Goal: Task Accomplishment & Management: Use online tool/utility

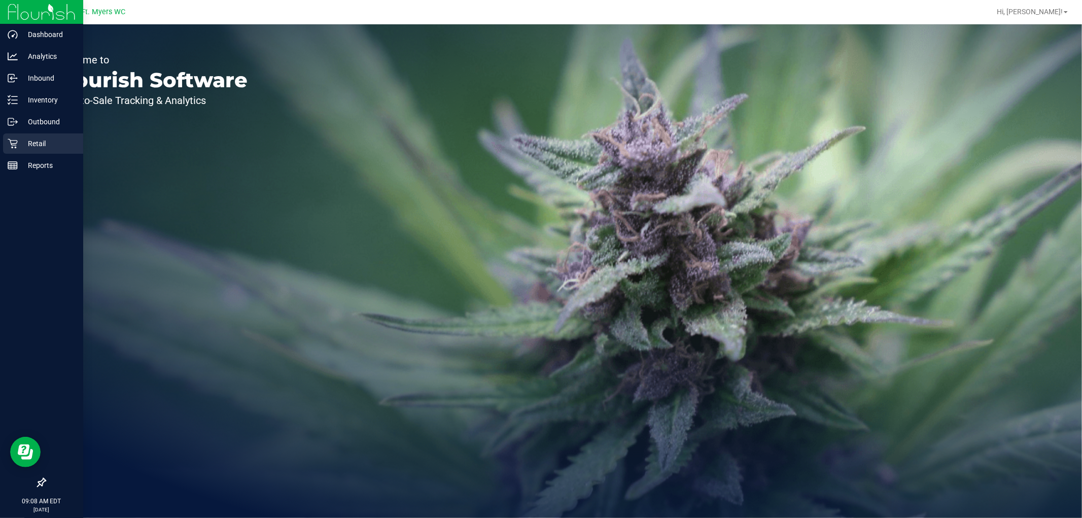
click at [51, 140] on p "Retail" at bounding box center [48, 144] width 61 height 12
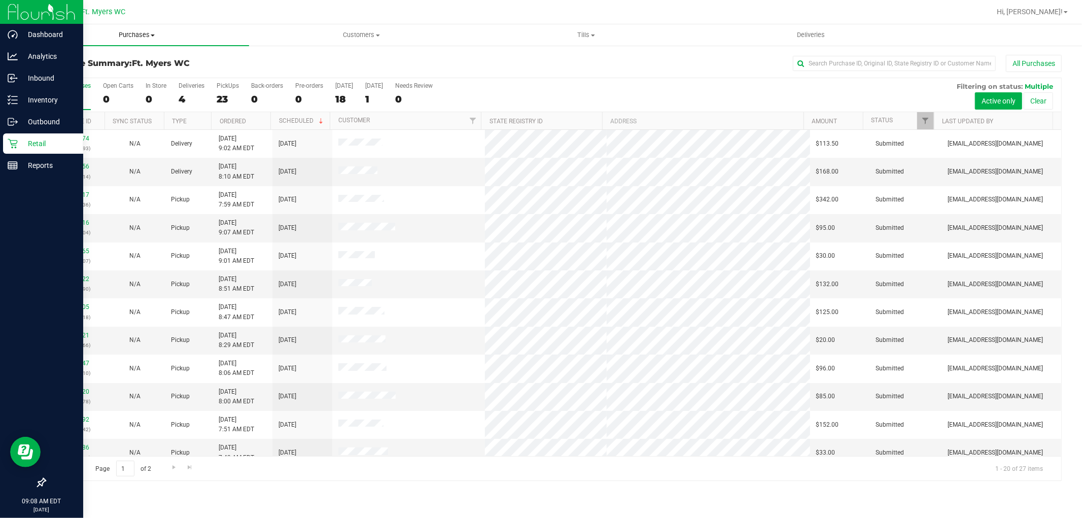
click at [144, 25] on uib-tab-heading "Purchases Summary of purchases Fulfillment All purchases" at bounding box center [136, 34] width 225 height 21
click at [138, 33] on span "Purchases" at bounding box center [136, 34] width 225 height 9
click at [124, 36] on span "Purchases" at bounding box center [136, 34] width 225 height 9
click at [85, 71] on span "Fulfillment" at bounding box center [55, 73] width 63 height 9
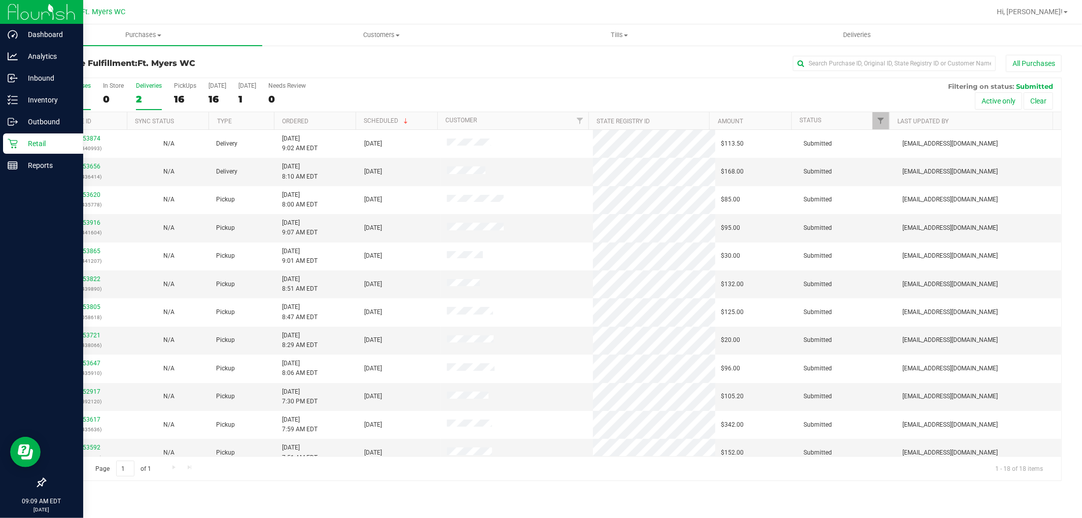
drag, startPoint x: 152, startPoint y: 87, endPoint x: 159, endPoint y: 77, distance: 11.7
click at [152, 87] on div "Deliveries" at bounding box center [149, 85] width 26 height 7
click at [0, 0] on input "Deliveries 2" at bounding box center [0, 0] width 0 height 0
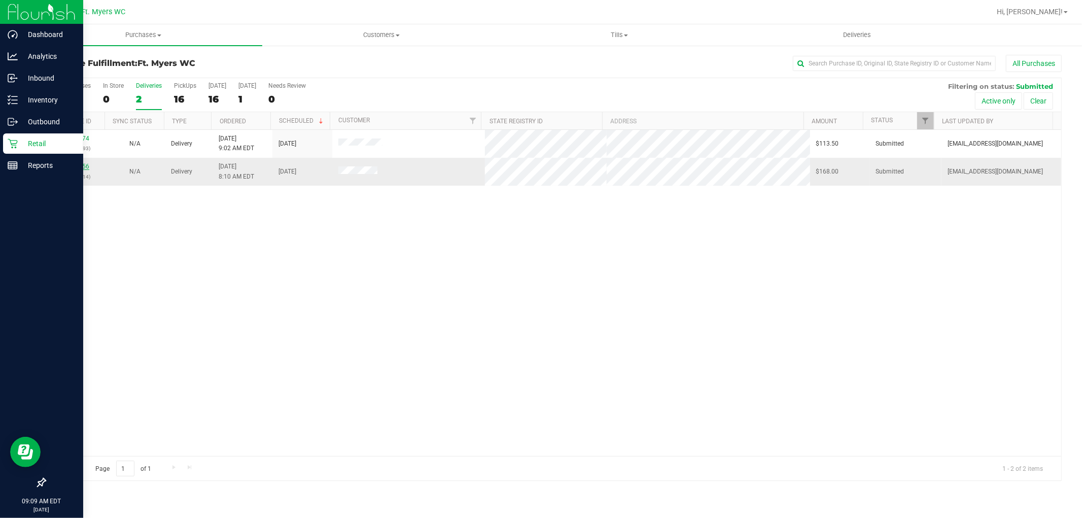
click at [72, 166] on link "11853656" at bounding box center [75, 166] width 28 height 7
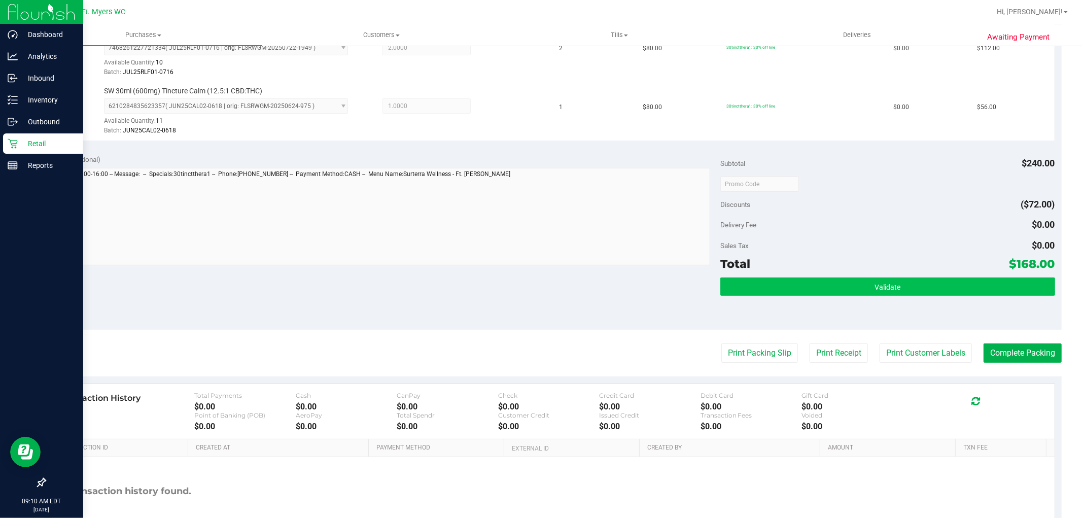
scroll to position [338, 0]
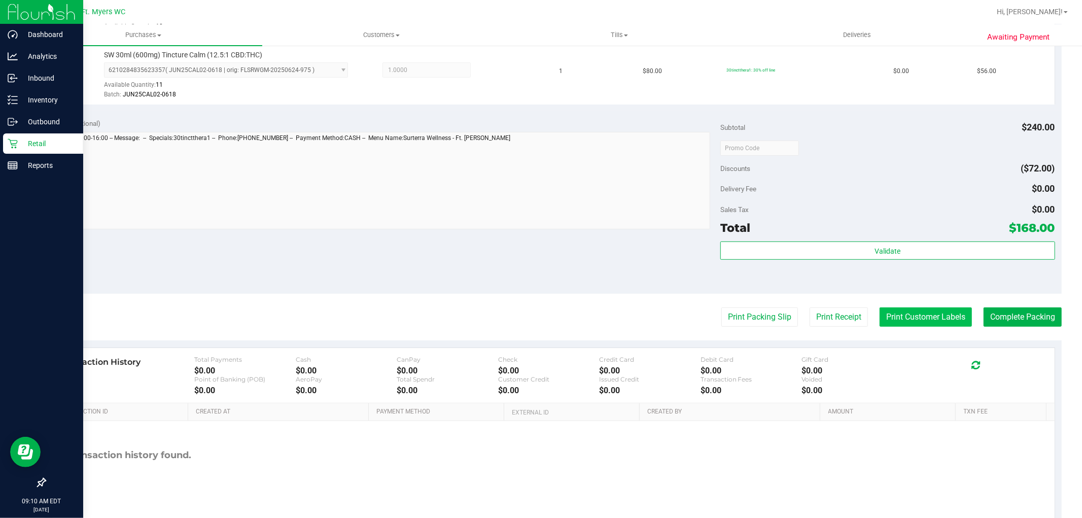
click at [924, 313] on button "Print Customer Labels" at bounding box center [926, 316] width 92 height 19
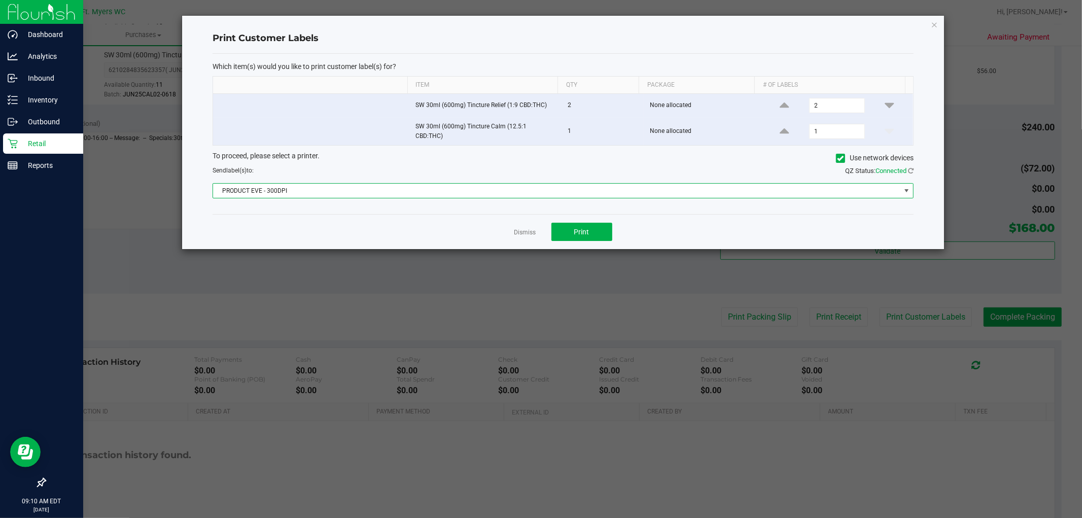
click at [552, 188] on span "PRODUCT EVE - 300DPI" at bounding box center [557, 191] width 688 height 14
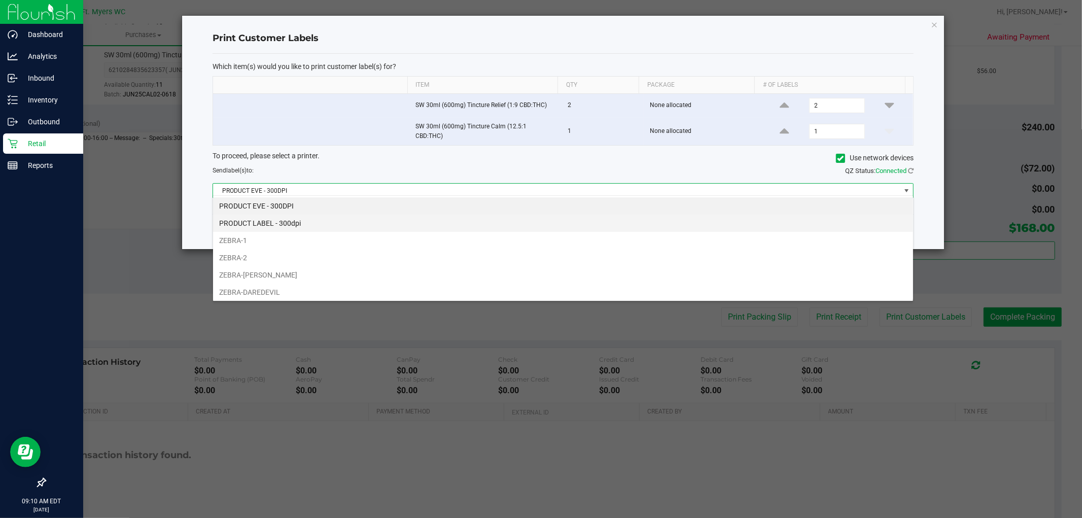
scroll to position [15, 701]
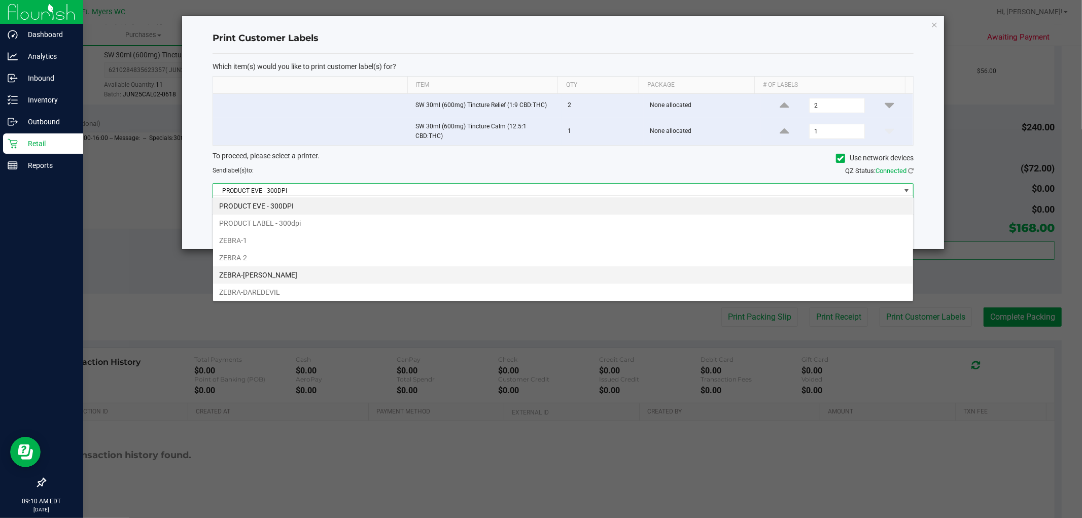
click at [285, 280] on li "ZEBRA-[PERSON_NAME]" at bounding box center [563, 274] width 700 height 17
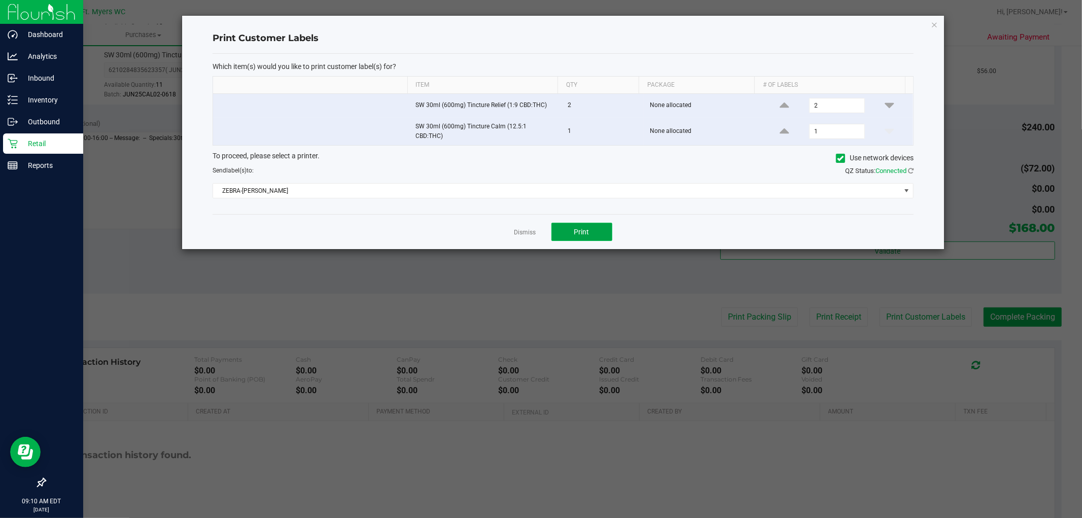
click at [575, 228] on span "Print" at bounding box center [581, 232] width 15 height 8
click at [524, 228] on link "Dismiss" at bounding box center [525, 232] width 22 height 9
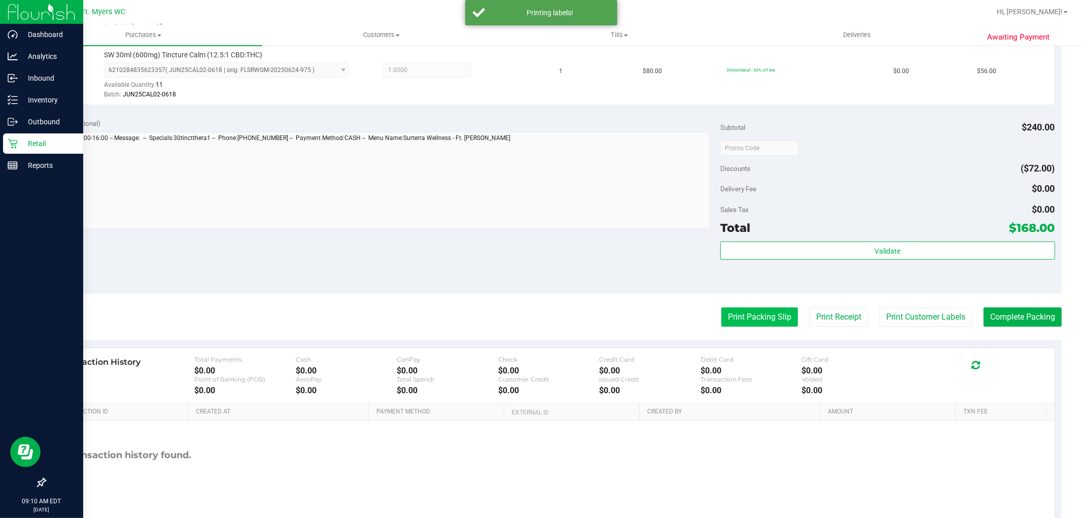
click at [746, 321] on button "Print Packing Slip" at bounding box center [760, 316] width 77 height 19
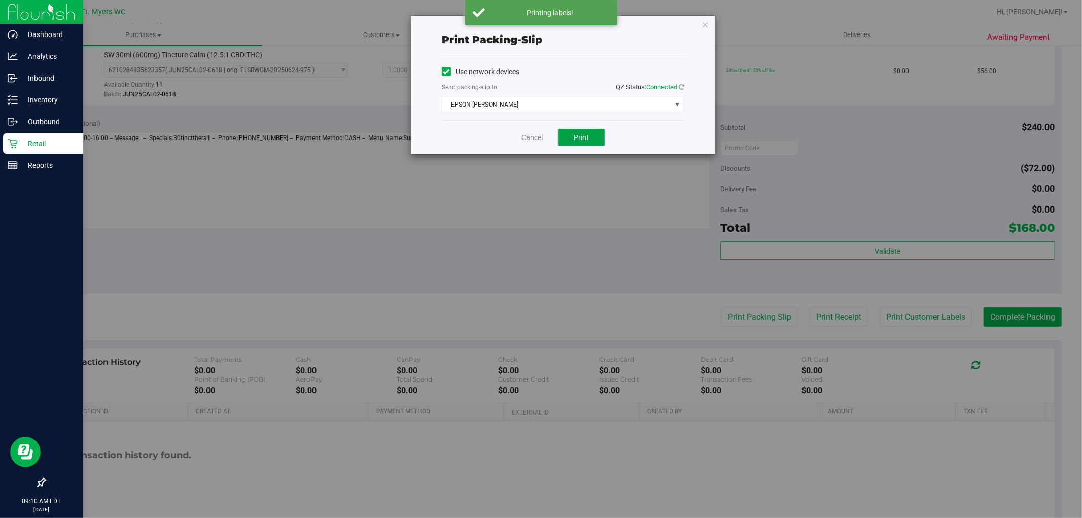
click at [585, 139] on span "Print" at bounding box center [581, 137] width 15 height 8
click at [707, 22] on icon "button" at bounding box center [705, 24] width 7 height 12
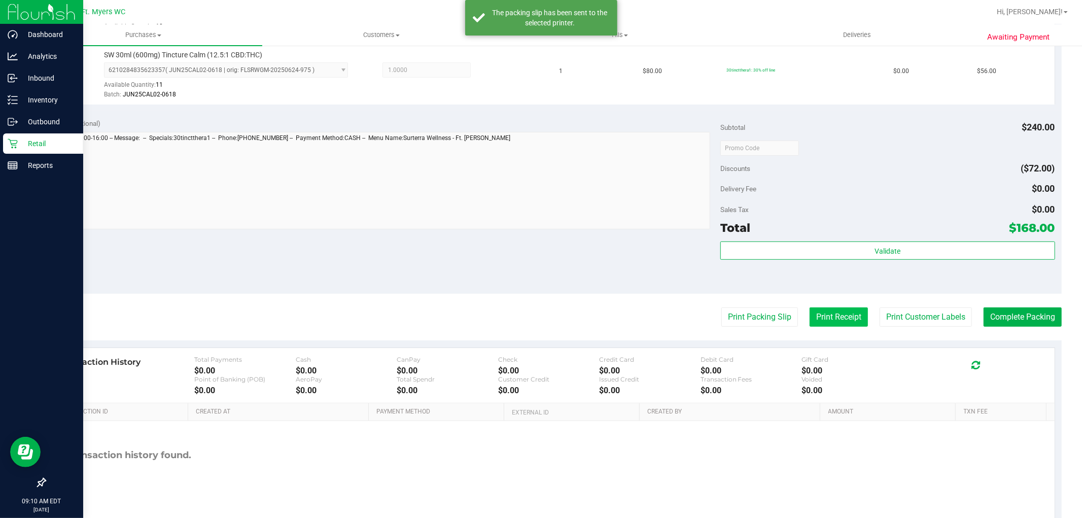
click at [845, 310] on button "Print Receipt" at bounding box center [839, 316] width 58 height 19
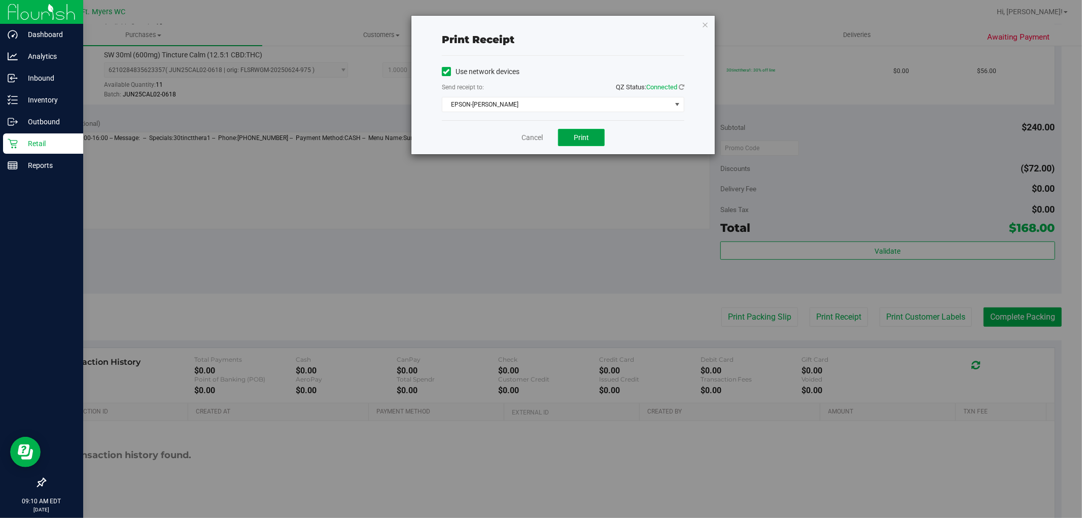
click at [601, 143] on button "Print" at bounding box center [581, 137] width 47 height 17
click at [529, 132] on link "Cancel" at bounding box center [532, 137] width 21 height 11
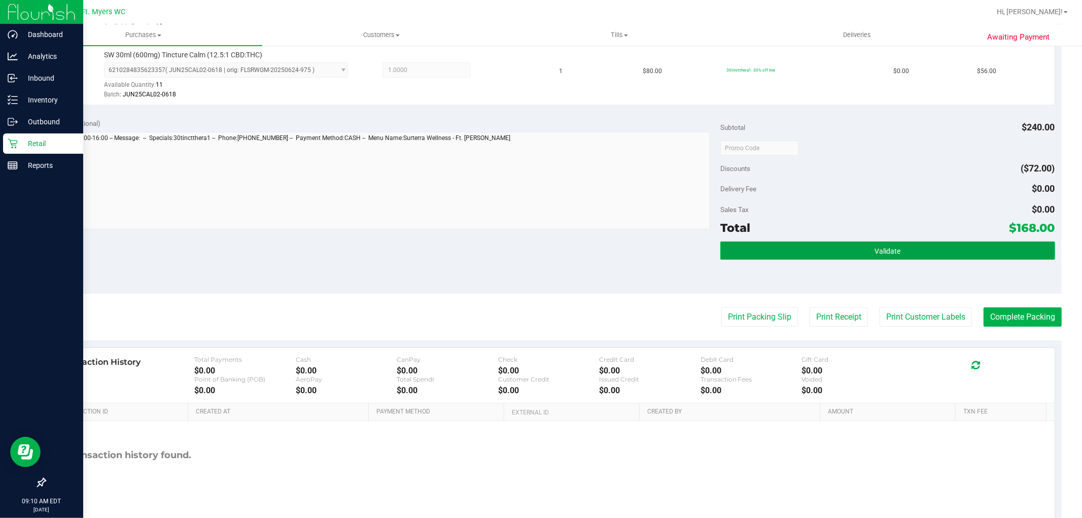
click at [886, 249] on span "Validate" at bounding box center [888, 251] width 26 height 8
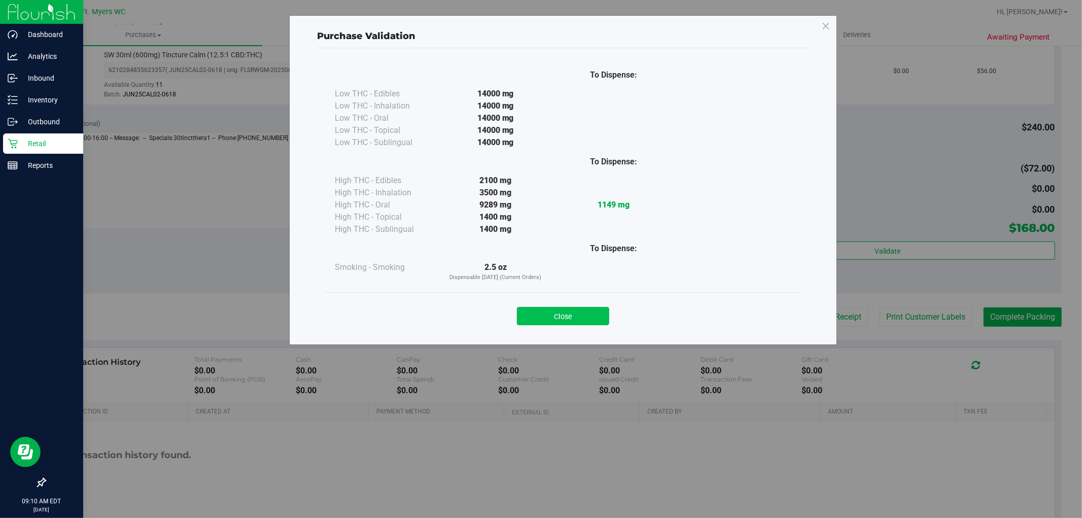
click at [594, 315] on button "Close" at bounding box center [563, 316] width 92 height 18
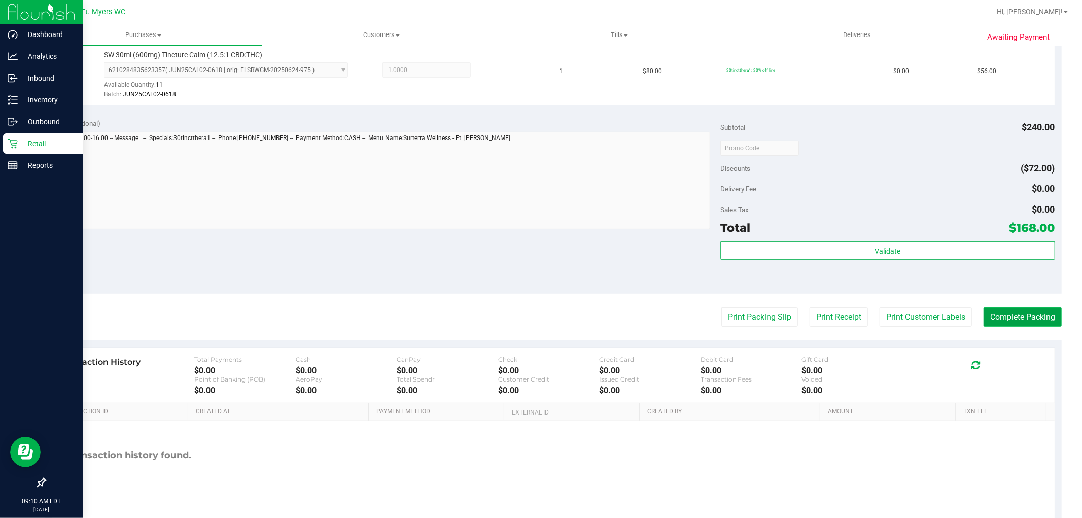
click at [1023, 318] on button "Complete Packing" at bounding box center [1023, 316] width 78 height 19
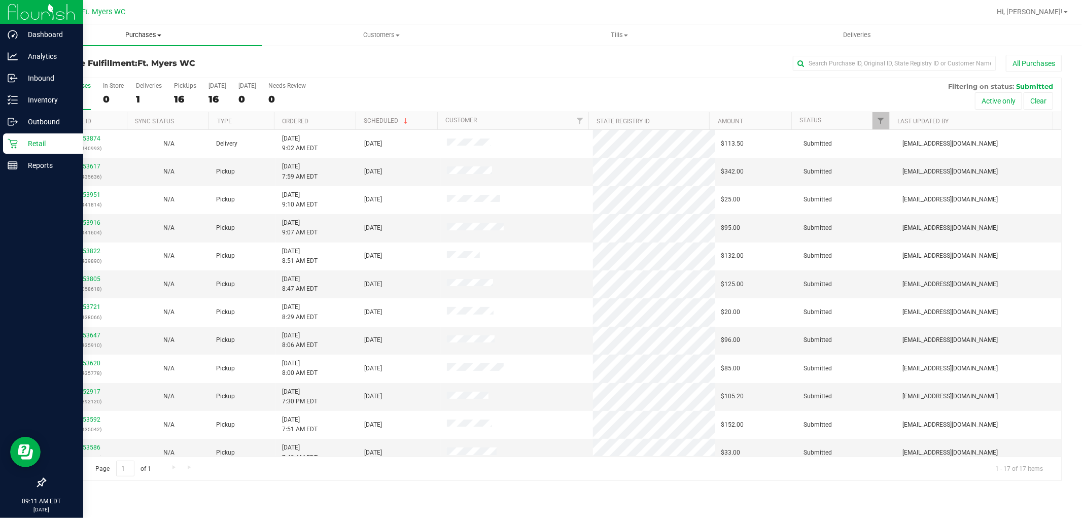
click at [148, 32] on span "Purchases" at bounding box center [143, 34] width 238 height 9
click at [95, 59] on span "Summary of purchases" at bounding box center [76, 61] width 104 height 9
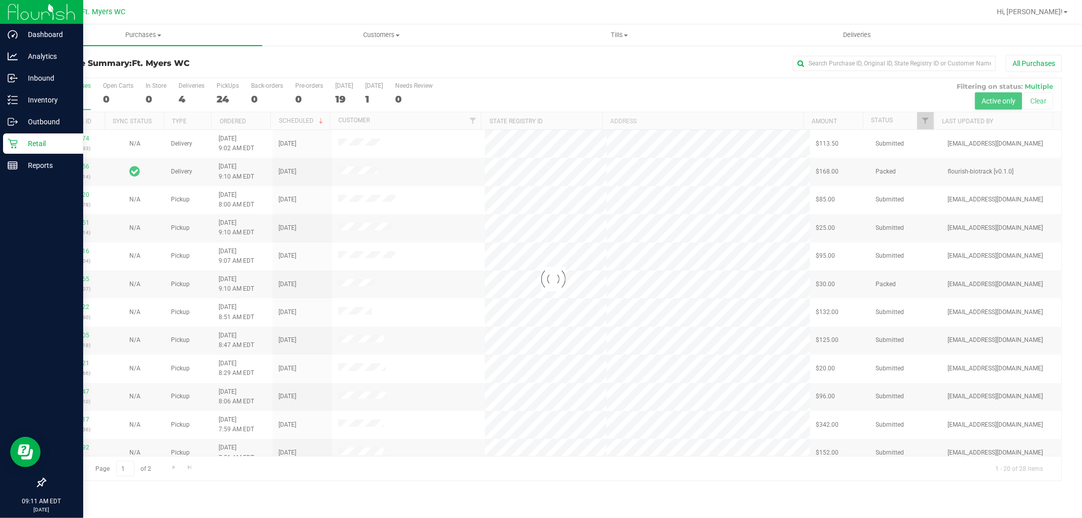
click at [185, 88] on div at bounding box center [553, 279] width 1016 height 402
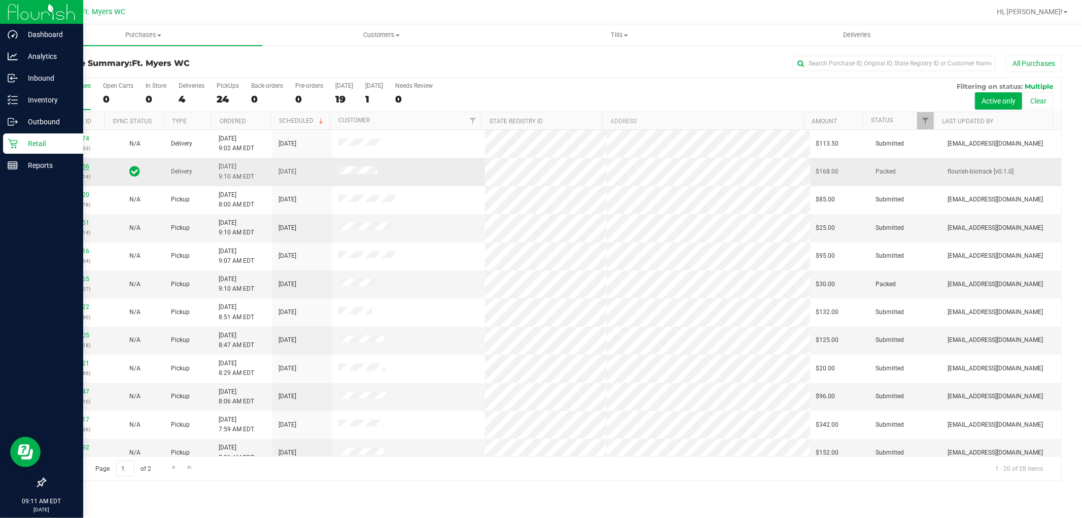
click at [80, 167] on link "11853656" at bounding box center [75, 166] width 28 height 7
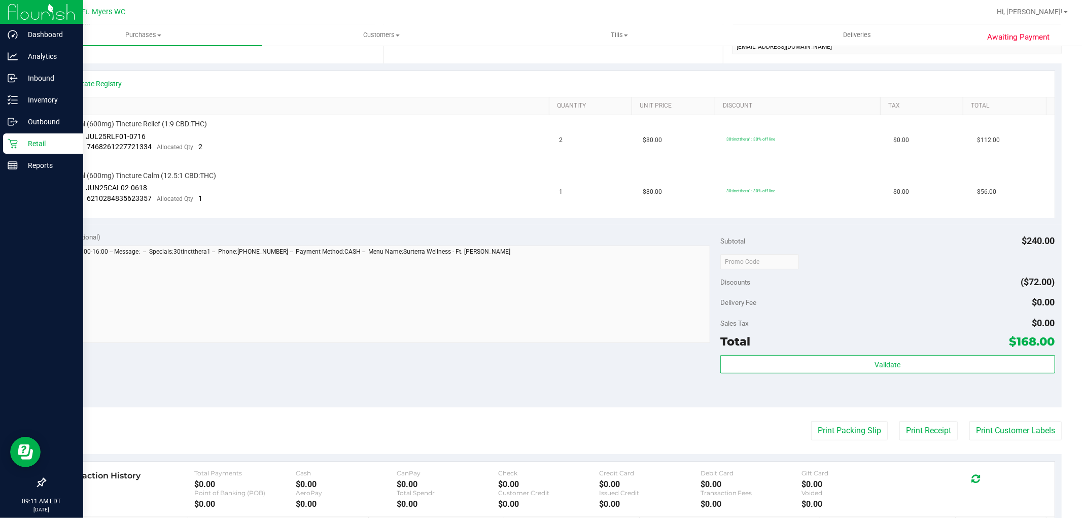
scroll to position [282, 0]
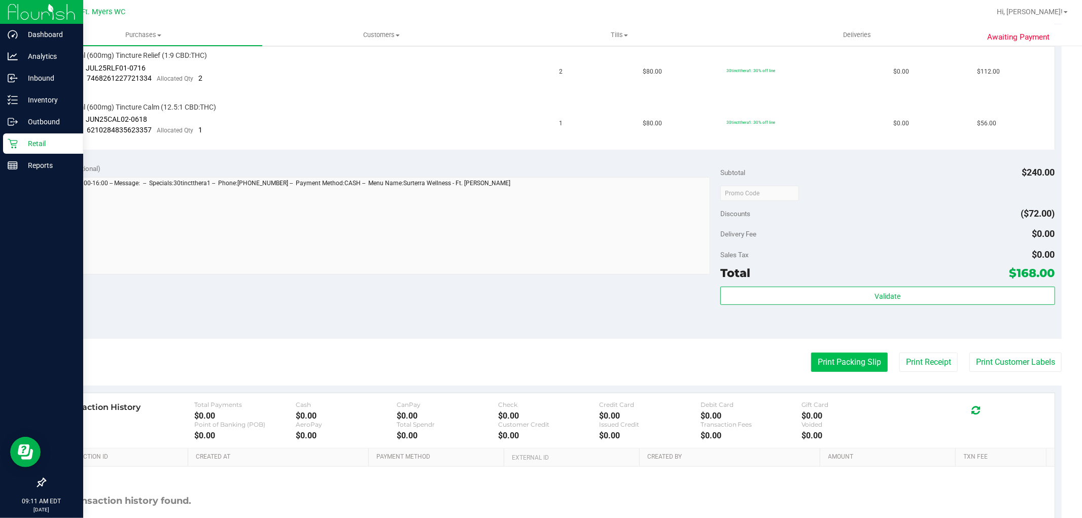
click at [870, 365] on button "Print Packing Slip" at bounding box center [849, 362] width 77 height 19
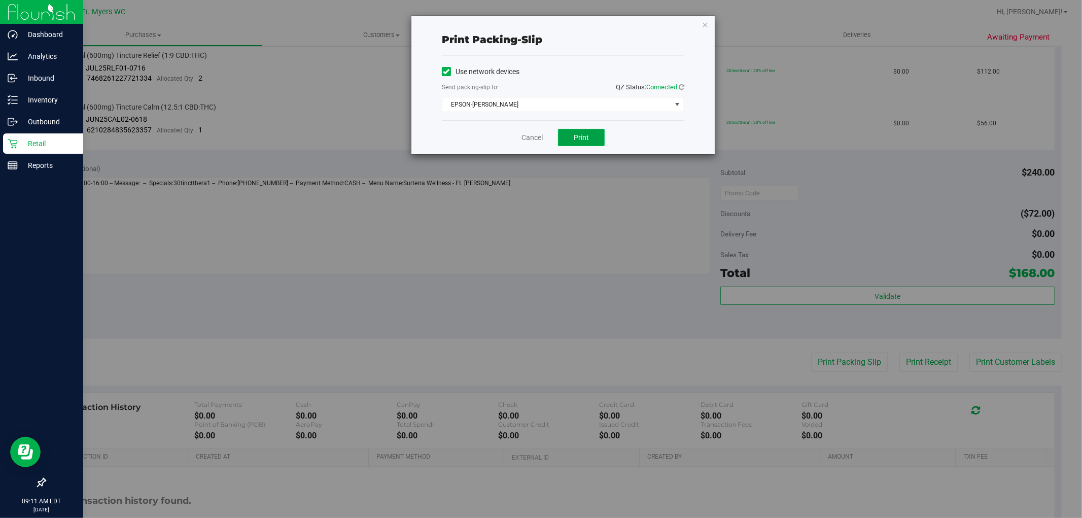
click at [597, 136] on button "Print" at bounding box center [581, 137] width 47 height 17
click at [525, 137] on link "Cancel" at bounding box center [532, 137] width 21 height 11
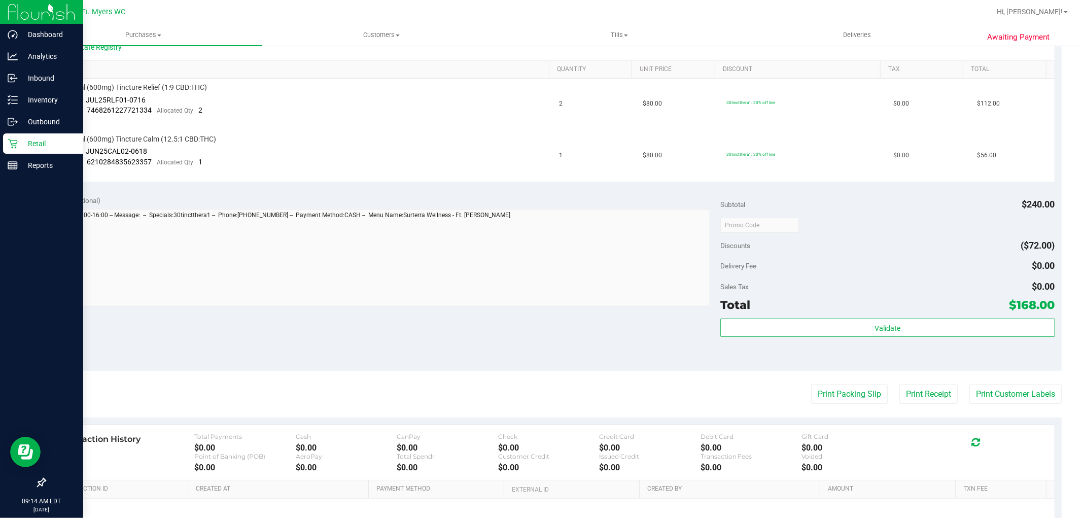
scroll to position [0, 0]
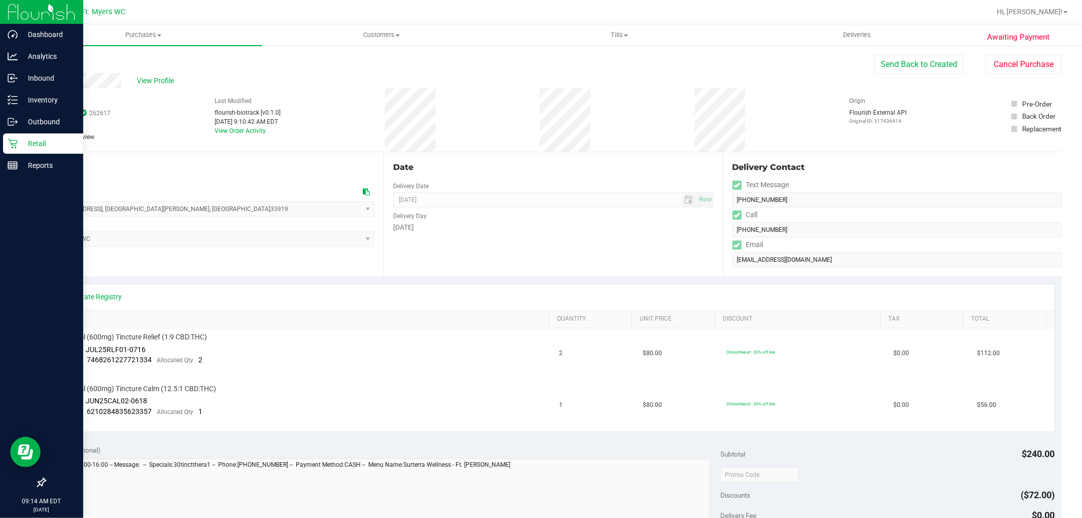
click at [60, 61] on link "Back" at bounding box center [52, 60] width 15 height 7
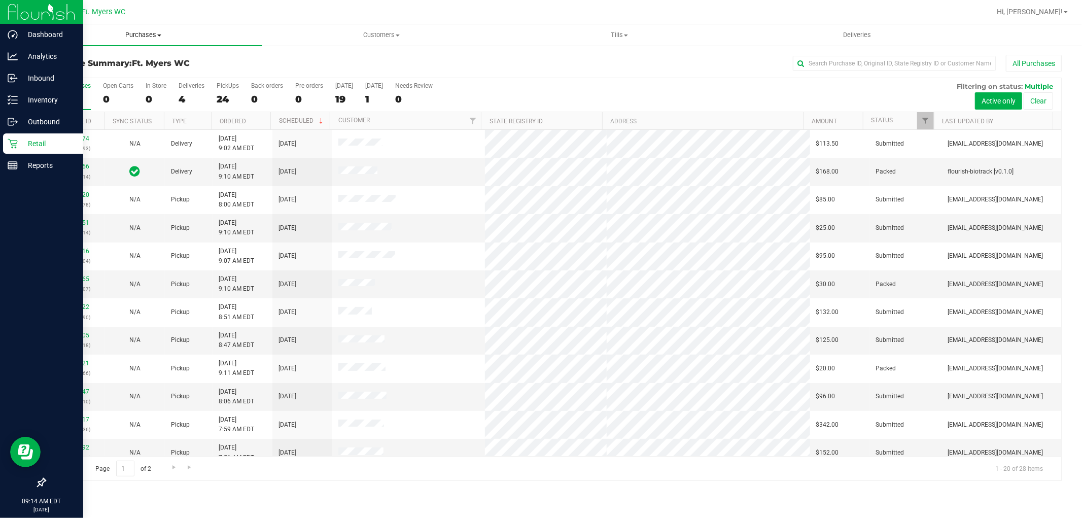
click at [145, 37] on span "Purchases" at bounding box center [143, 34] width 238 height 9
click at [112, 72] on li "Fulfillment" at bounding box center [143, 73] width 238 height 12
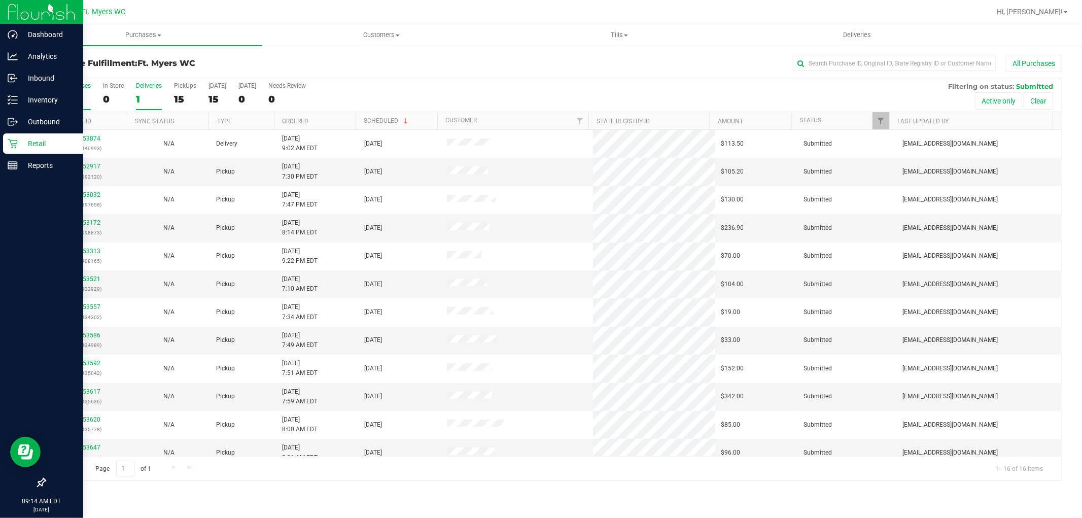
click at [148, 93] on div "1" at bounding box center [149, 99] width 26 height 12
click at [0, 0] on input "Deliveries 1" at bounding box center [0, 0] width 0 height 0
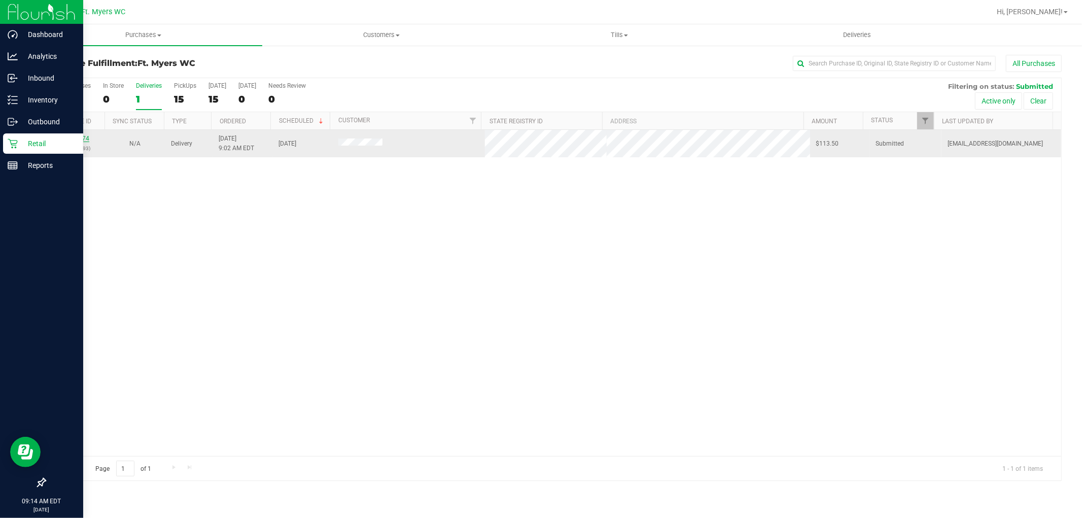
click at [73, 138] on link "11853874" at bounding box center [75, 138] width 28 height 7
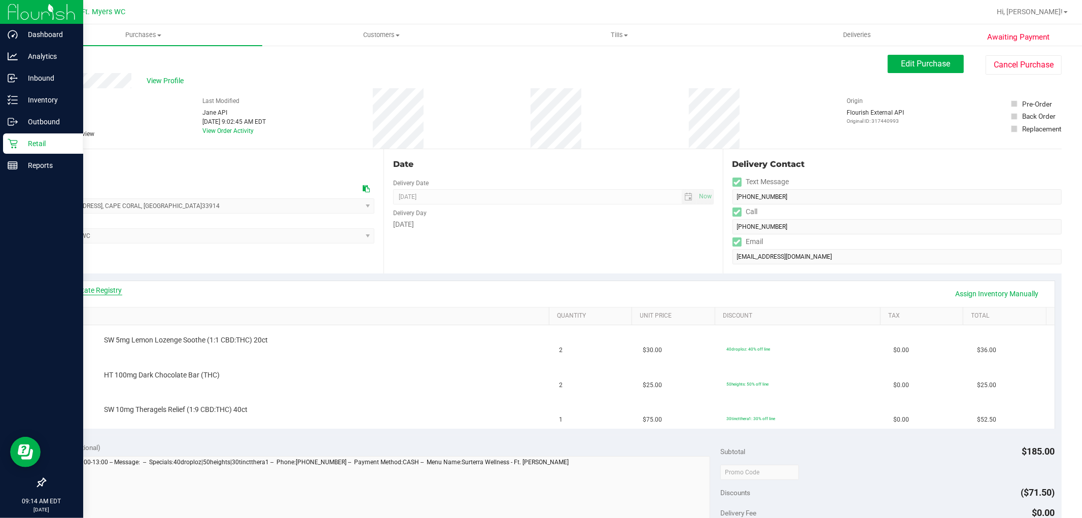
click at [119, 291] on link "View State Registry" at bounding box center [91, 290] width 61 height 10
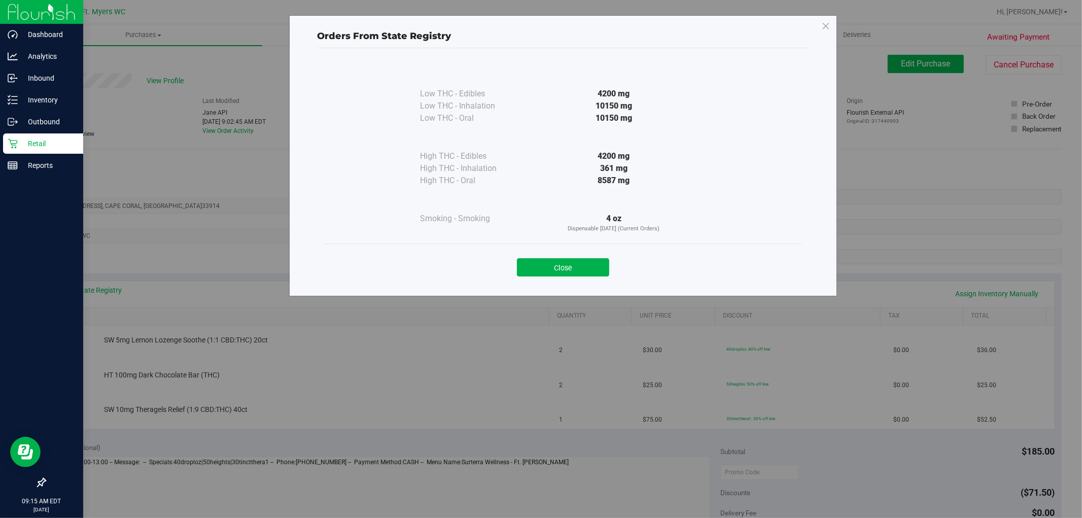
click at [579, 257] on div "Close" at bounding box center [563, 264] width 462 height 25
click at [585, 265] on button "Close" at bounding box center [563, 267] width 92 height 18
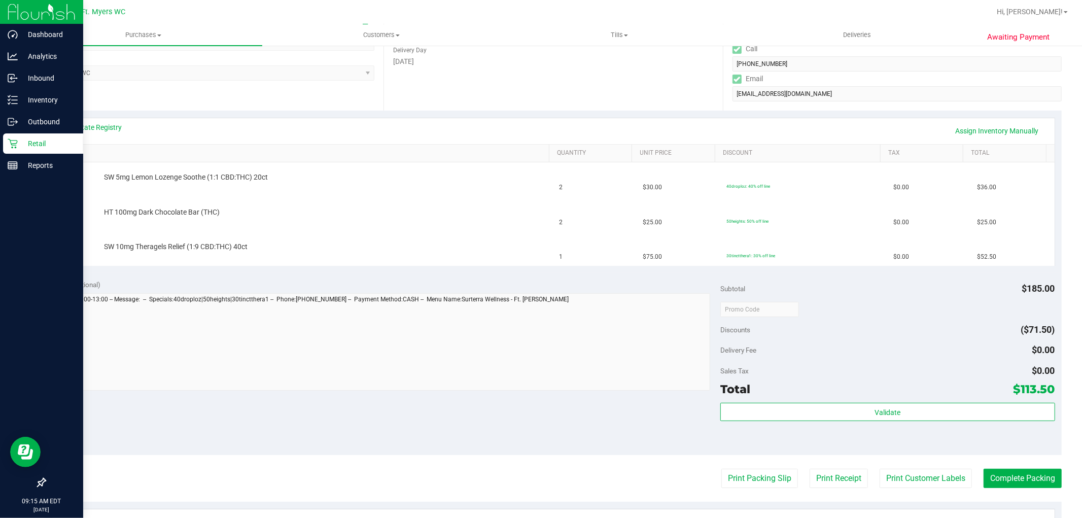
scroll to position [225, 0]
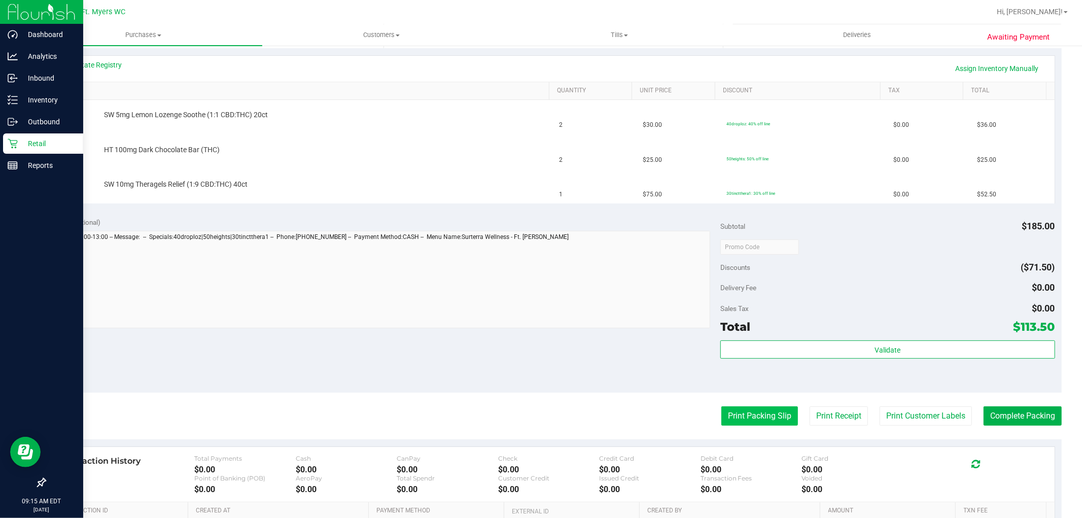
click at [756, 410] on button "Print Packing Slip" at bounding box center [760, 415] width 77 height 19
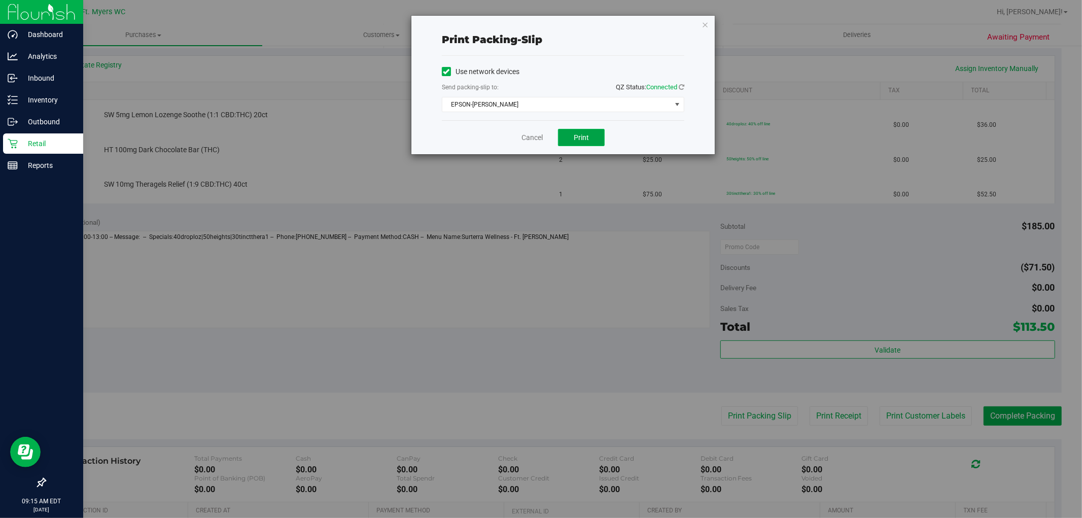
click at [589, 135] on span "Print" at bounding box center [581, 137] width 15 height 8
click at [541, 135] on link "Cancel" at bounding box center [532, 137] width 21 height 11
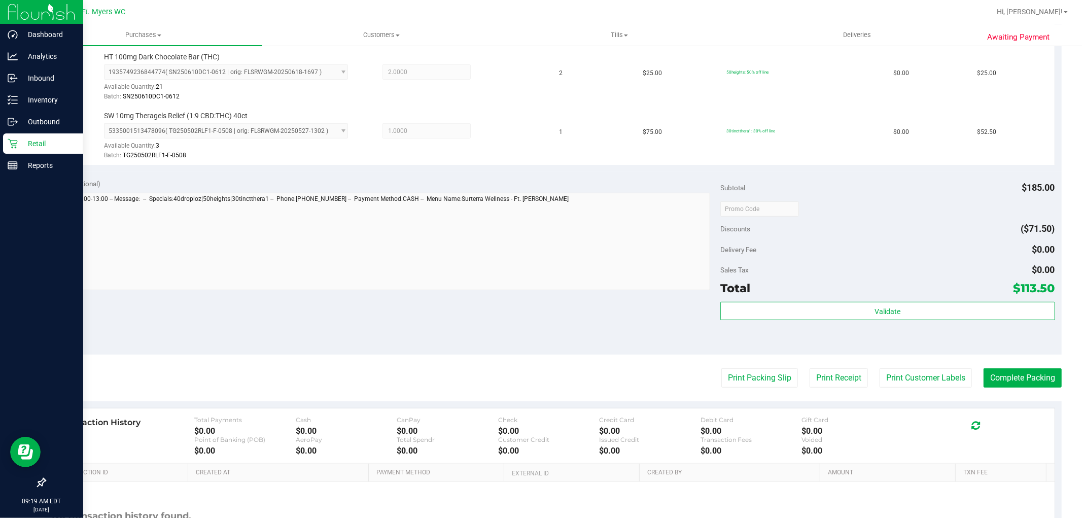
scroll to position [338, 0]
click at [816, 374] on button "Print Receipt" at bounding box center [839, 375] width 58 height 19
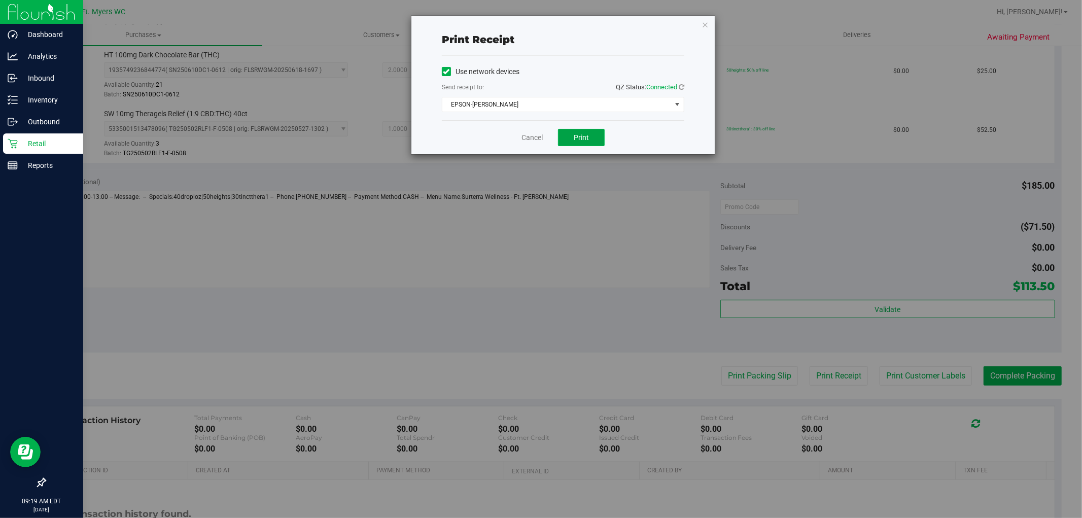
click at [585, 135] on span "Print" at bounding box center [581, 137] width 15 height 8
click at [700, 26] on div "Print receipt Use network devices Send receipt to: QZ Status: Connected EPSON-[…" at bounding box center [562, 85] width 303 height 139
click at [703, 22] on icon "button" at bounding box center [705, 24] width 7 height 12
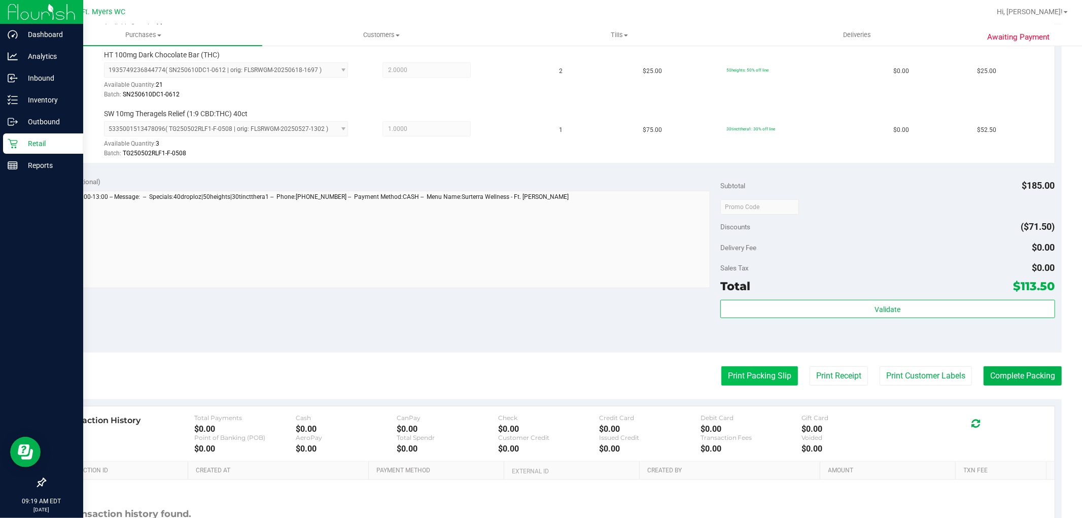
click at [775, 374] on button "Print Packing Slip" at bounding box center [760, 375] width 77 height 19
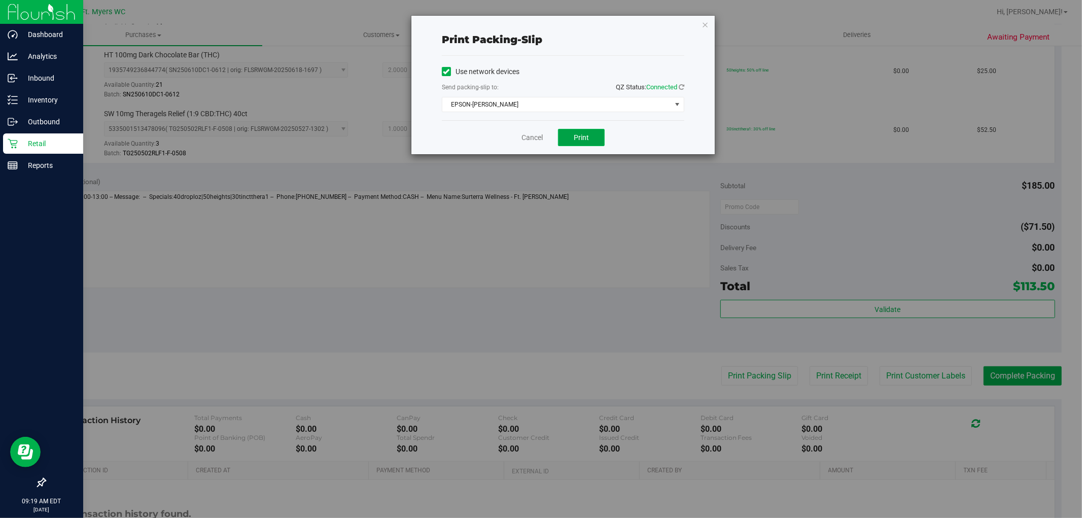
click at [576, 133] on span "Print" at bounding box center [581, 137] width 15 height 8
click at [707, 25] on icon "button" at bounding box center [705, 24] width 7 height 12
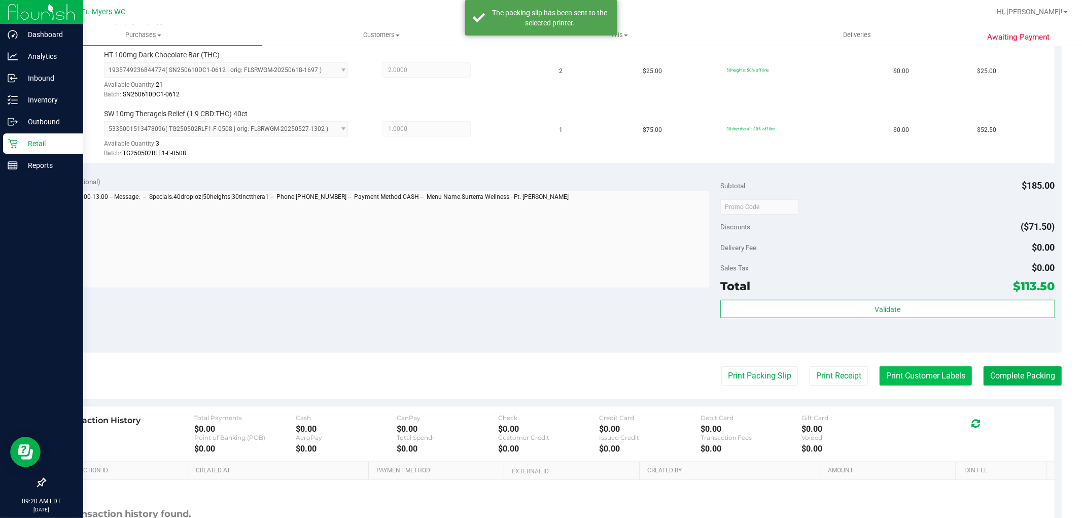
click at [895, 381] on button "Print Customer Labels" at bounding box center [926, 375] width 92 height 19
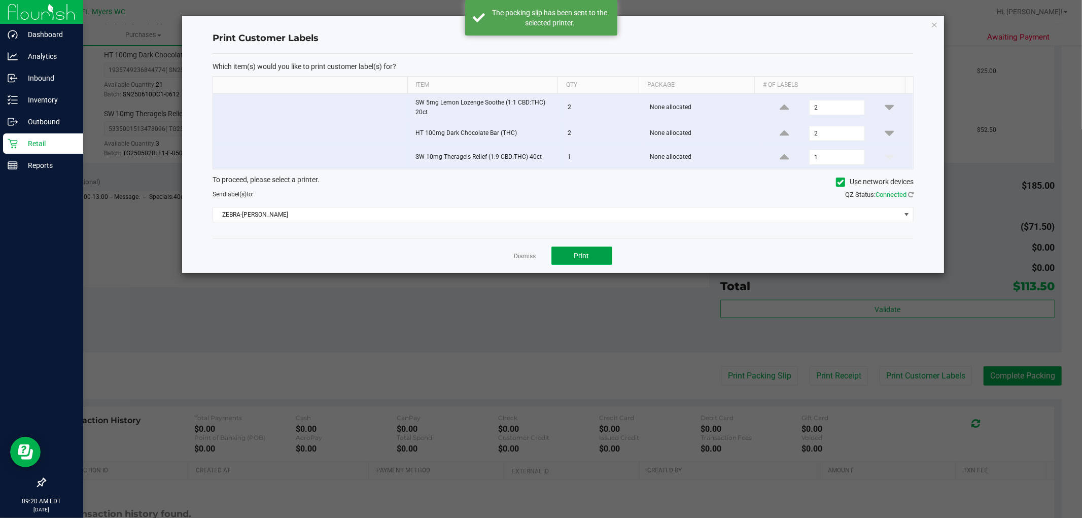
click at [582, 255] on span "Print" at bounding box center [581, 256] width 15 height 8
click at [520, 255] on link "Dismiss" at bounding box center [525, 256] width 22 height 9
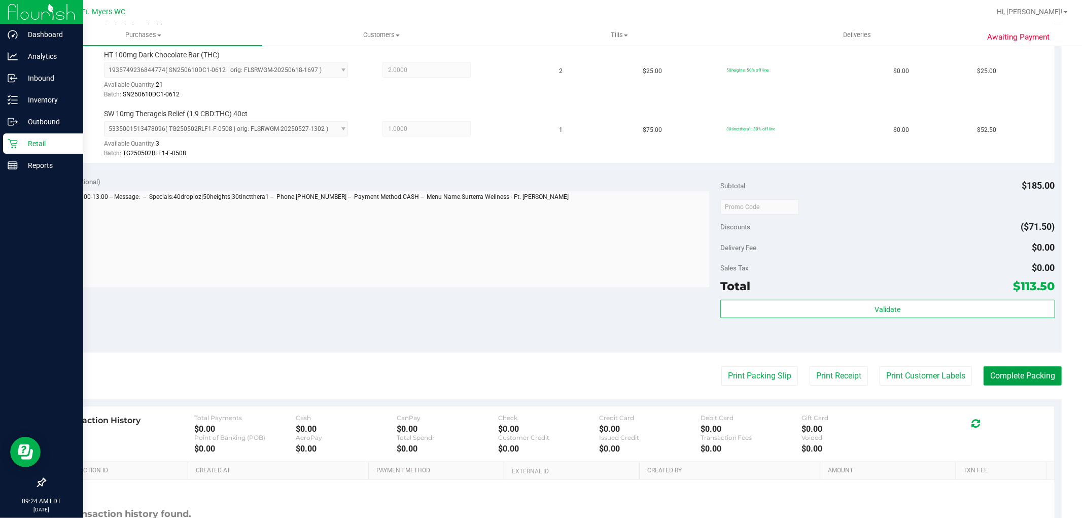
click at [1032, 374] on button "Complete Packing" at bounding box center [1023, 375] width 78 height 19
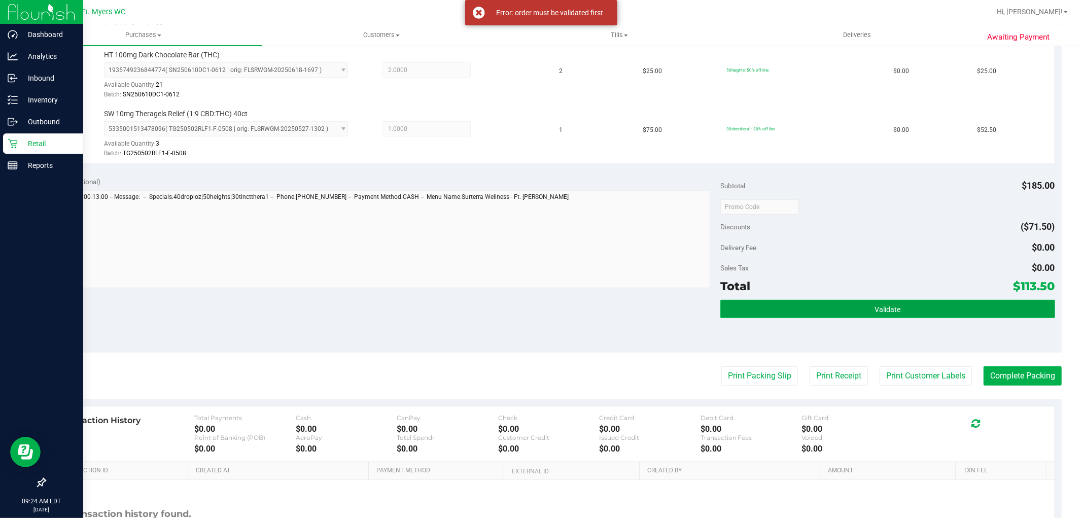
click at [812, 304] on button "Validate" at bounding box center [888, 309] width 334 height 18
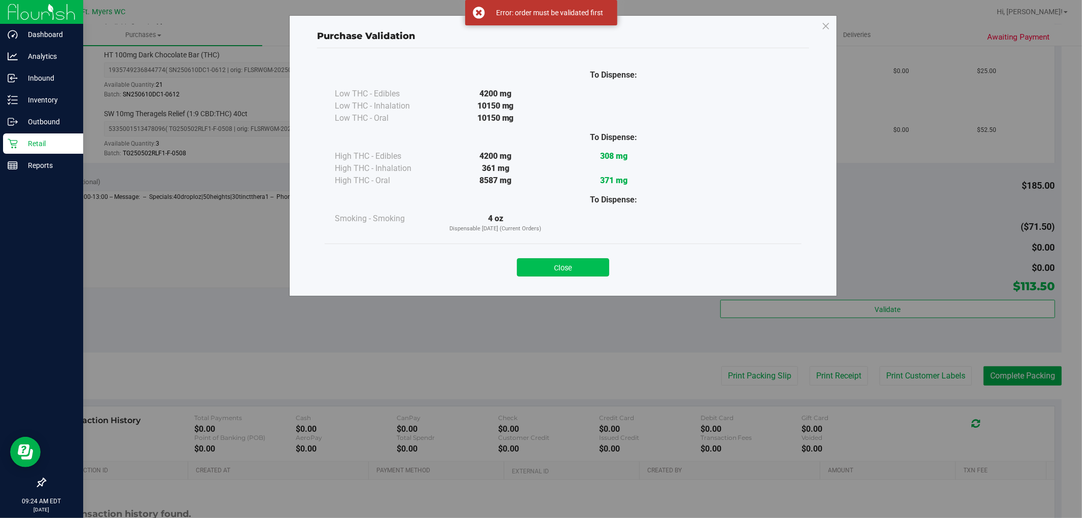
click at [571, 262] on button "Close" at bounding box center [563, 267] width 92 height 18
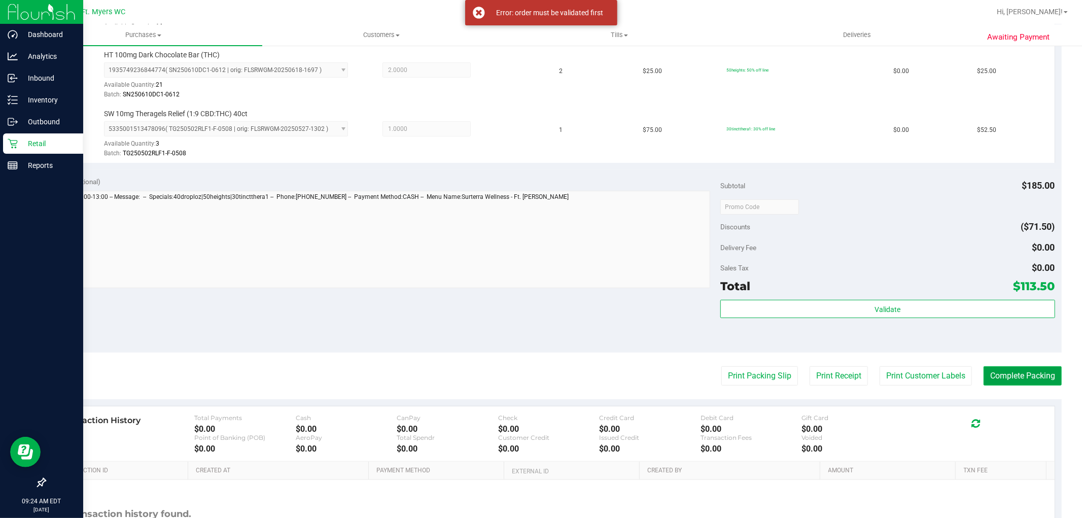
click at [1032, 374] on button "Complete Packing" at bounding box center [1023, 375] width 78 height 19
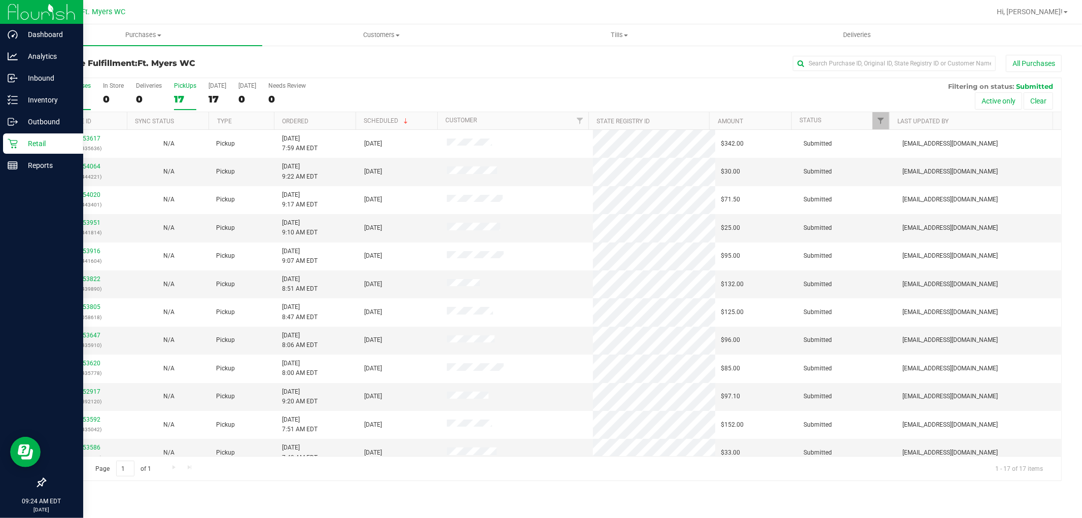
click at [186, 83] on div "PickUps" at bounding box center [185, 85] width 22 height 7
click at [0, 0] on input "PickUps 17" at bounding box center [0, 0] width 0 height 0
click at [153, 35] on span "Purchases" at bounding box center [143, 34] width 238 height 9
click at [126, 72] on li "Fulfillment" at bounding box center [143, 73] width 238 height 12
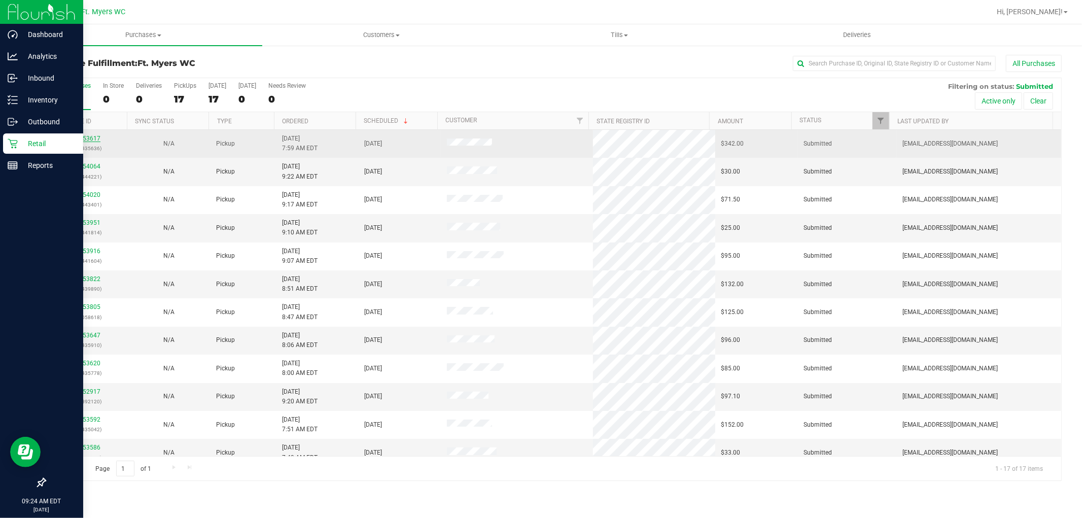
click at [86, 139] on link "11853617" at bounding box center [86, 138] width 28 height 7
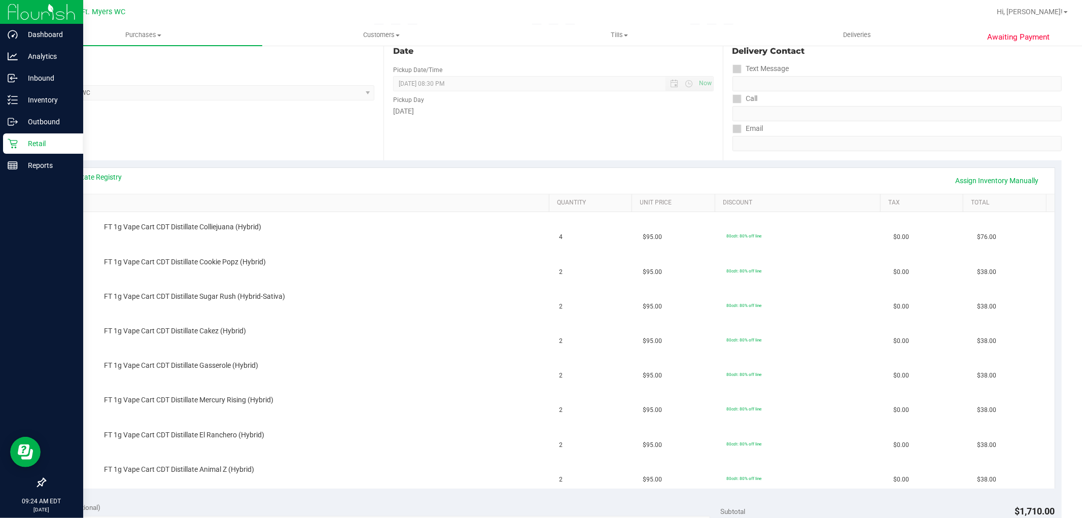
scroll to position [113, 0]
click at [116, 173] on link "View State Registry" at bounding box center [91, 178] width 61 height 10
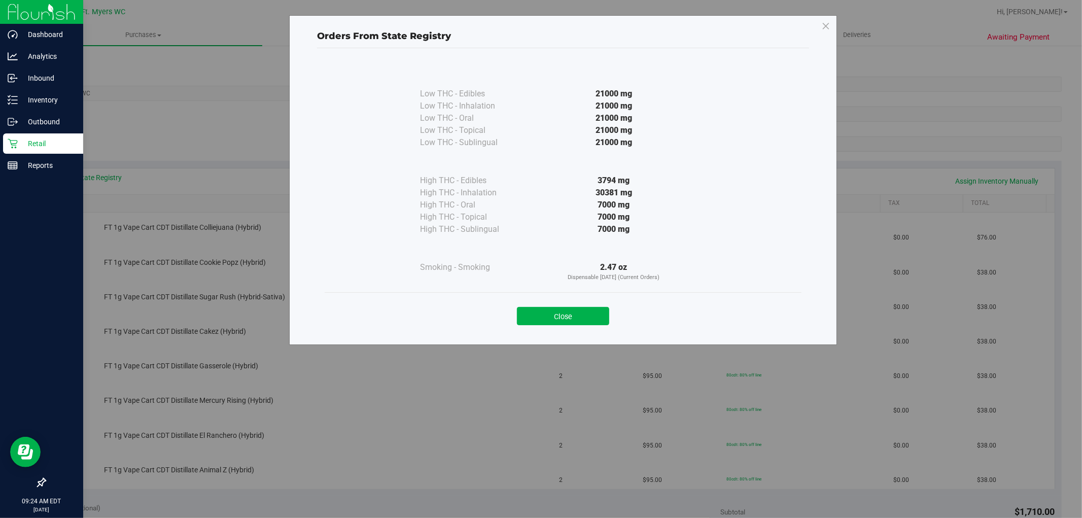
click at [575, 303] on div "Close" at bounding box center [563, 312] width 462 height 25
click at [575, 311] on button "Close" at bounding box center [563, 316] width 92 height 18
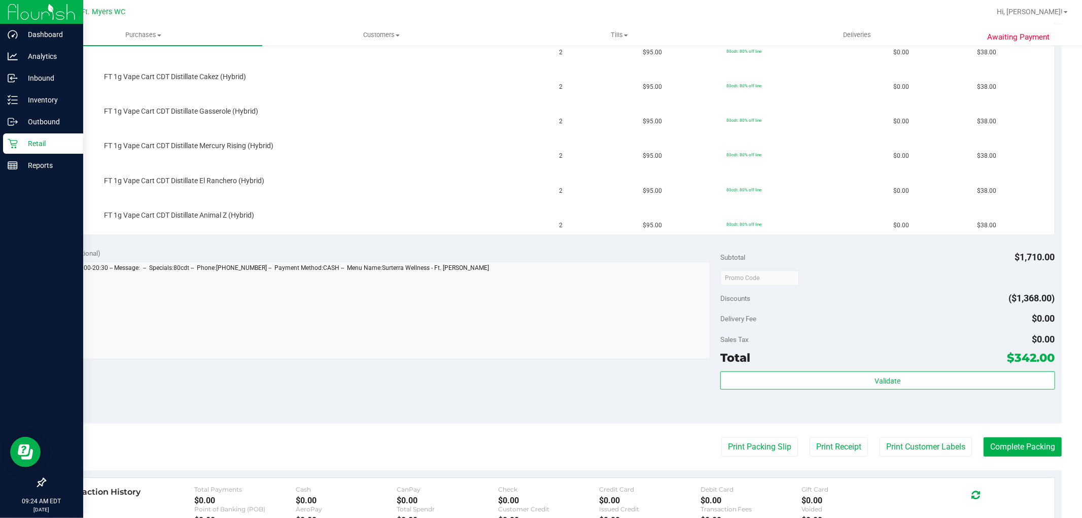
scroll to position [394, 0]
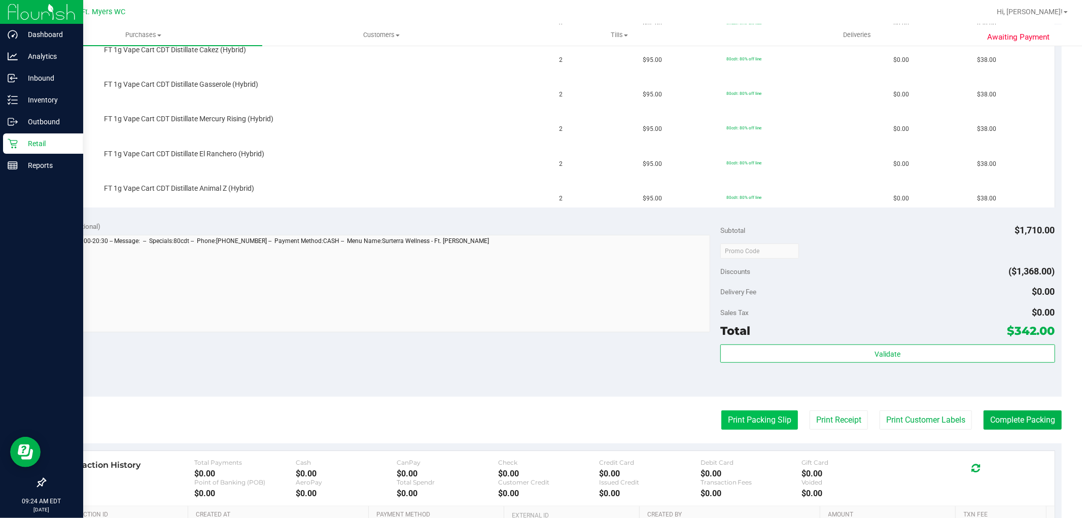
click at [757, 419] on button "Print Packing Slip" at bounding box center [760, 419] width 77 height 19
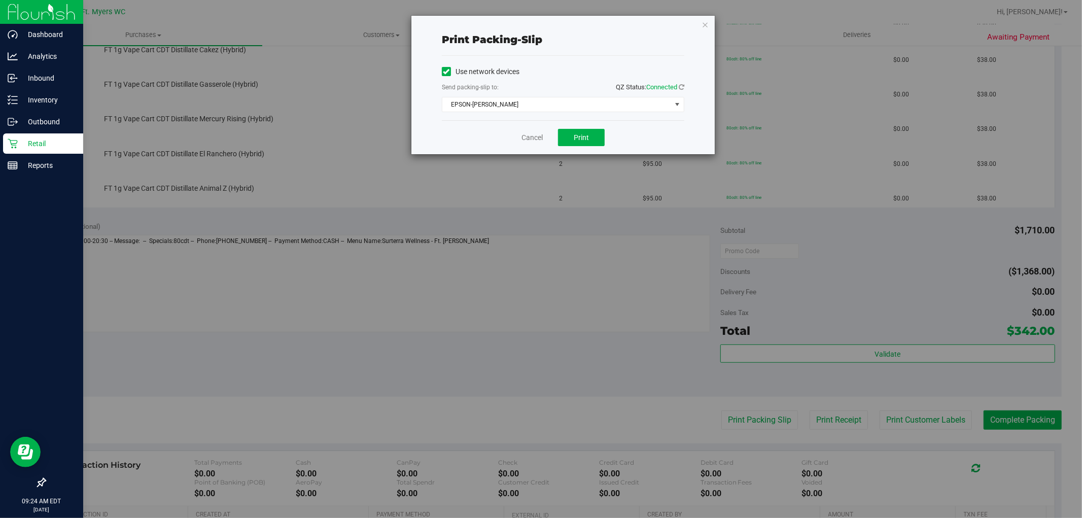
click at [606, 140] on div "Cancel Print" at bounding box center [563, 137] width 243 height 34
click at [605, 140] on div "Cancel Print" at bounding box center [563, 137] width 243 height 34
click at [601, 138] on button "Print" at bounding box center [581, 137] width 47 height 17
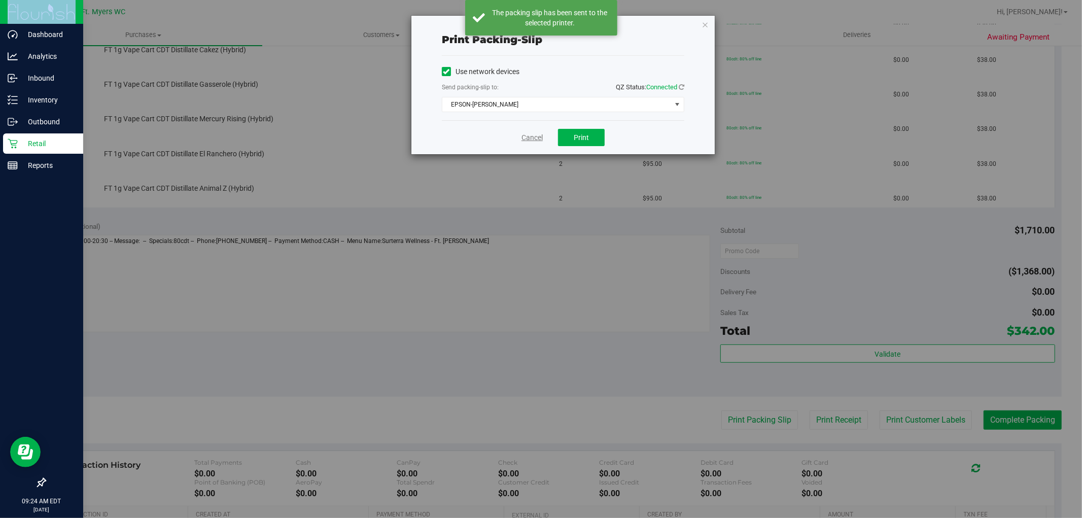
click at [538, 133] on link "Cancel" at bounding box center [532, 137] width 21 height 11
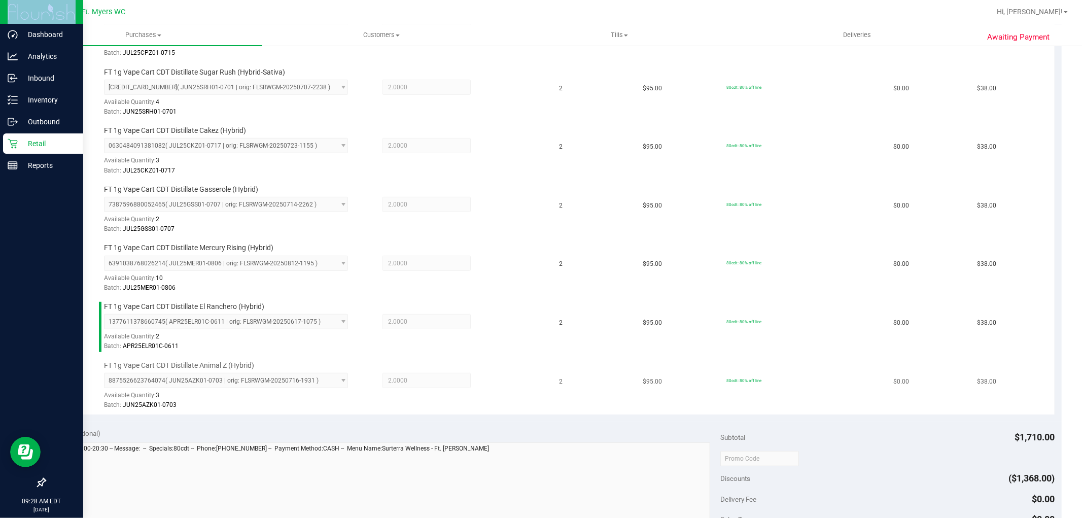
scroll to position [451, 0]
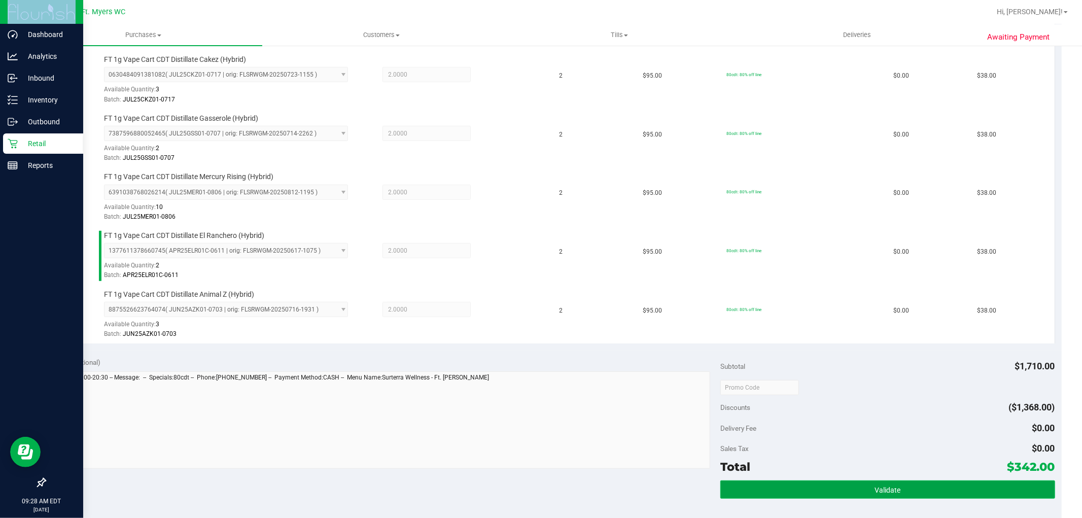
click at [884, 486] on span "Validate" at bounding box center [888, 490] width 26 height 8
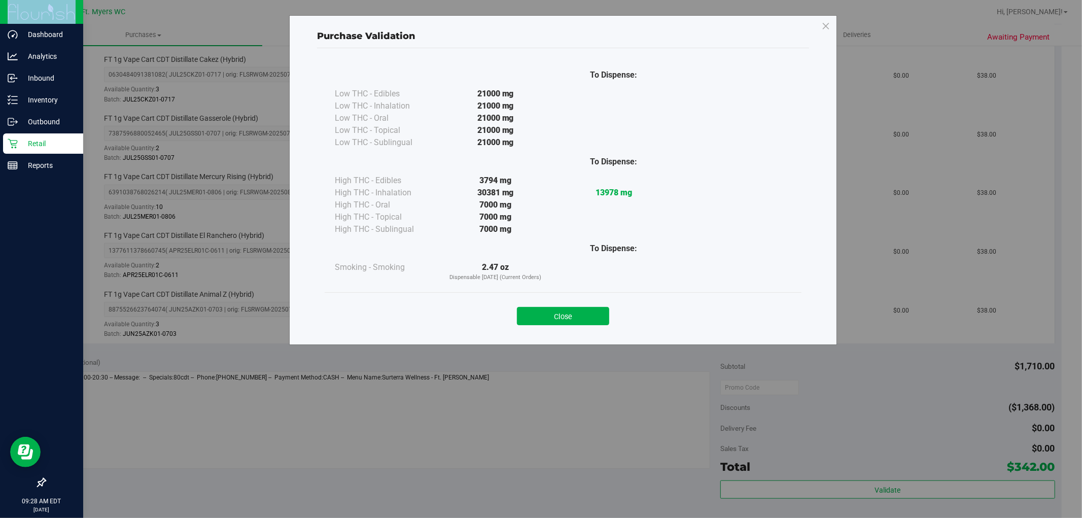
click at [653, 267] on div at bounding box center [614, 271] width 118 height 21
click at [567, 311] on button "Close" at bounding box center [563, 316] width 92 height 18
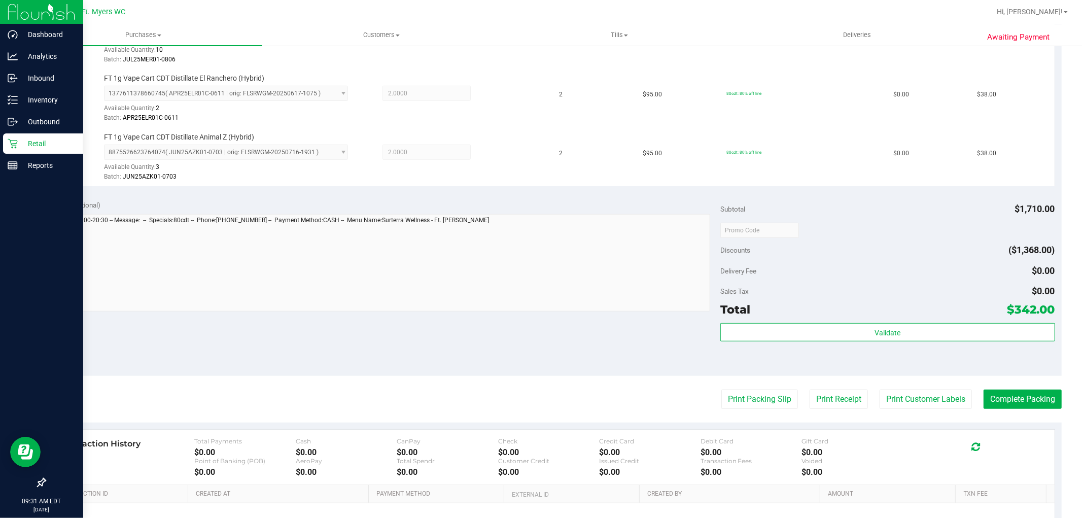
scroll to position [724, 0]
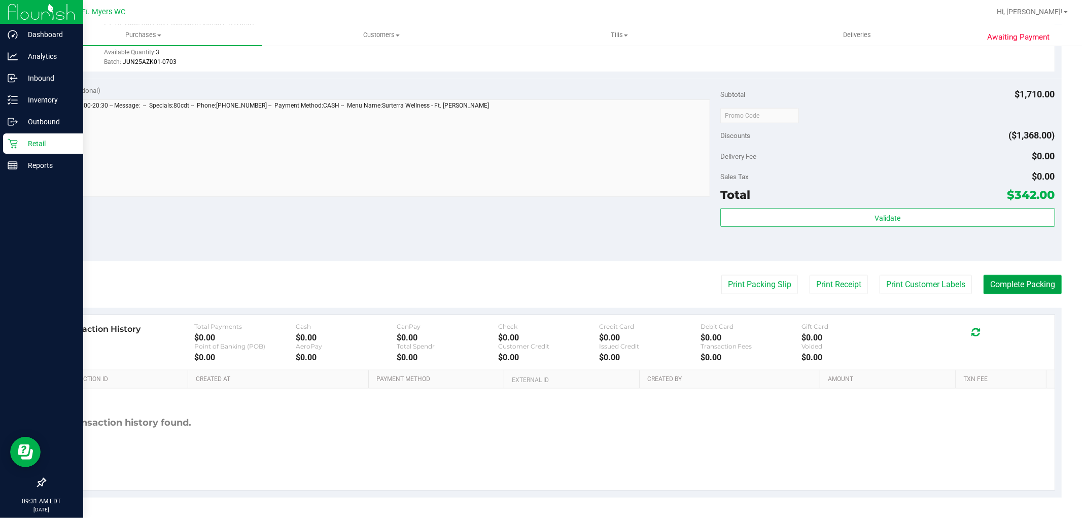
click at [1012, 281] on button "Complete Packing" at bounding box center [1023, 284] width 78 height 19
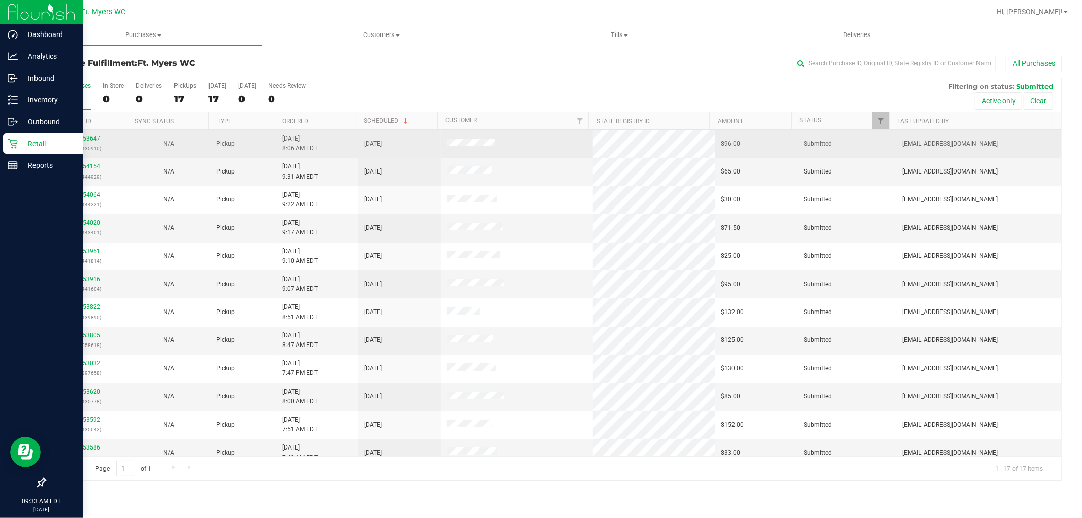
click at [77, 139] on link "11853647" at bounding box center [86, 138] width 28 height 7
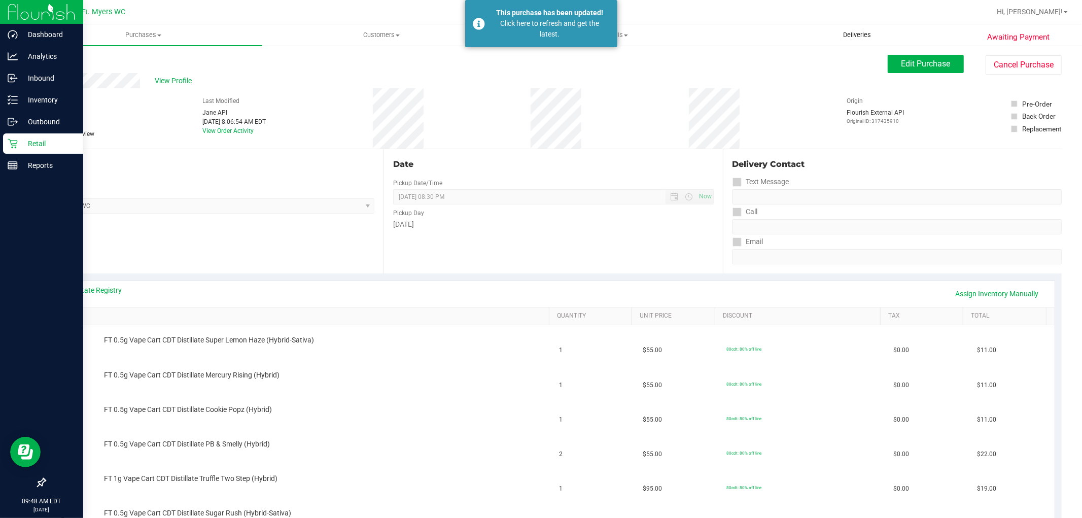
click at [840, 30] on span "Deliveries" at bounding box center [857, 34] width 55 height 9
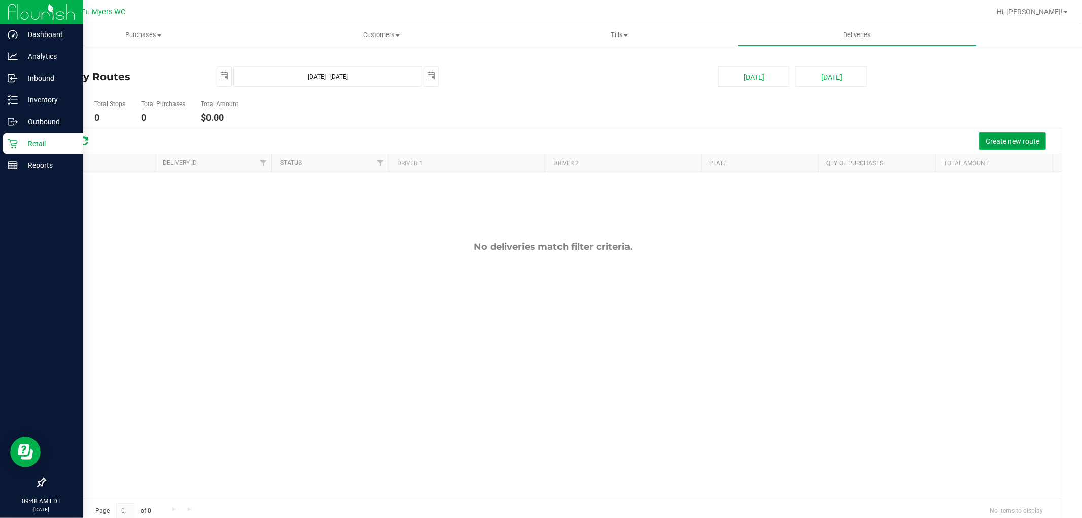
click at [1001, 142] on span "Create new route" at bounding box center [1013, 141] width 54 height 8
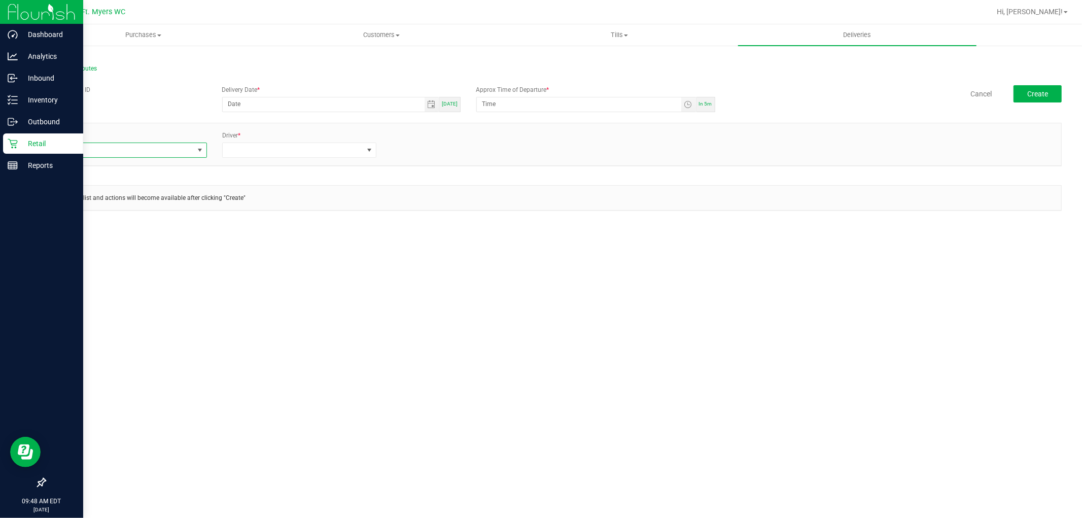
click at [139, 147] on span at bounding box center [123, 150] width 141 height 14
type input "ro"
click at [117, 215] on li "FL-ROGUE-06" at bounding box center [129, 219] width 153 height 17
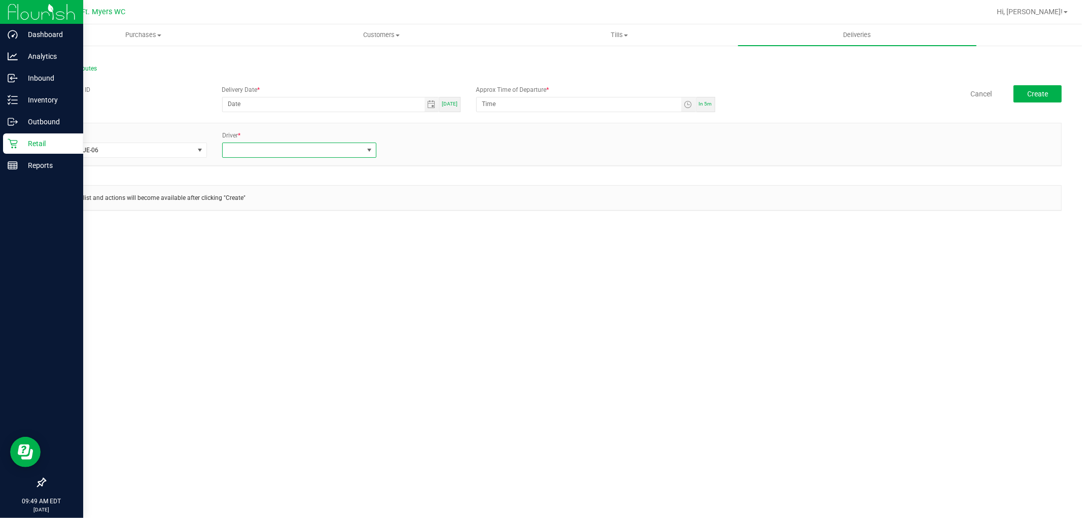
click at [250, 153] on span at bounding box center [293, 150] width 141 height 14
type input "[PERSON_NAME]"
click at [280, 189] on li "[PERSON_NAME] - 100007926" at bounding box center [299, 193] width 153 height 17
click at [418, 148] on link "+ Add Driver" at bounding box center [408, 147] width 33 height 7
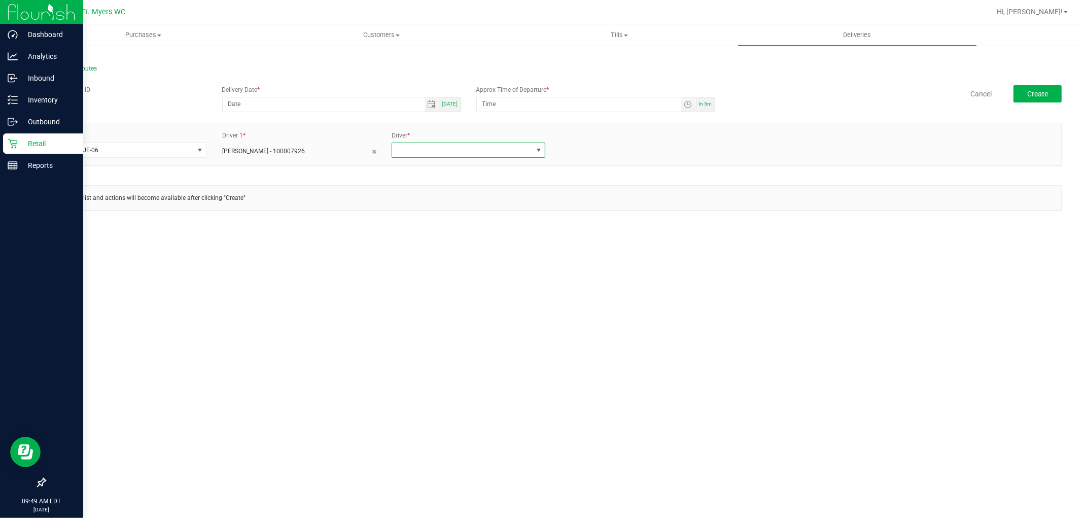
click at [418, 148] on span at bounding box center [462, 150] width 141 height 14
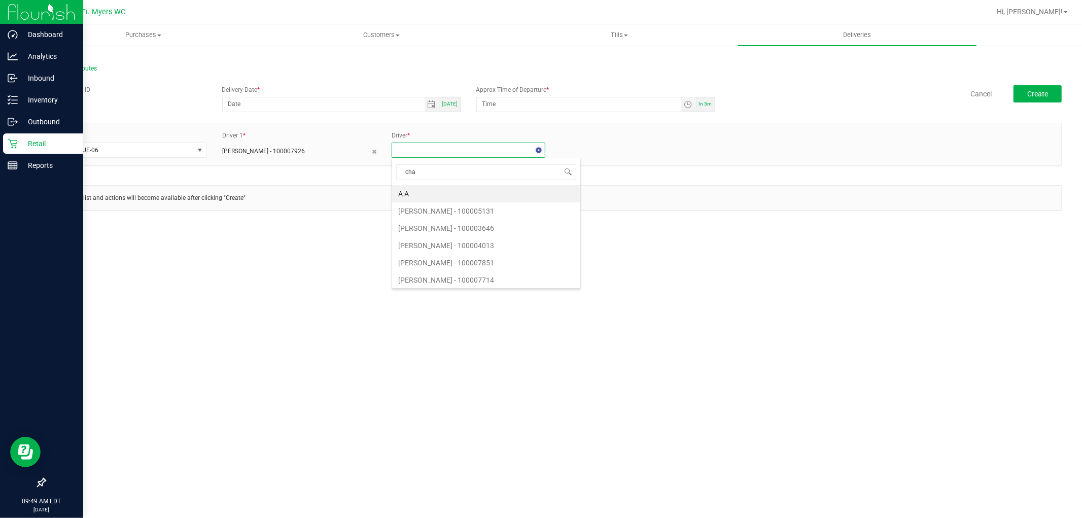
type input "char"
click at [468, 196] on li "[PERSON_NAME] - 100005575" at bounding box center [468, 193] width 153 height 17
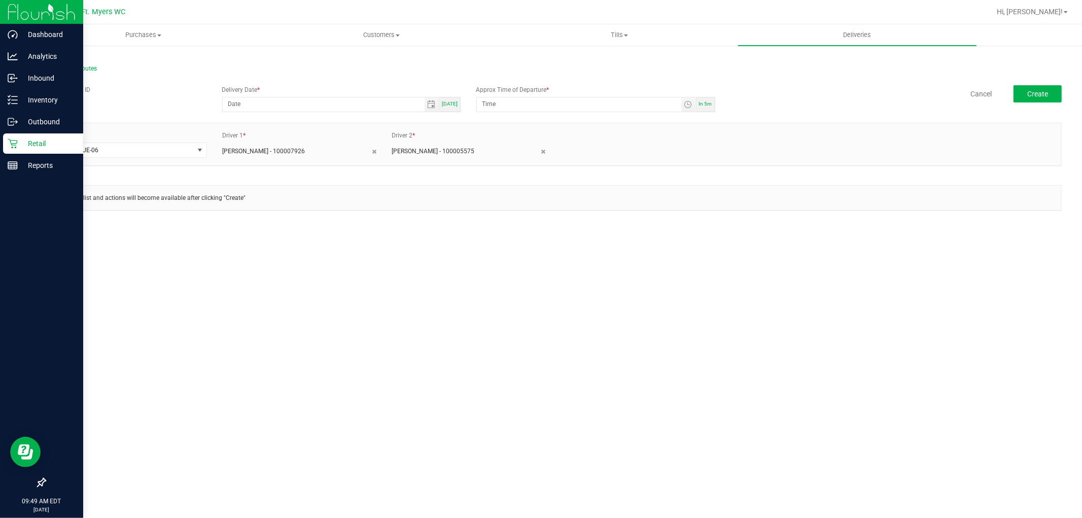
click at [447, 104] on span "[DATE]" at bounding box center [450, 104] width 16 height 6
type input "[DATE]"
click at [486, 102] on input "9:54 AM" at bounding box center [579, 103] width 204 height 13
type input "10:30 AM"
click at [782, 94] on div "Cancel Create" at bounding box center [892, 93] width 339 height 17
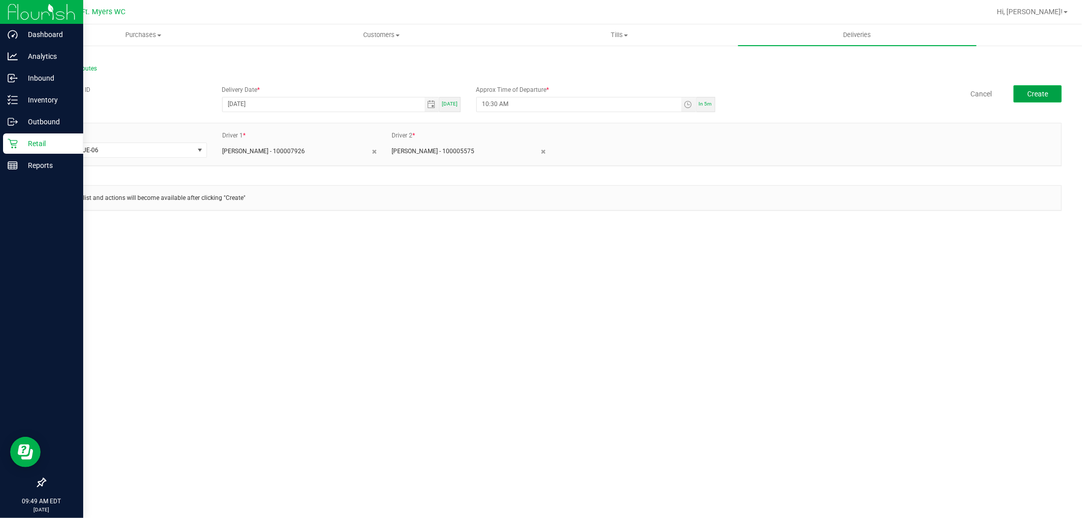
click at [1033, 87] on button "Create" at bounding box center [1038, 93] width 48 height 17
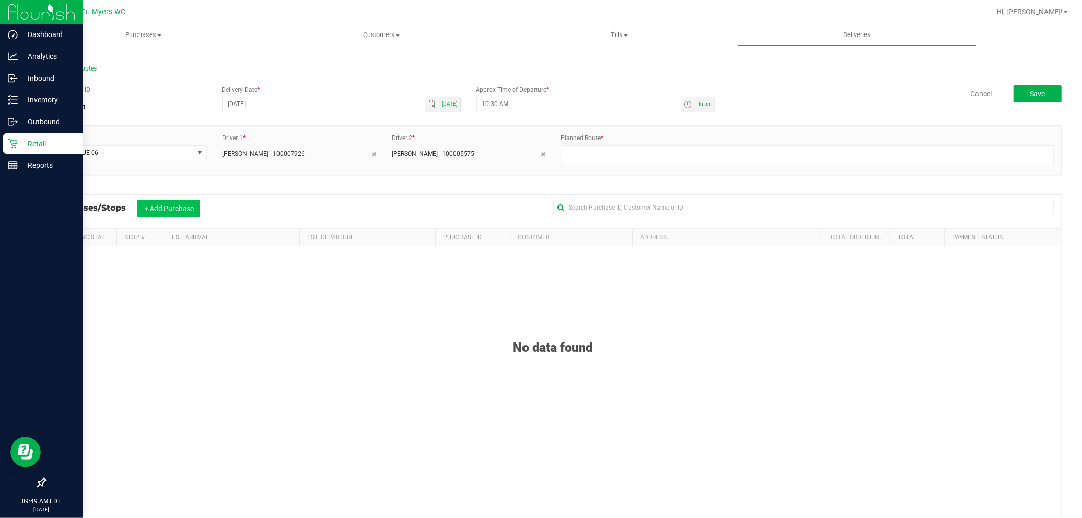
click at [164, 206] on button "+ Add Purchase" at bounding box center [169, 208] width 63 height 17
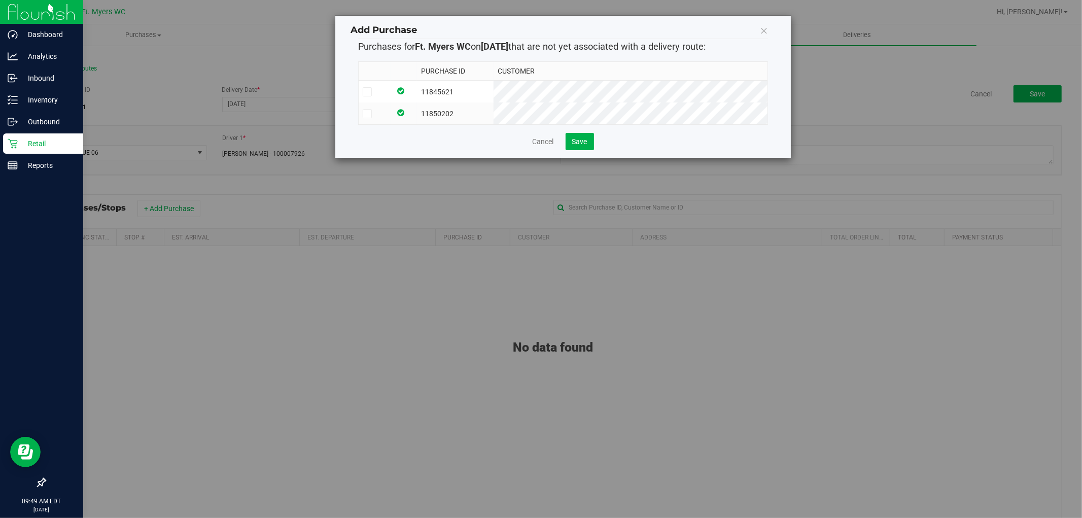
click at [417, 89] on td at bounding box center [404, 92] width 26 height 22
click at [417, 113] on td at bounding box center [404, 113] width 26 height 22
click at [574, 146] on span "Save" at bounding box center [579, 142] width 15 height 8
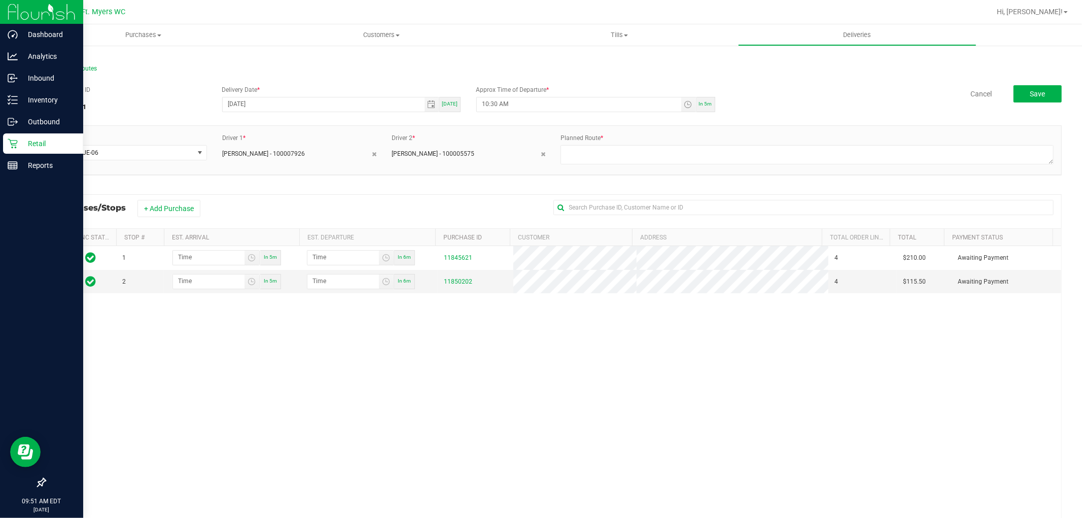
click at [22, 134] on div "Retail" at bounding box center [43, 143] width 80 height 20
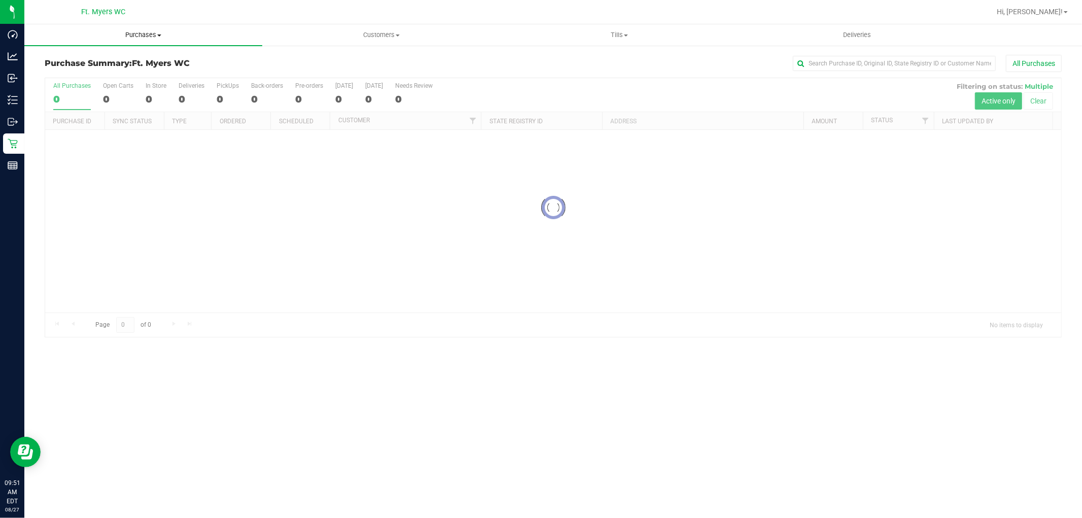
click at [128, 33] on span "Purchases" at bounding box center [143, 34] width 238 height 9
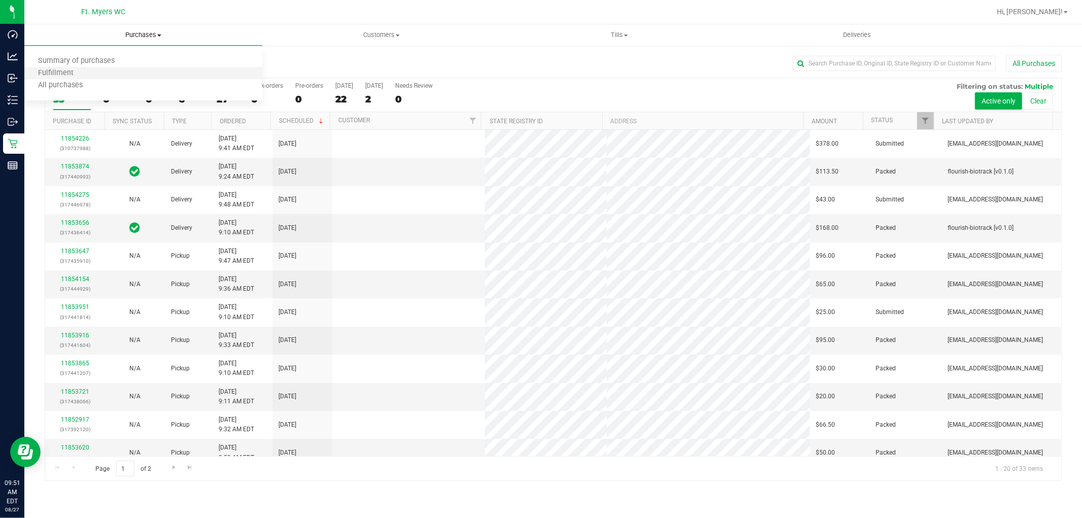
click at [103, 71] on li "Fulfillment" at bounding box center [143, 73] width 238 height 12
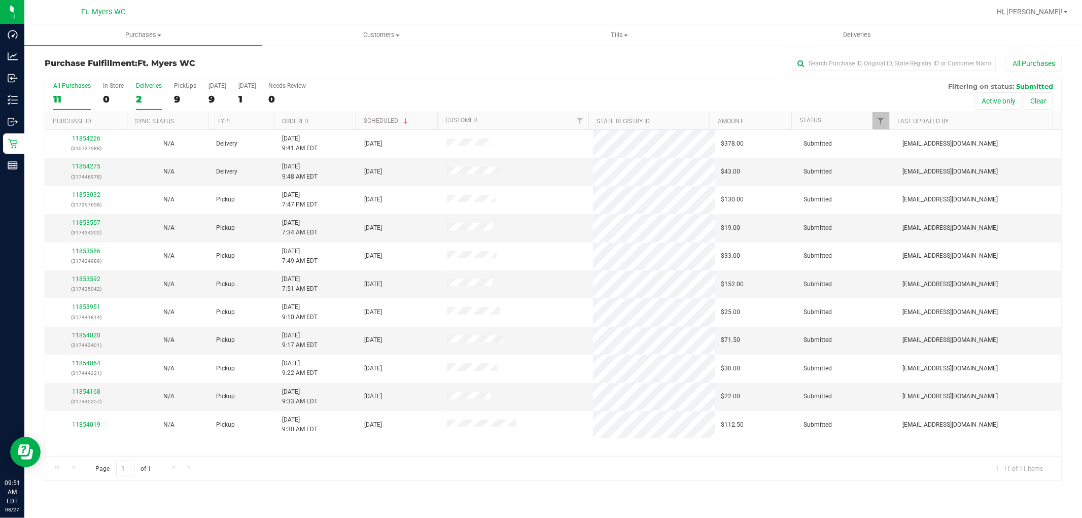
click at [142, 82] on div "Deliveries" at bounding box center [149, 85] width 26 height 7
click at [0, 0] on input "Deliveries 2" at bounding box center [0, 0] width 0 height 0
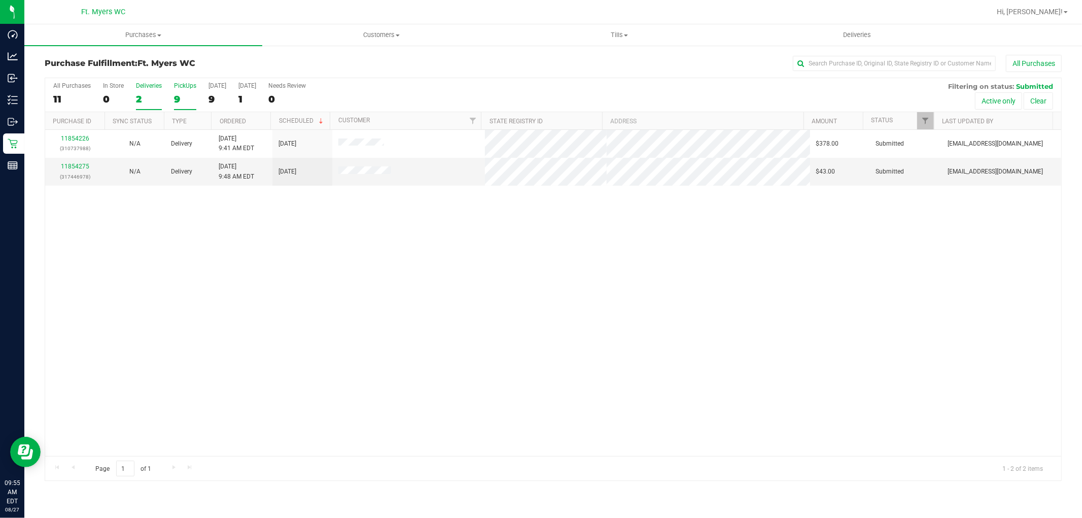
click at [190, 87] on div "PickUps" at bounding box center [185, 85] width 22 height 7
click at [0, 0] on input "PickUps 9" at bounding box center [0, 0] width 0 height 0
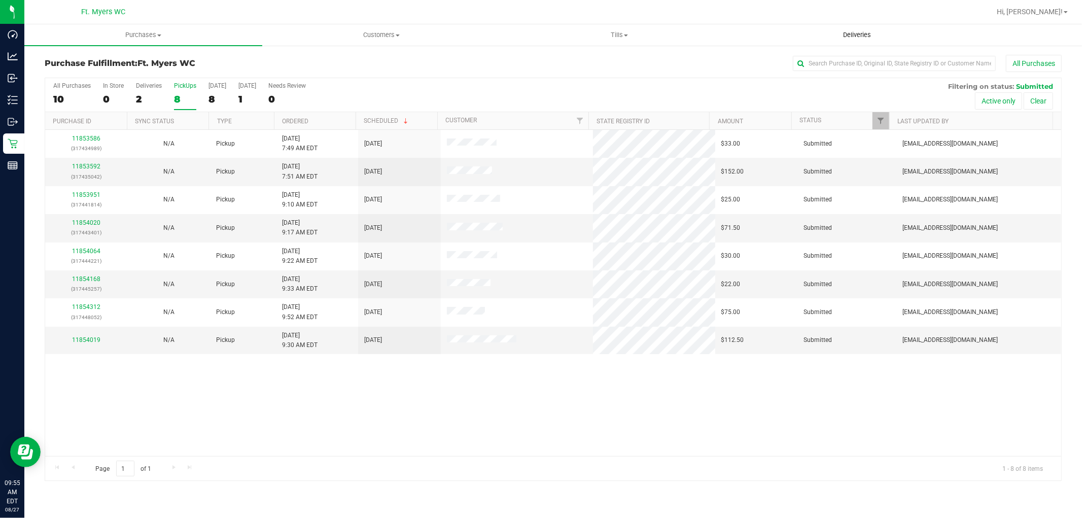
click at [832, 26] on uib-tab-heading "Deliveries" at bounding box center [857, 35] width 237 height 20
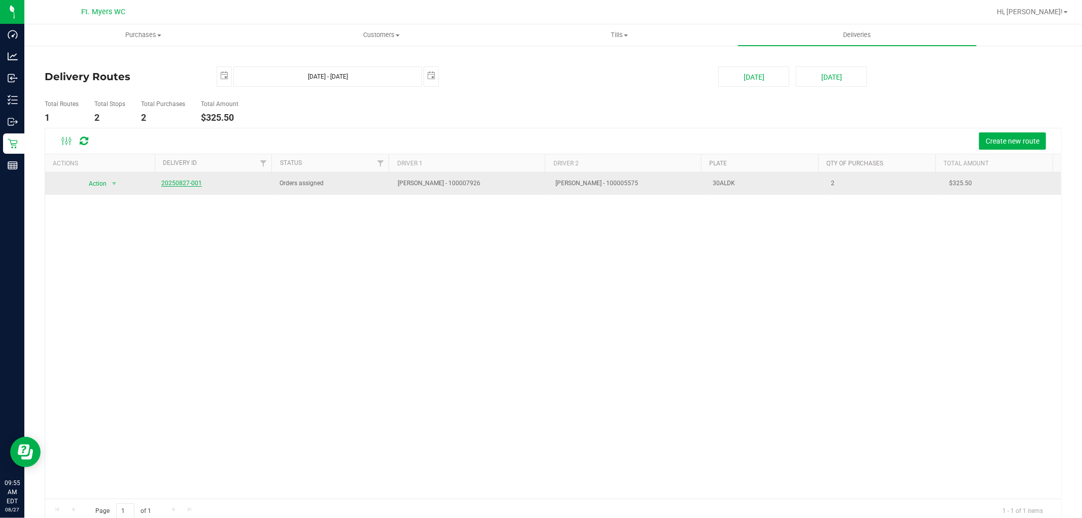
click at [184, 182] on link "20250827-001" at bounding box center [181, 183] width 41 height 7
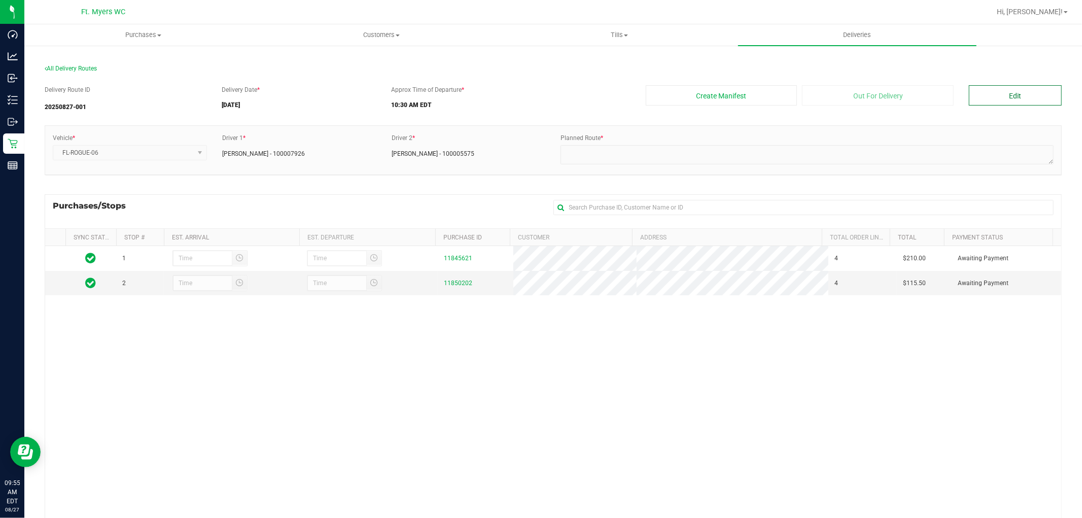
click at [976, 93] on button "Edit" at bounding box center [1015, 95] width 93 height 20
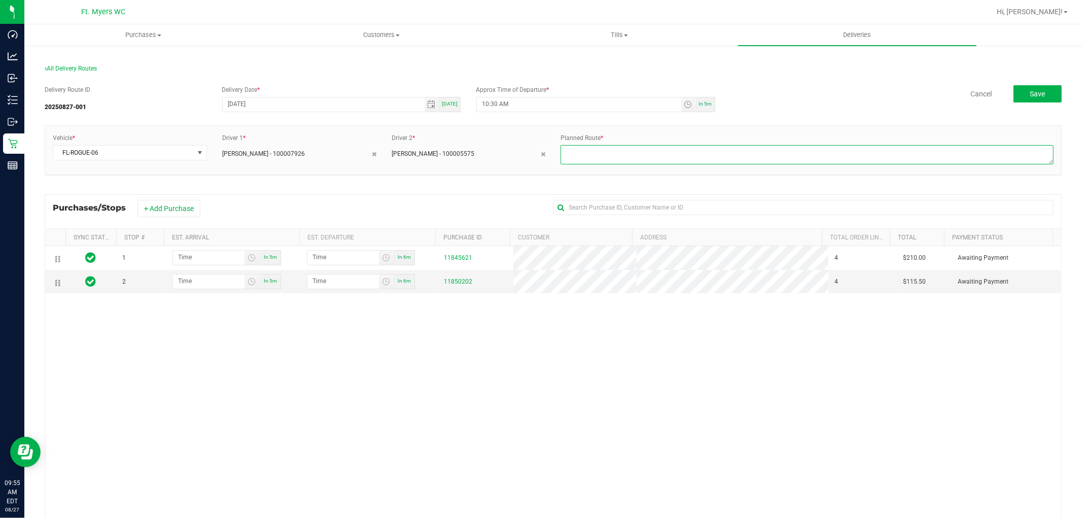
click at [645, 160] on textarea at bounding box center [807, 154] width 493 height 19
type textarea "1.1"
click at [743, 124] on div "Delivery Route ID 20250827-001 Delivery Date * [DATE] [DATE] Approx Time of Dep…" at bounding box center [553, 341] width 1017 height 527
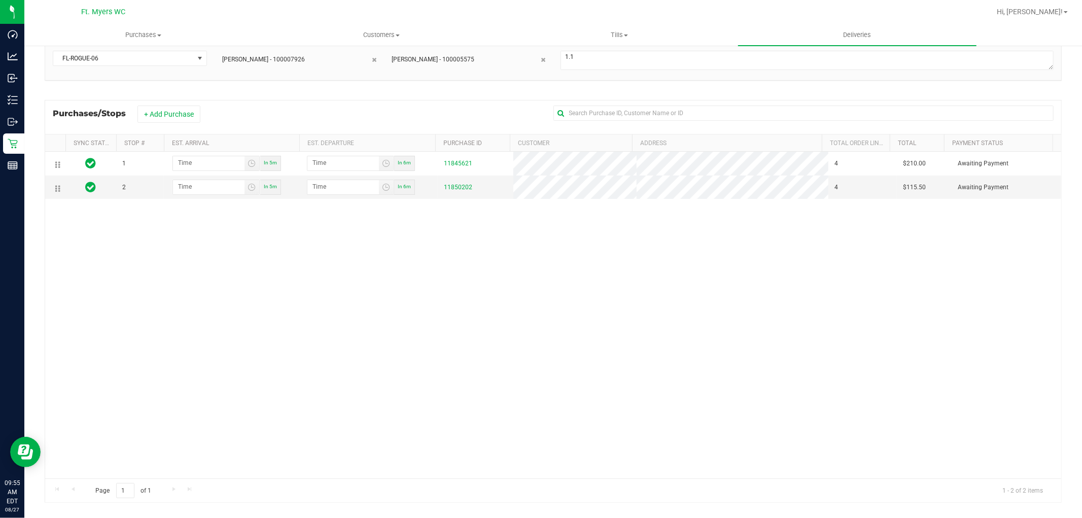
scroll to position [108, 0]
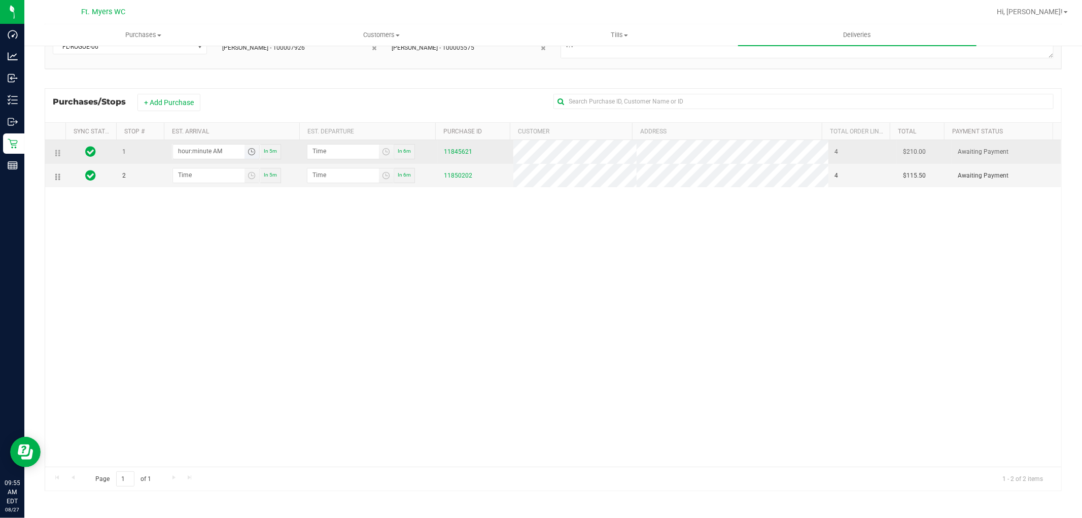
click at [191, 153] on input "hour:minute AM" at bounding box center [209, 151] width 72 height 13
type input "11:03 AM"
type input "11:04 AM"
type input "11:30 AM"
type input "11:31 AM"
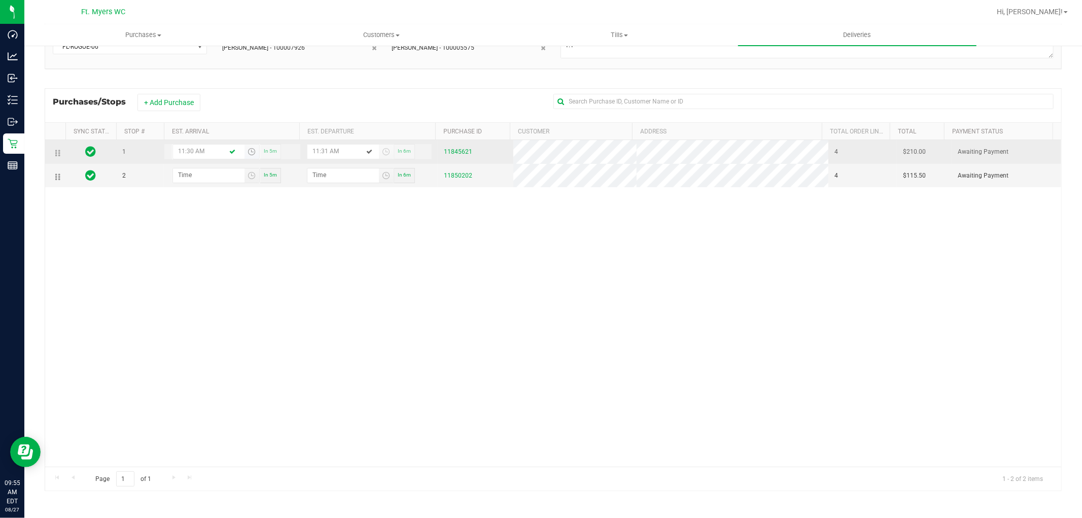
type input "11:30 PM"
type input "11:31 PM"
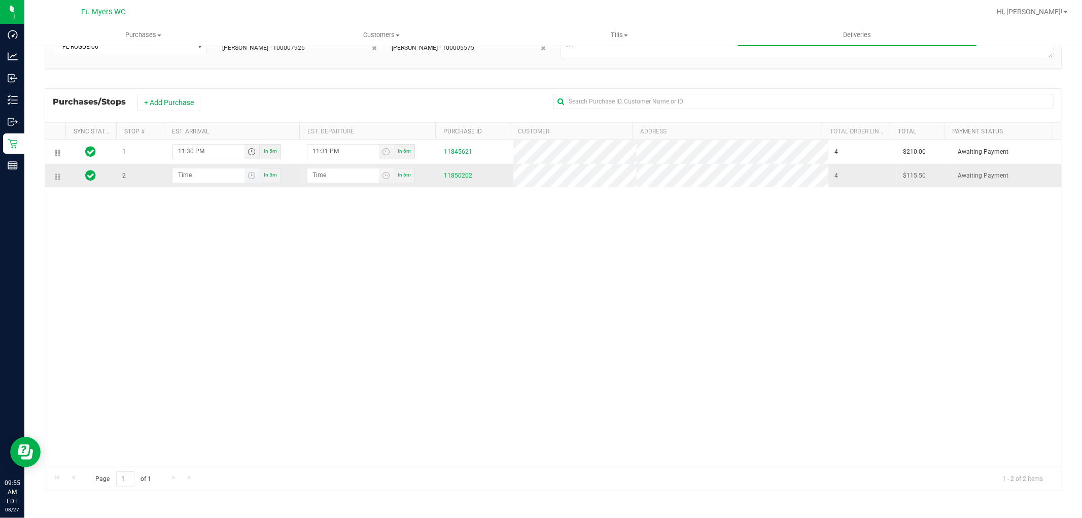
type input "11:30 PM"
click at [193, 181] on input "hour:minute AM" at bounding box center [209, 174] width 72 height 13
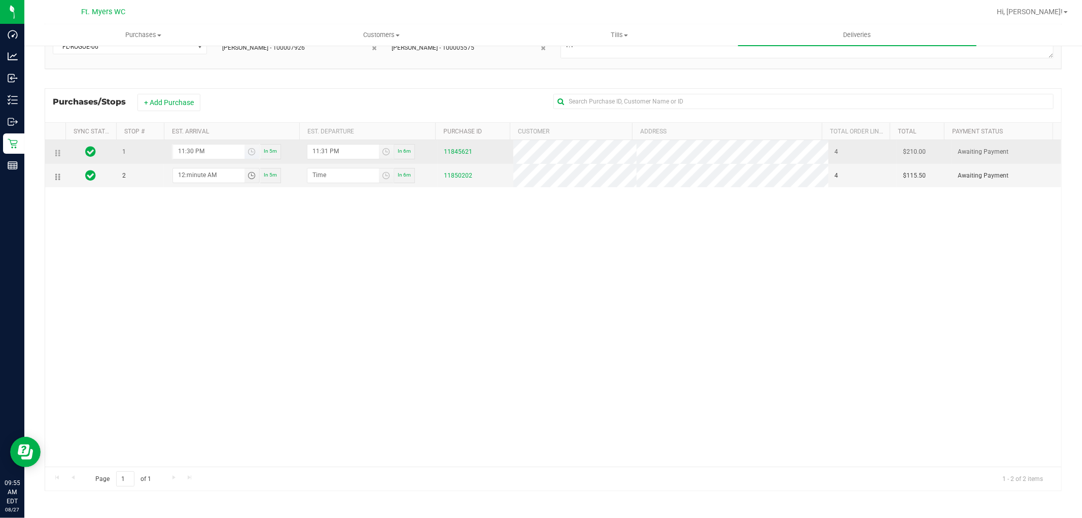
type input "12:minute AM"
click at [200, 154] on input "11:30 PM" at bounding box center [209, 151] width 72 height 13
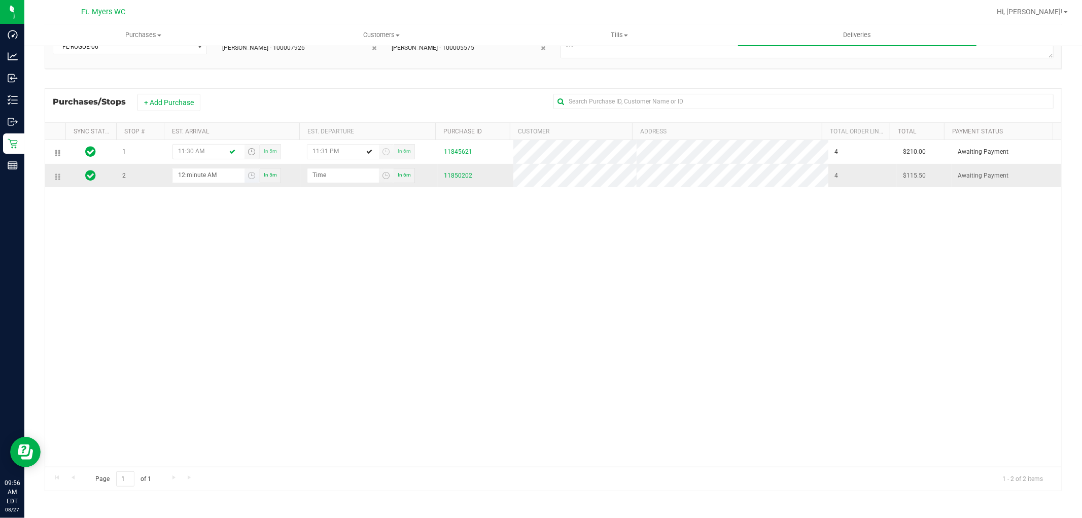
type input "11:30 AM"
click at [212, 175] on input "12:minute AM" at bounding box center [209, 174] width 72 height 13
click at [199, 175] on input "12:minute AM" at bounding box center [209, 174] width 72 height 13
type input "12:00 AM"
type input "12:01 AM"
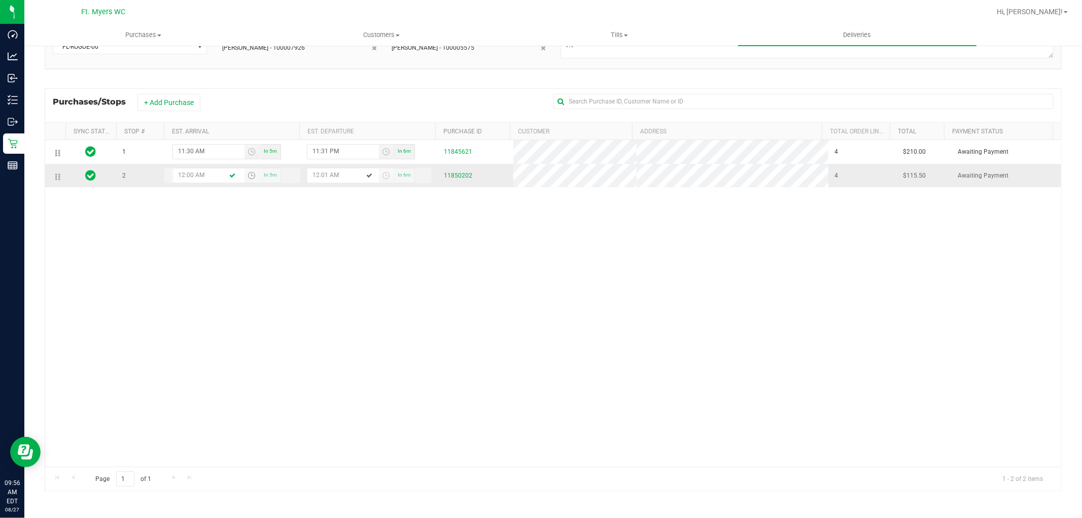
type input "12:00 PM"
type input "12:01 PM"
type input "12:00 PM"
click at [236, 216] on div "1 11:30 AM In 5m 11:31 PM In 6m 11845621 4 $210.00 Awaiting Payment 2 12:00 PM …" at bounding box center [553, 303] width 1016 height 326
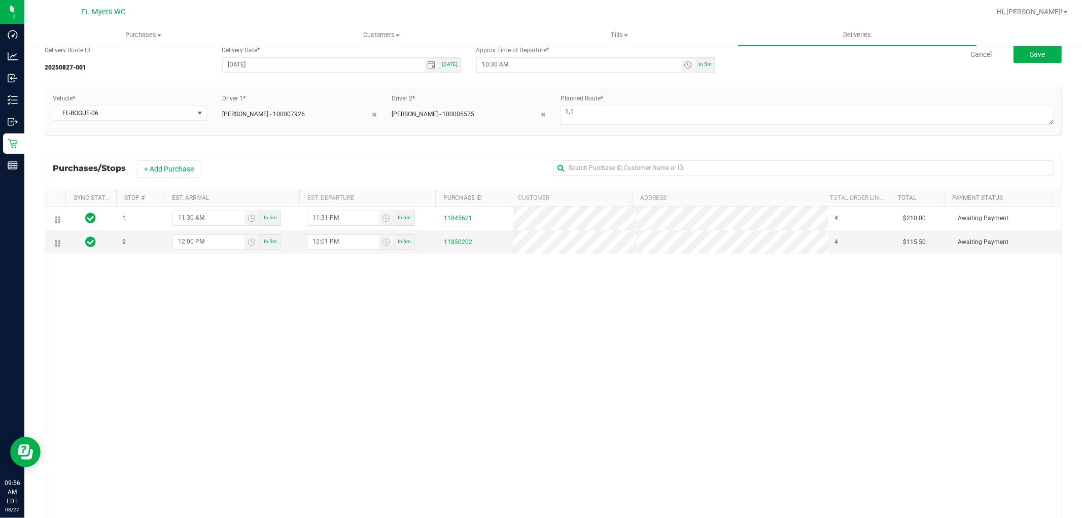
scroll to position [0, 0]
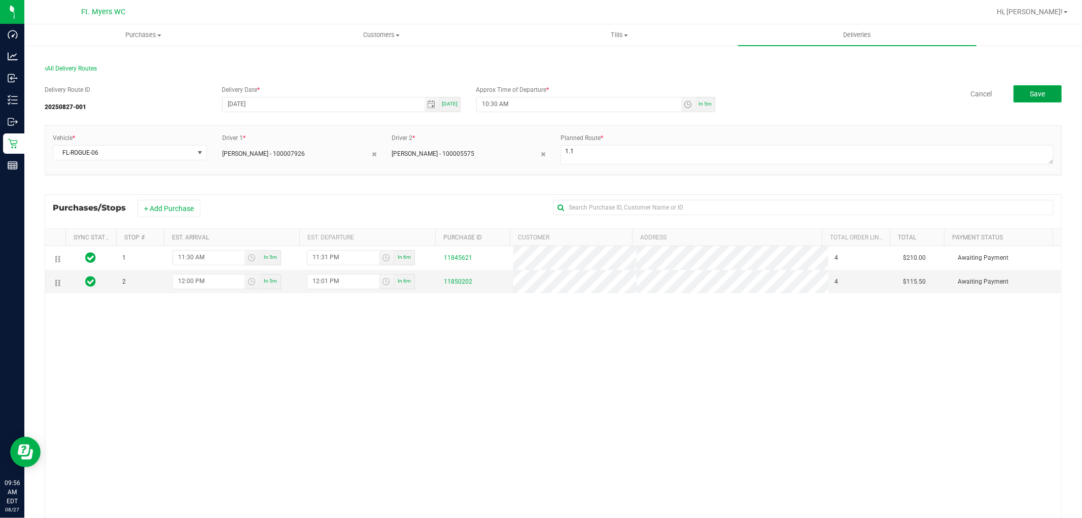
click at [1036, 99] on button "Save" at bounding box center [1038, 93] width 48 height 17
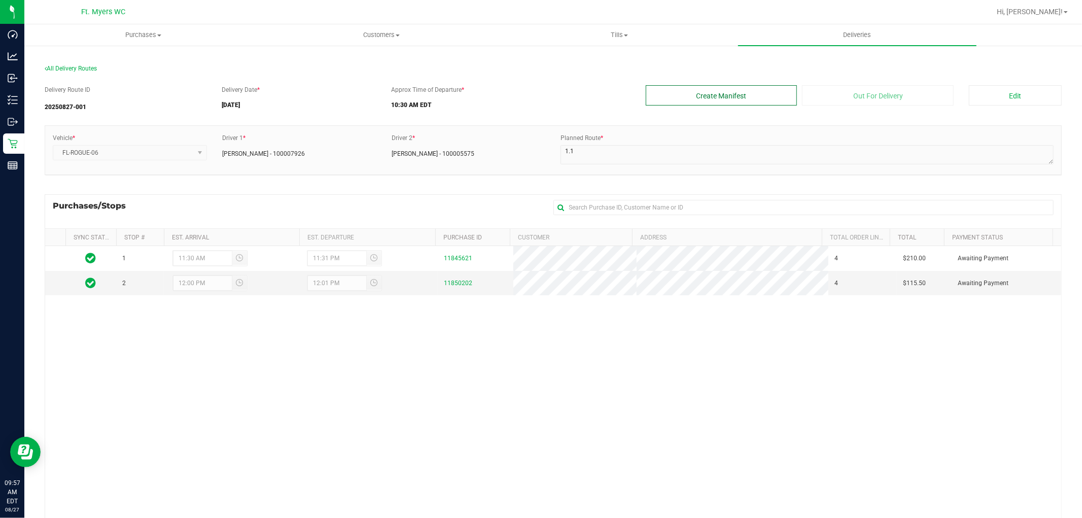
click at [703, 100] on button "Create Manifest" at bounding box center [722, 95] width 152 height 20
click at [980, 98] on button "Edit" at bounding box center [1015, 95] width 93 height 20
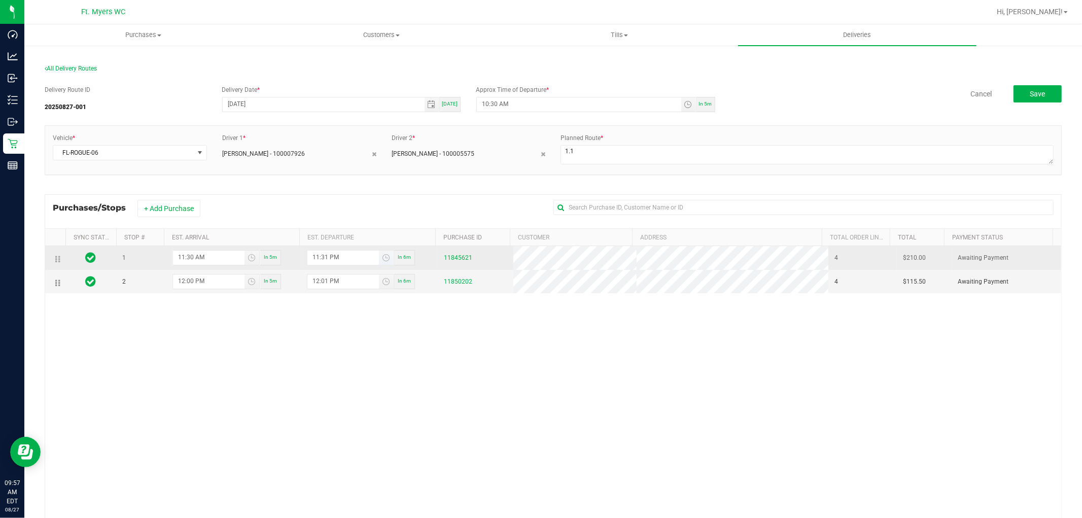
click at [336, 258] on input "11:31 PM" at bounding box center [343, 257] width 72 height 13
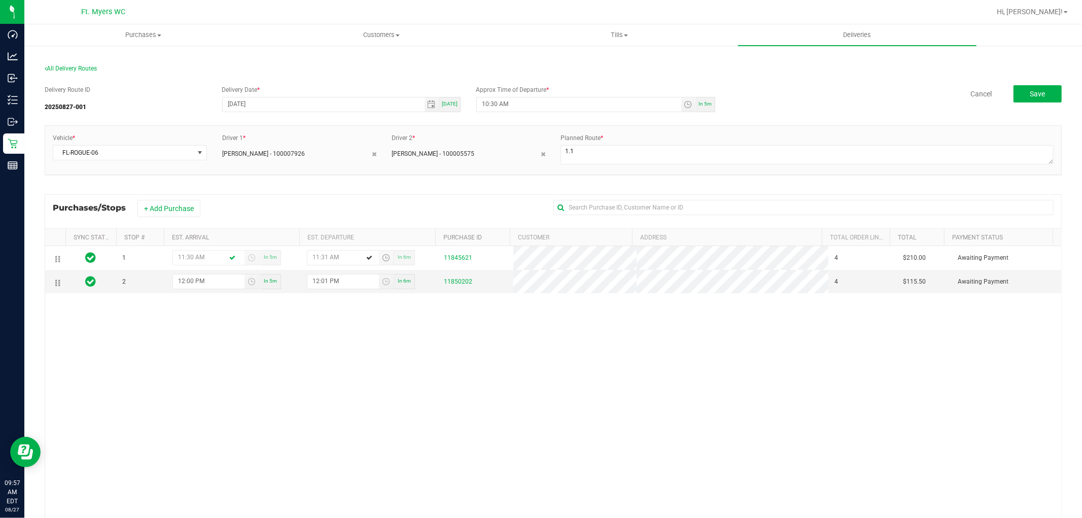
type input "11:31 AM"
click at [387, 205] on div "+ Add Purchase" at bounding box center [338, 208] width 400 height 17
click at [1048, 88] on button "Save" at bounding box center [1038, 93] width 48 height 17
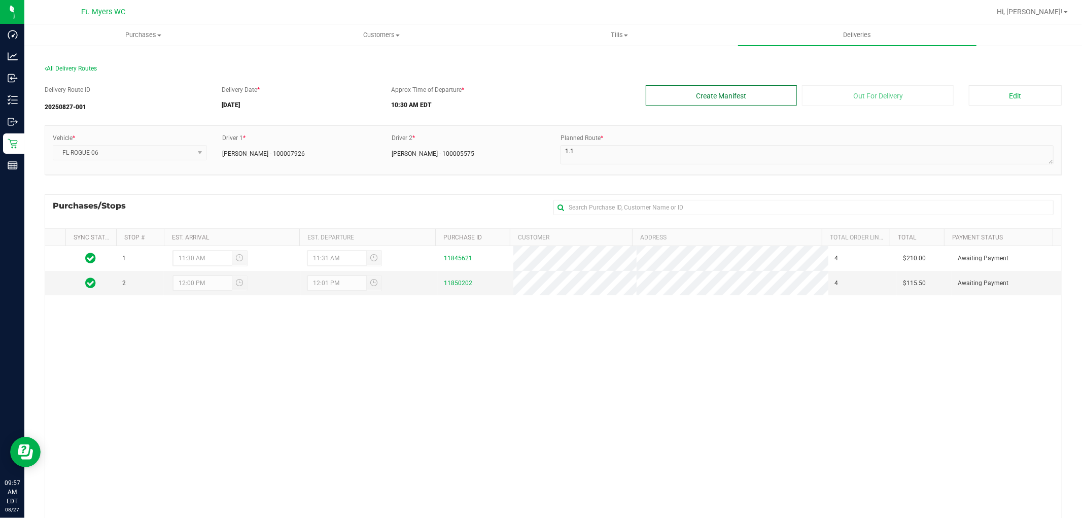
click at [750, 94] on button "Create Manifest" at bounding box center [722, 95] width 152 height 20
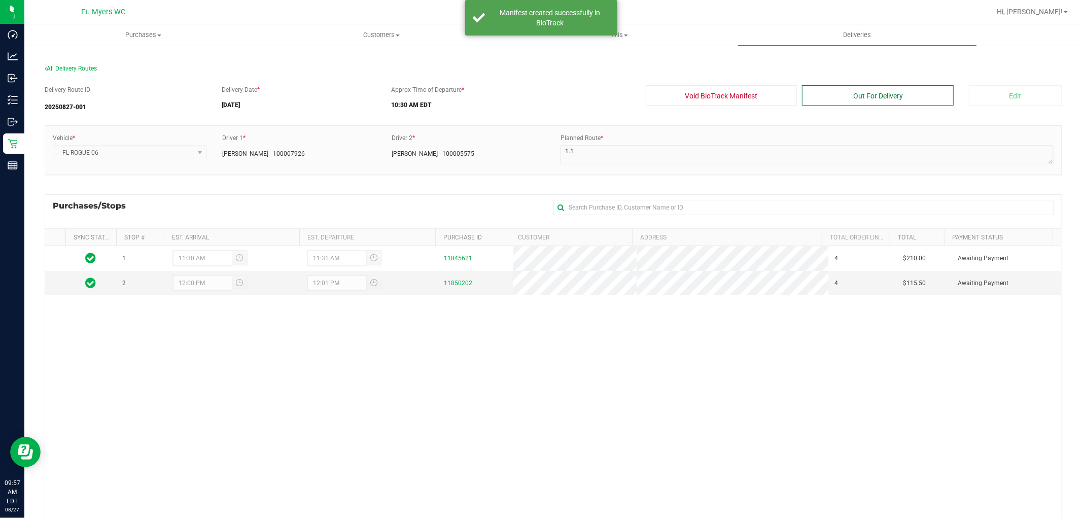
click at [818, 92] on button "Out For Delivery" at bounding box center [878, 95] width 152 height 20
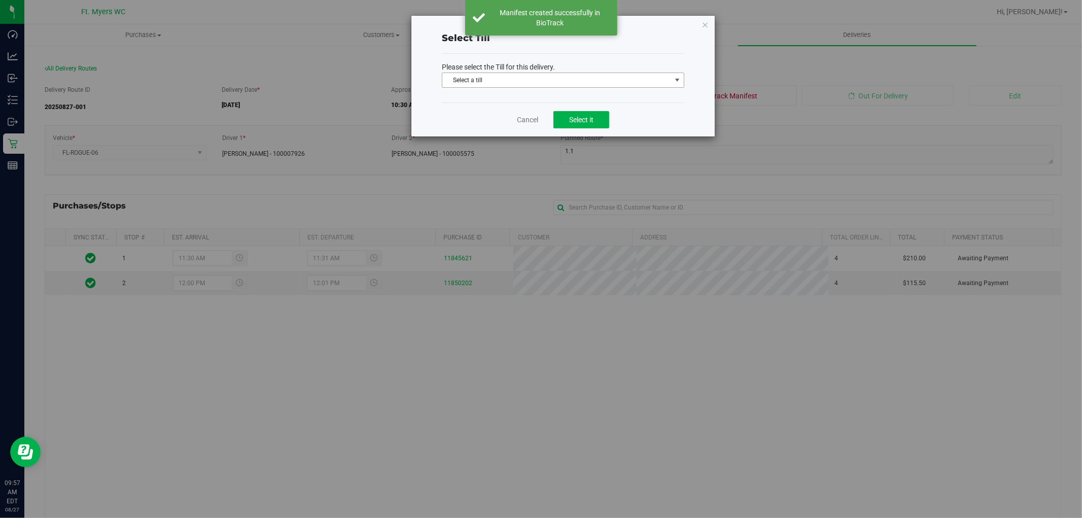
click at [639, 83] on span "Select a till" at bounding box center [556, 80] width 229 height 14
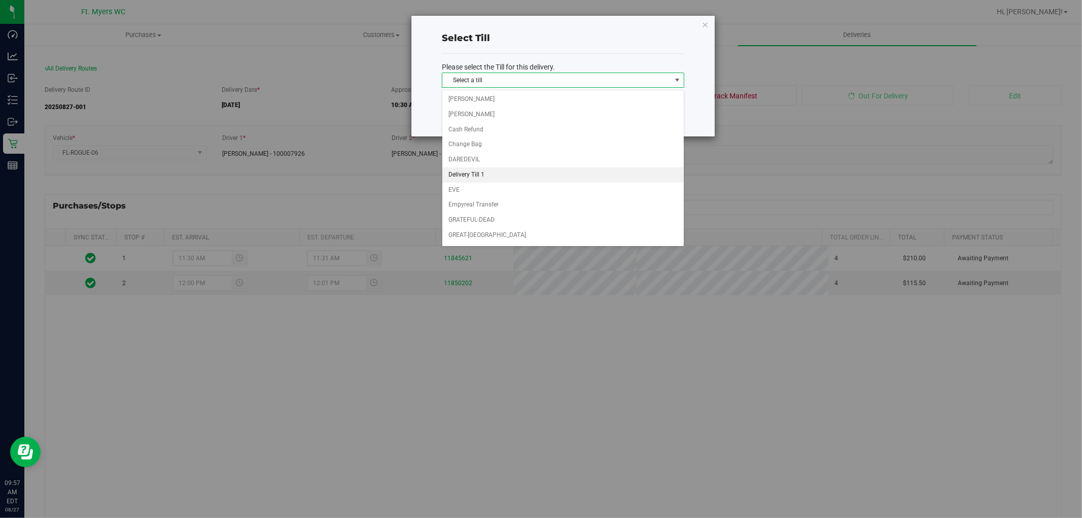
click at [560, 177] on li "Delivery Till 1" at bounding box center [563, 174] width 242 height 15
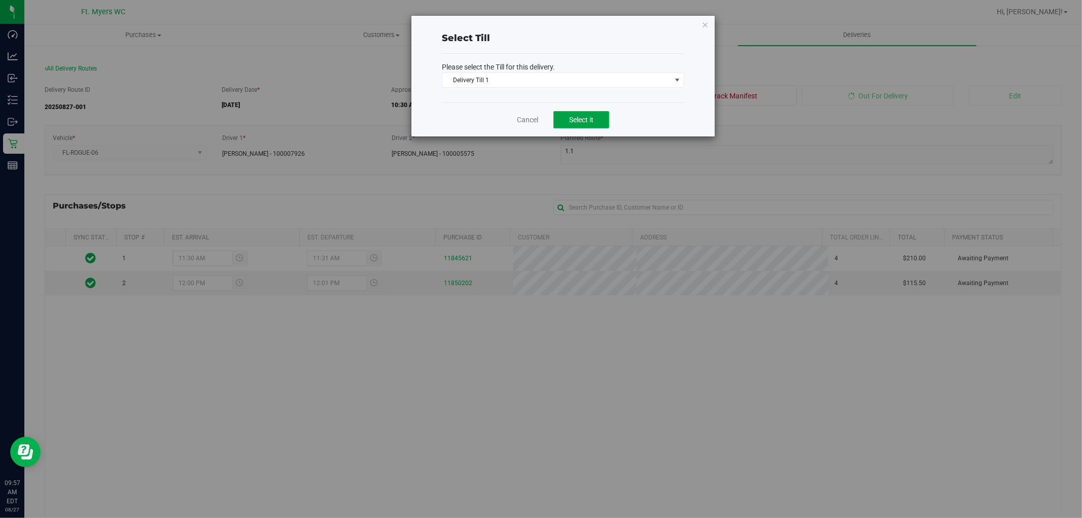
click at [588, 125] on button "Select it" at bounding box center [582, 119] width 56 height 17
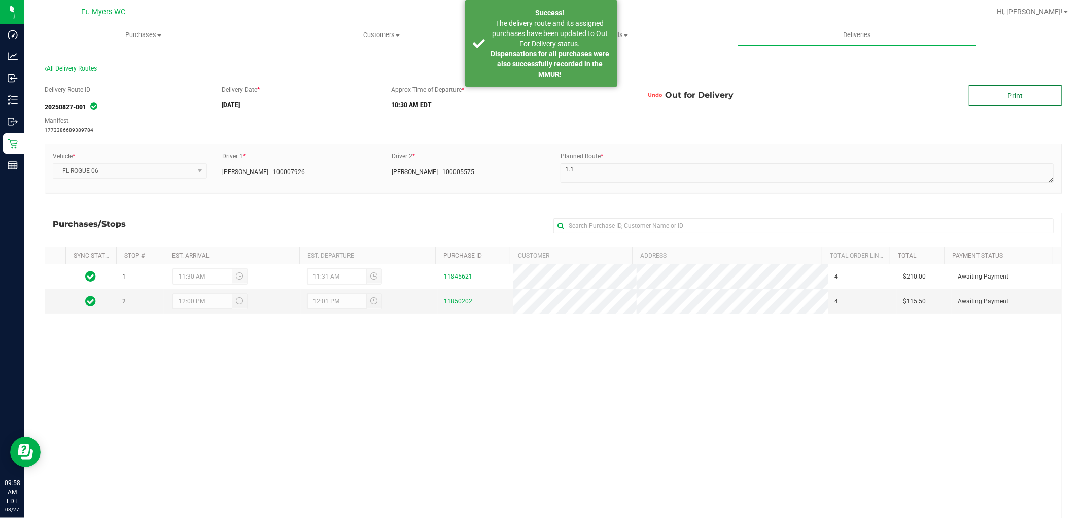
click at [996, 104] on link "Print" at bounding box center [1015, 95] width 93 height 20
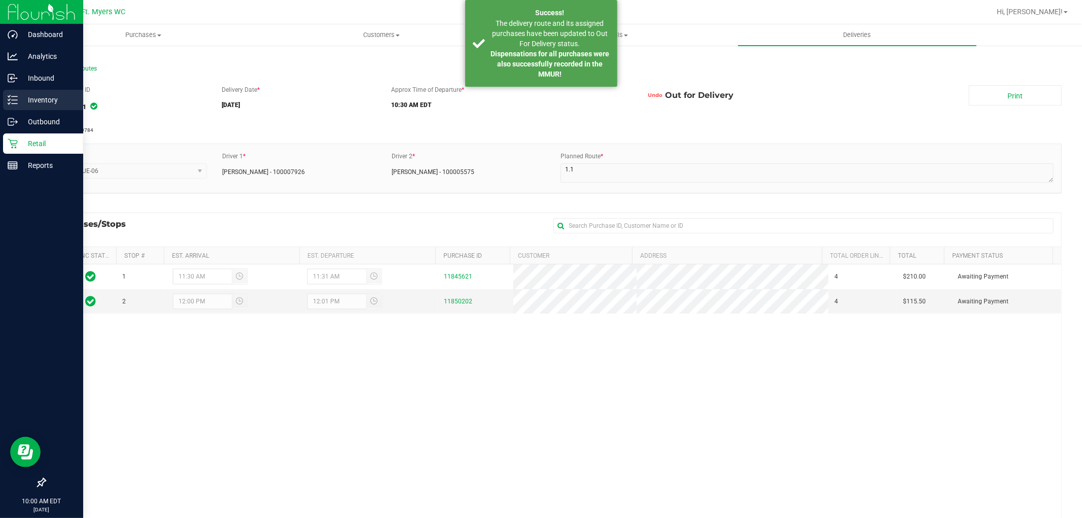
click at [16, 100] on icon at bounding box center [13, 100] width 10 height 10
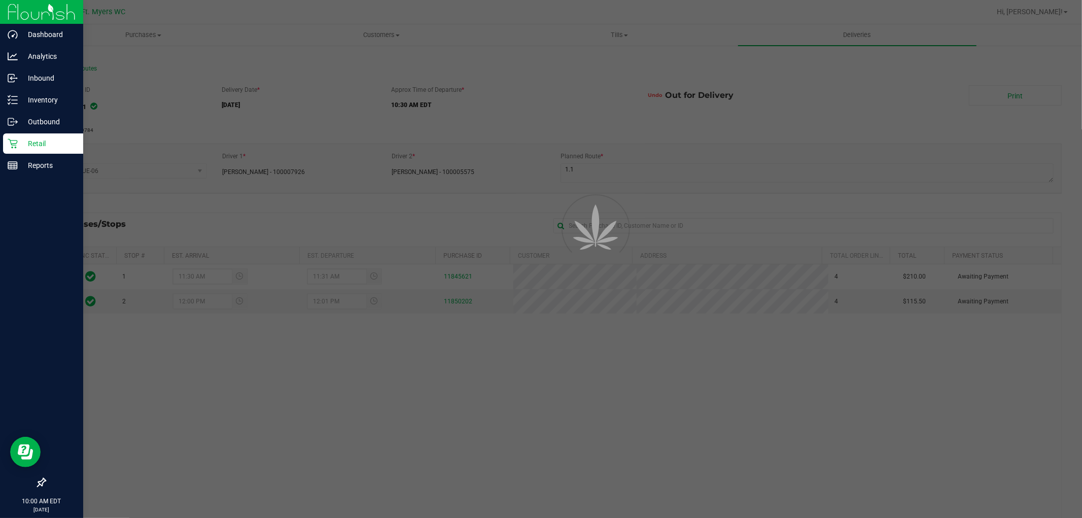
click at [41, 139] on p "Retail" at bounding box center [48, 144] width 61 height 12
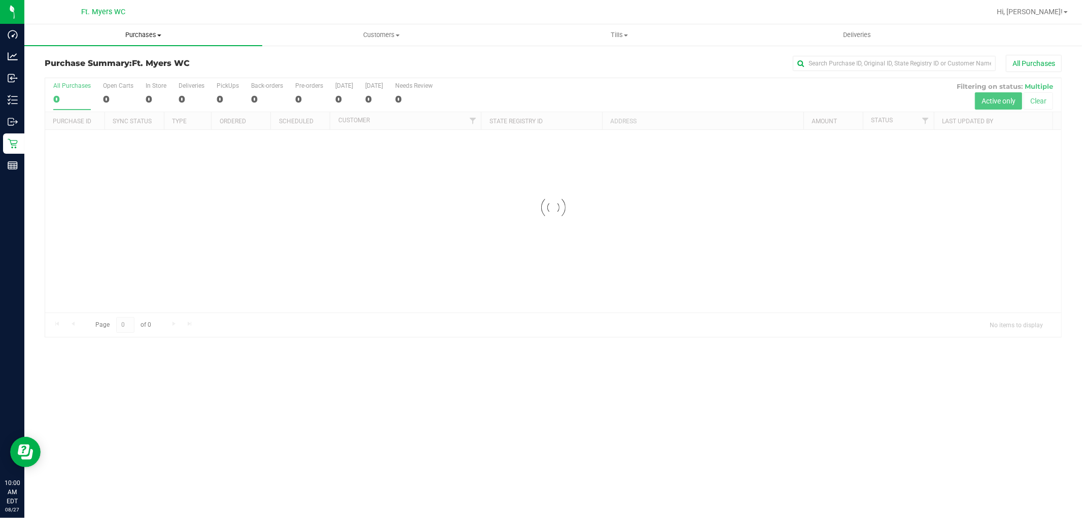
click at [153, 33] on span "Purchases" at bounding box center [143, 34] width 238 height 9
click at [112, 74] on li "Fulfillment" at bounding box center [143, 73] width 238 height 12
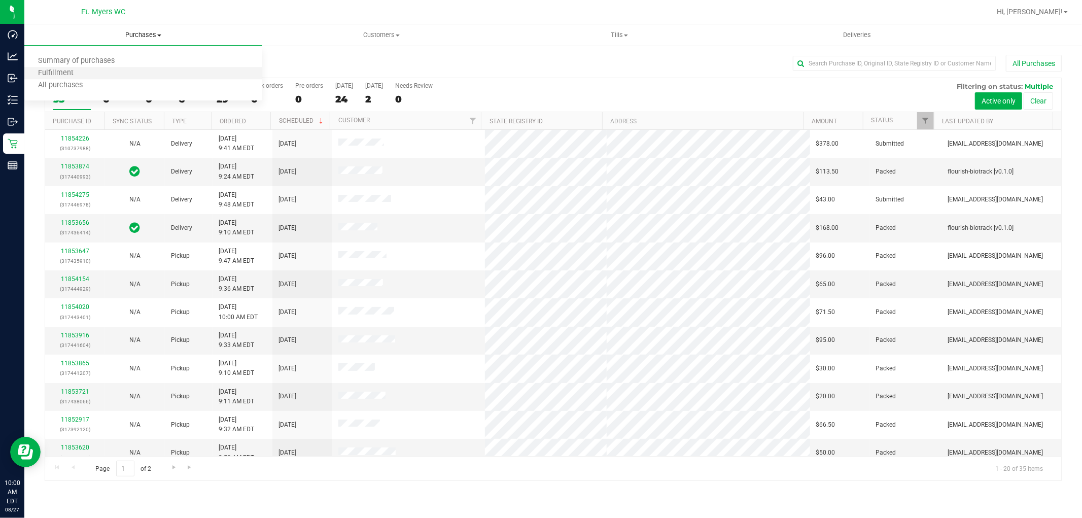
click at [163, 70] on li "Fulfillment" at bounding box center [143, 73] width 238 height 12
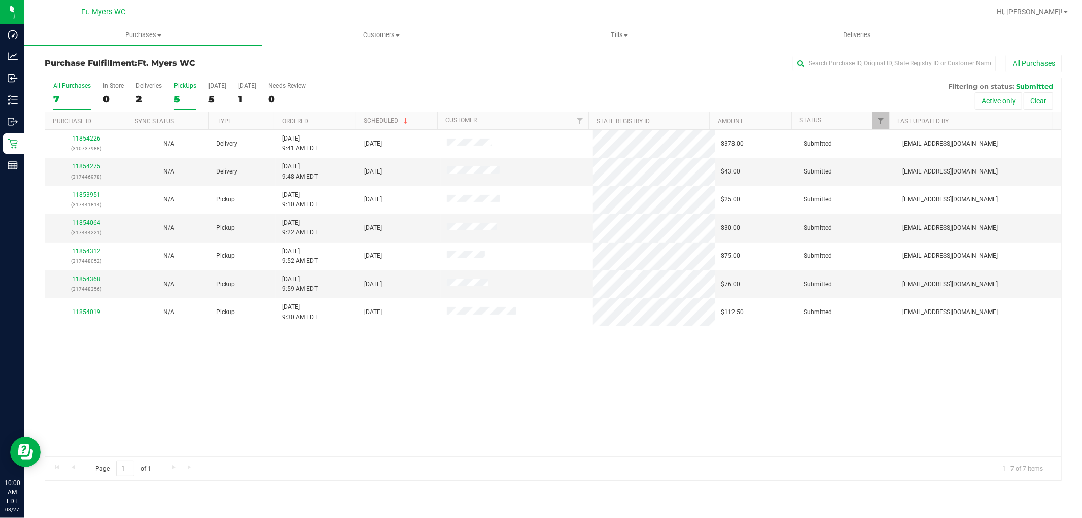
click at [185, 90] on label "PickUps 5" at bounding box center [185, 96] width 22 height 28
click at [0, 0] on input "PickUps 5" at bounding box center [0, 0] width 0 height 0
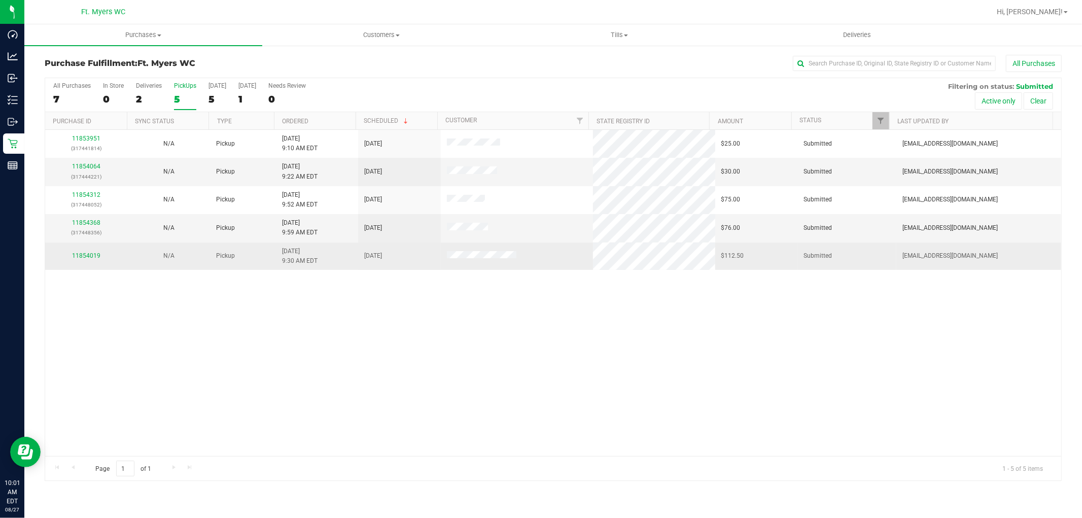
click at [88, 248] on td "11854019" at bounding box center [86, 256] width 82 height 27
click at [97, 256] on link "11854019" at bounding box center [86, 255] width 28 height 7
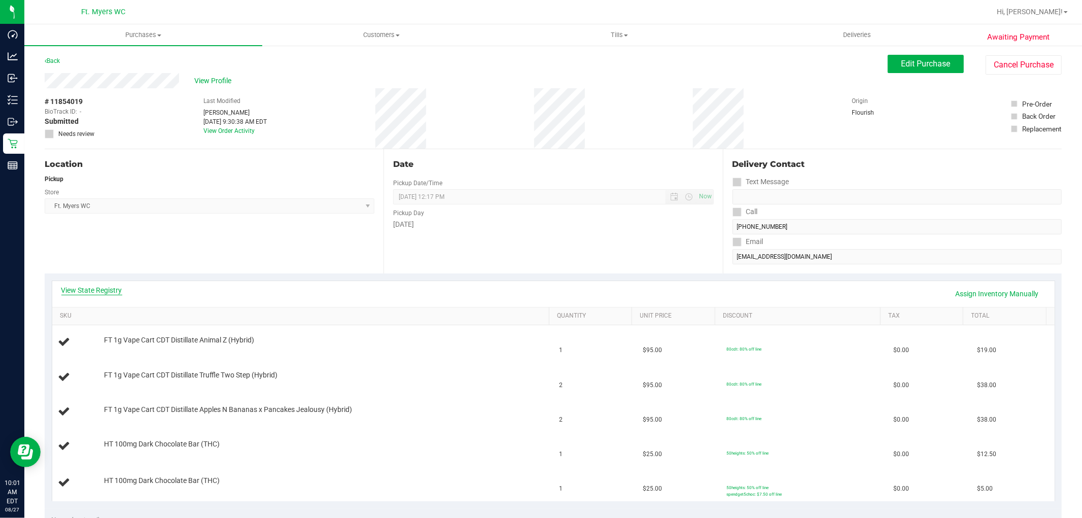
click at [99, 286] on link "View State Registry" at bounding box center [91, 290] width 61 height 10
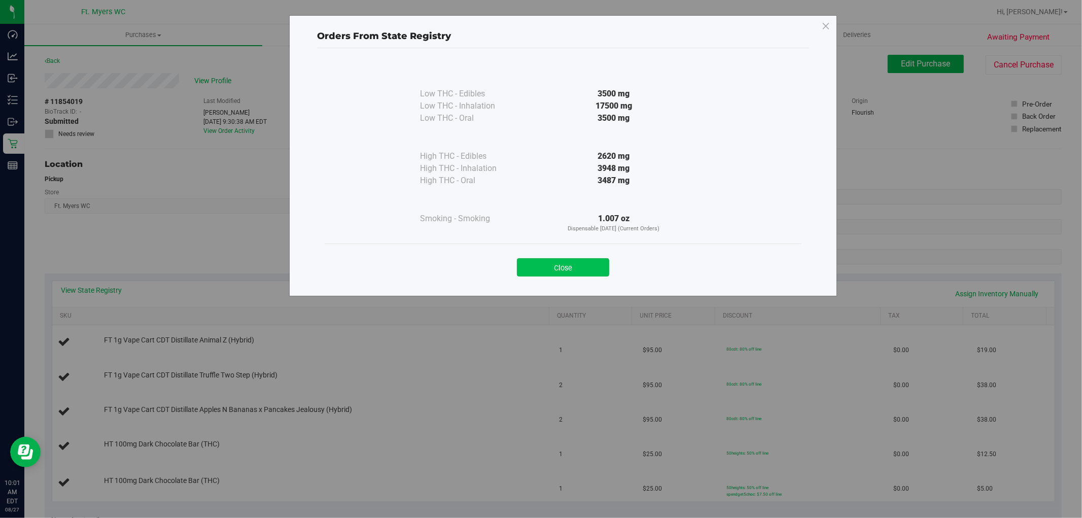
click at [528, 258] on button "Close" at bounding box center [563, 267] width 92 height 18
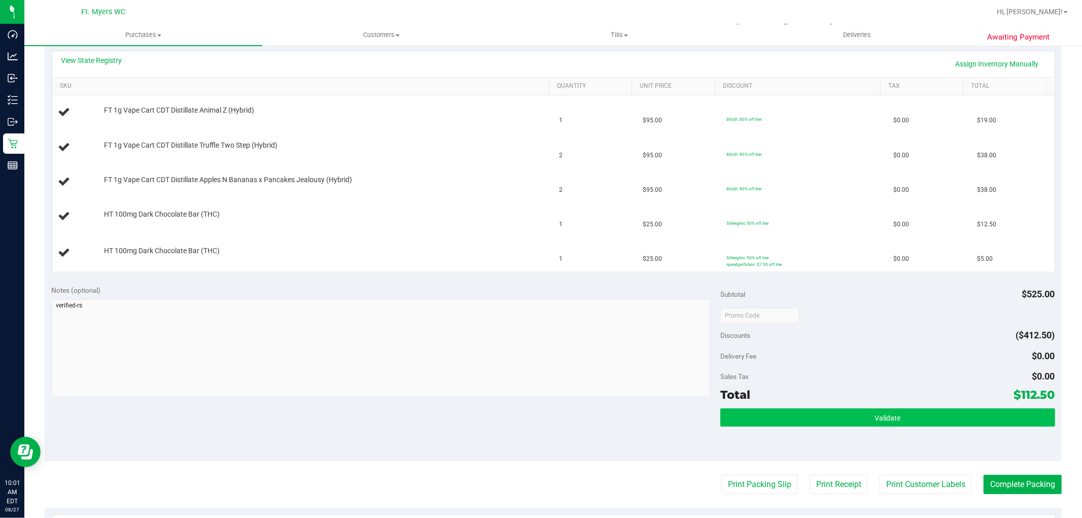
scroll to position [282, 0]
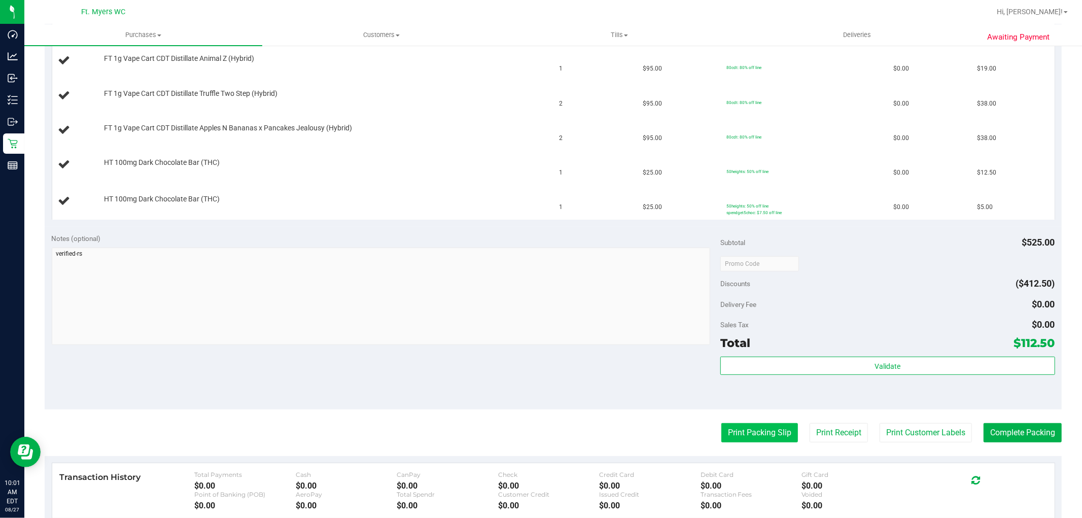
click at [759, 431] on button "Print Packing Slip" at bounding box center [760, 432] width 77 height 19
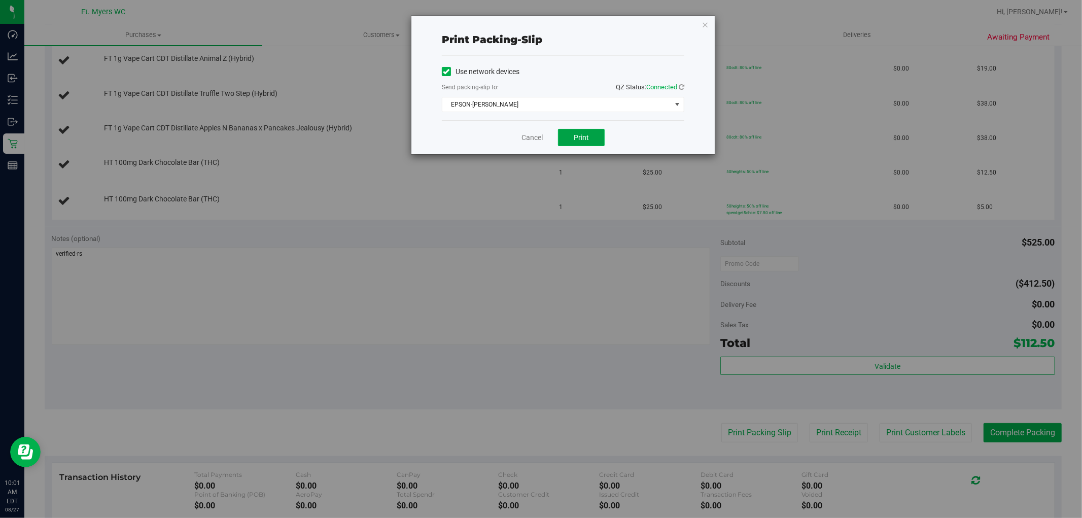
click at [579, 141] on span "Print" at bounding box center [581, 137] width 15 height 8
click at [708, 24] on icon "button" at bounding box center [705, 24] width 7 height 12
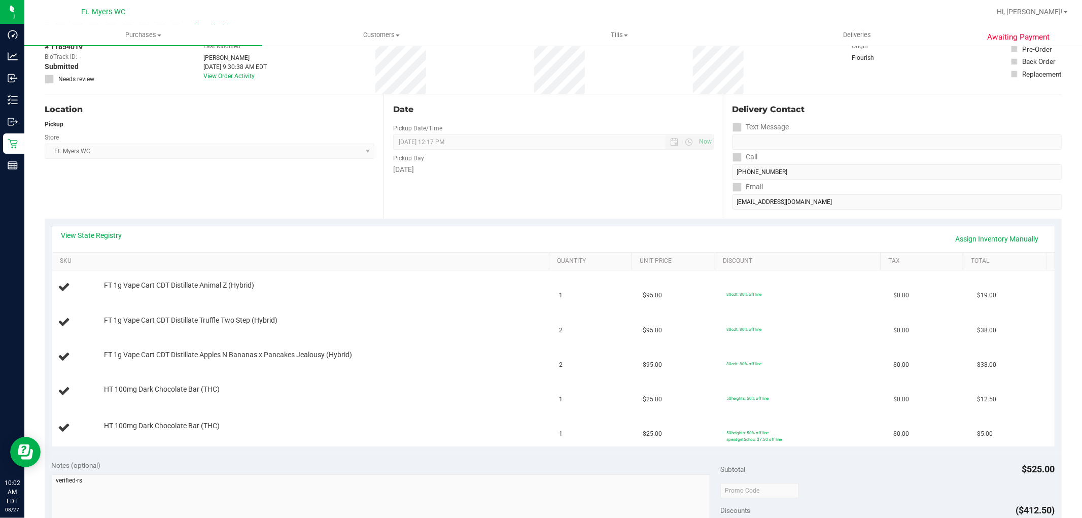
scroll to position [0, 0]
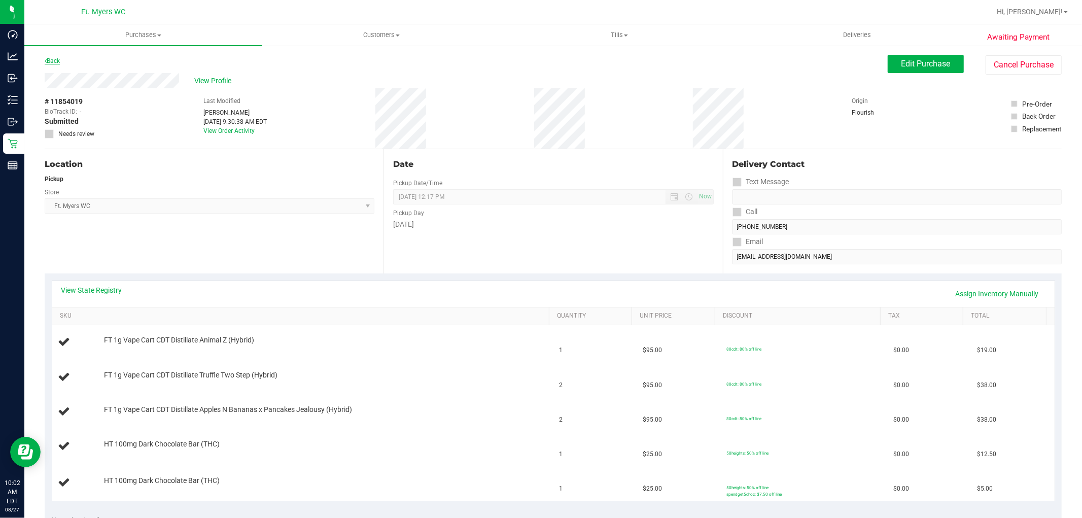
click at [55, 59] on link "Back" at bounding box center [52, 60] width 15 height 7
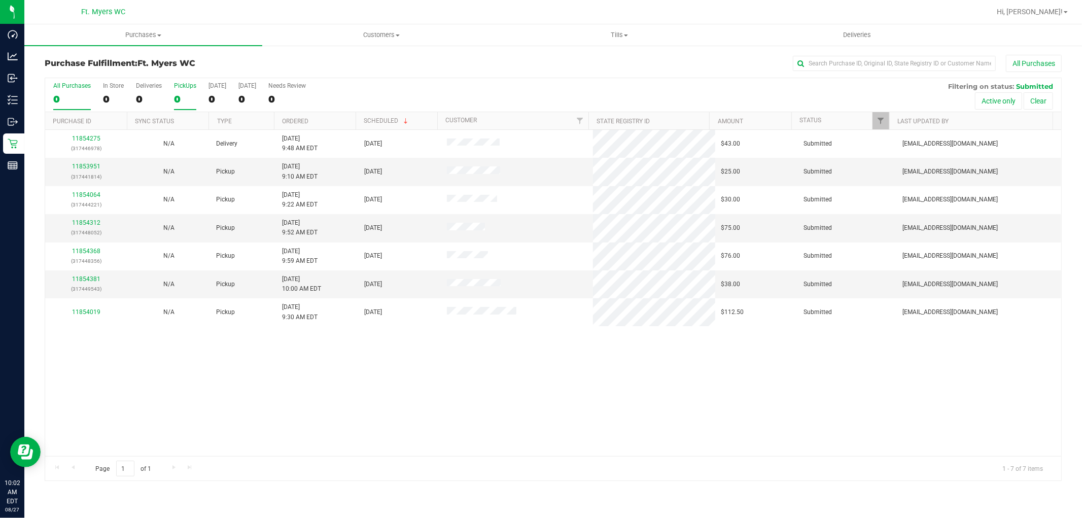
click at [186, 92] on label "PickUps 0" at bounding box center [185, 96] width 22 height 28
click at [0, 0] on input "PickUps 0" at bounding box center [0, 0] width 0 height 0
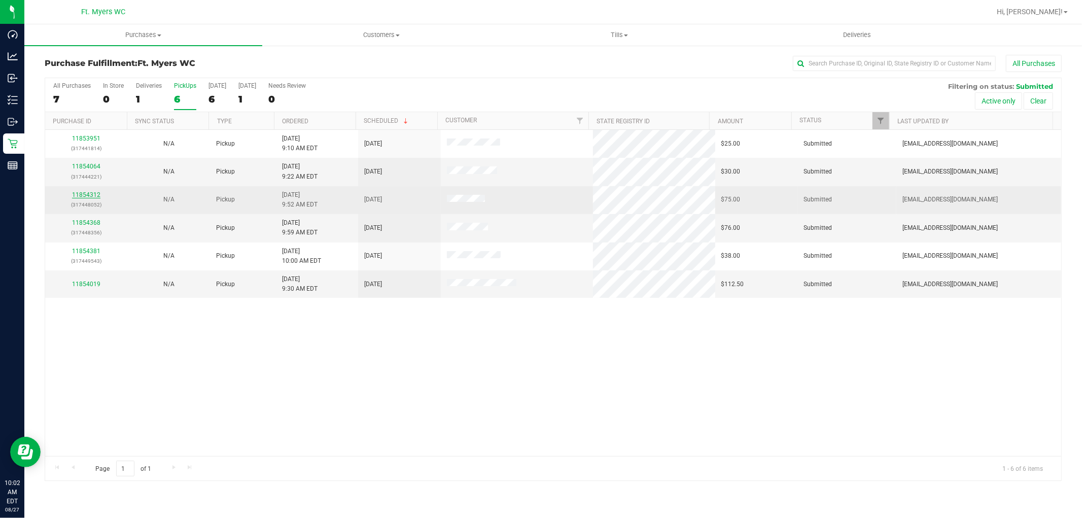
click at [94, 195] on link "11854312" at bounding box center [86, 194] width 28 height 7
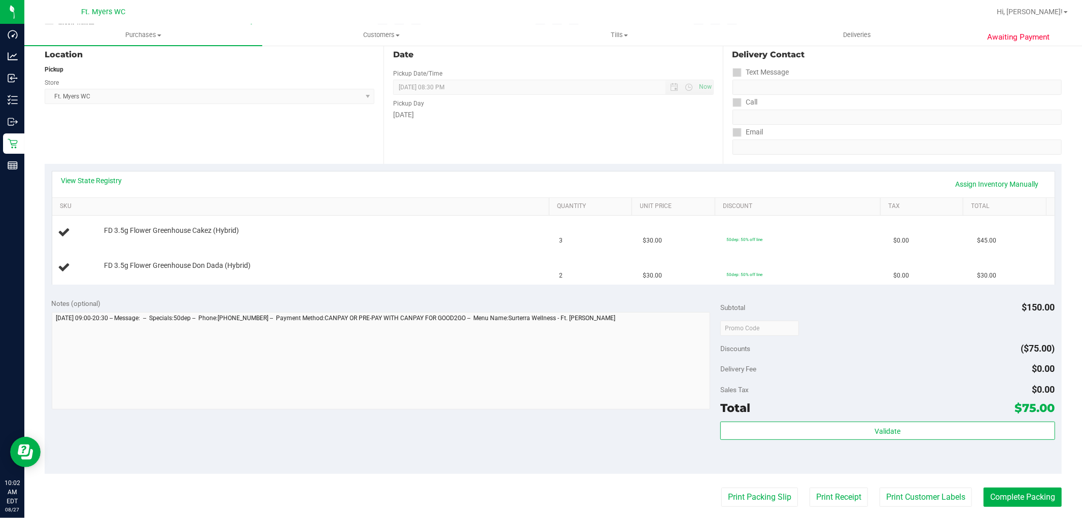
scroll to position [113, 0]
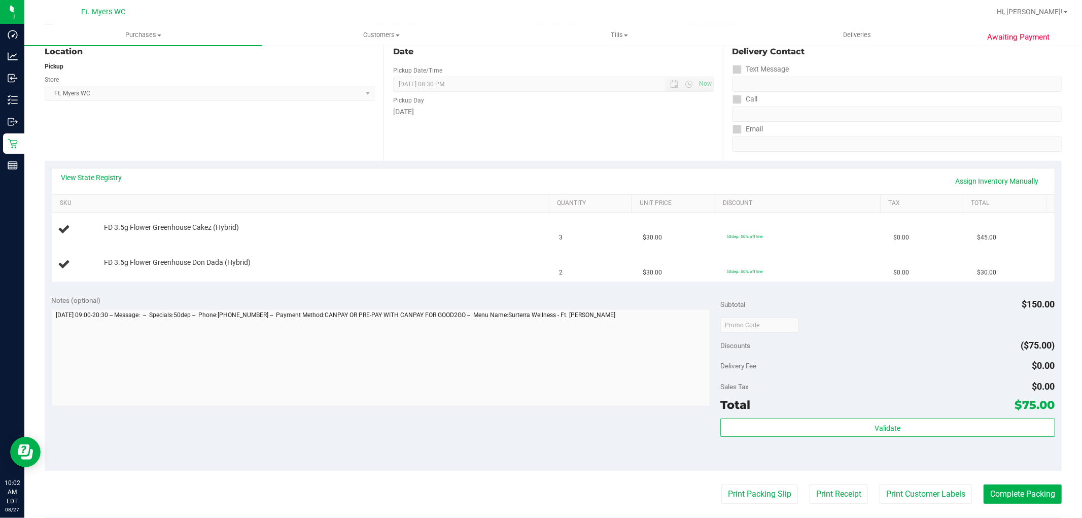
click at [96, 169] on div "View State Registry Assign Inventory Manually" at bounding box center [553, 181] width 1003 height 26
click at [95, 176] on link "View State Registry" at bounding box center [91, 178] width 61 height 10
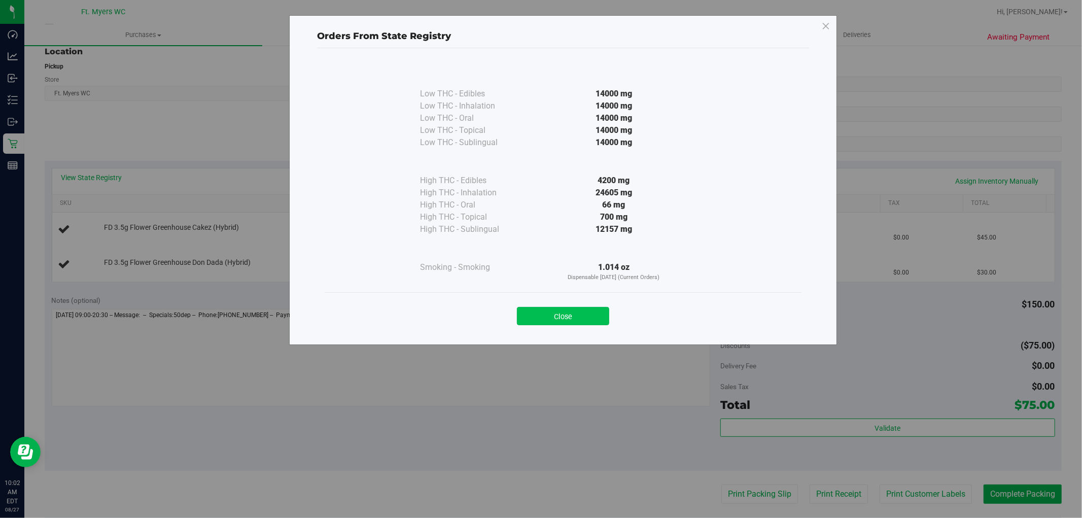
click at [524, 308] on button "Close" at bounding box center [563, 316] width 92 height 18
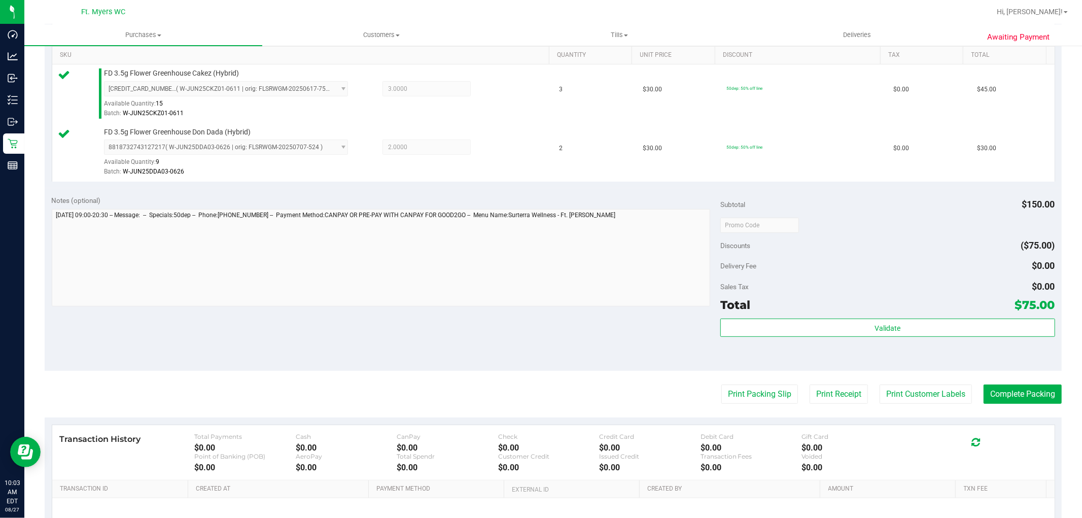
scroll to position [282, 0]
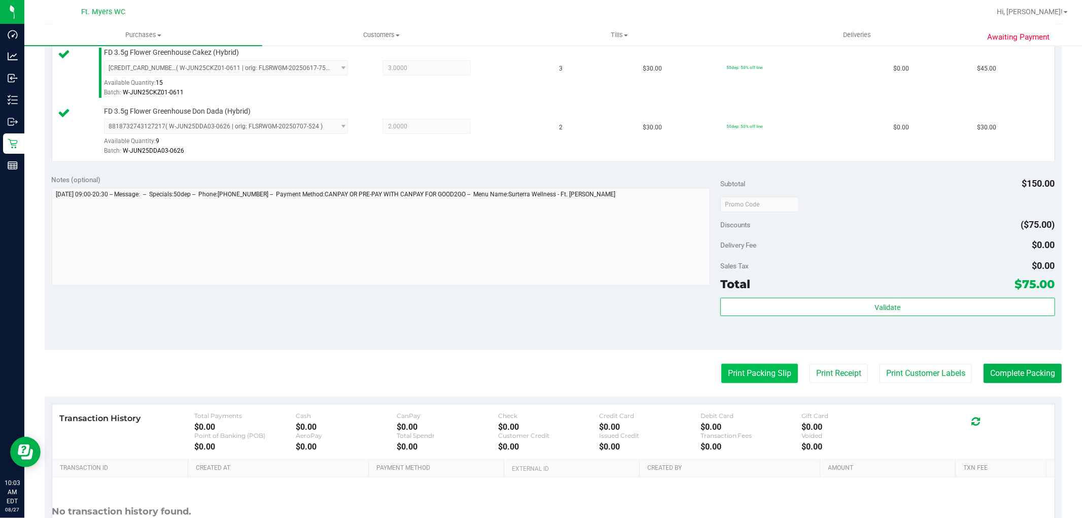
click at [753, 374] on button "Print Packing Slip" at bounding box center [760, 373] width 77 height 19
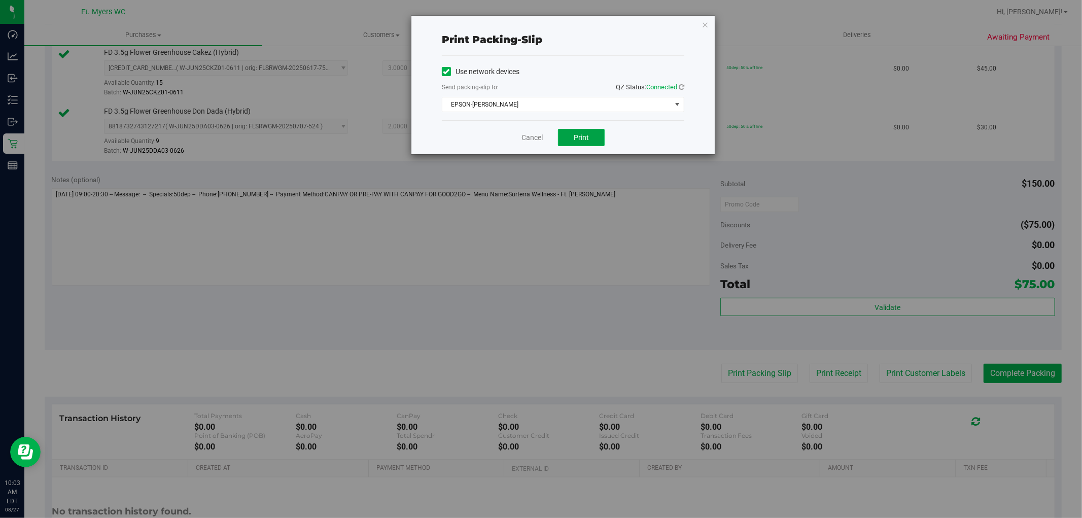
click at [577, 144] on button "Print" at bounding box center [581, 137] width 47 height 17
click at [704, 23] on icon "button" at bounding box center [705, 24] width 7 height 12
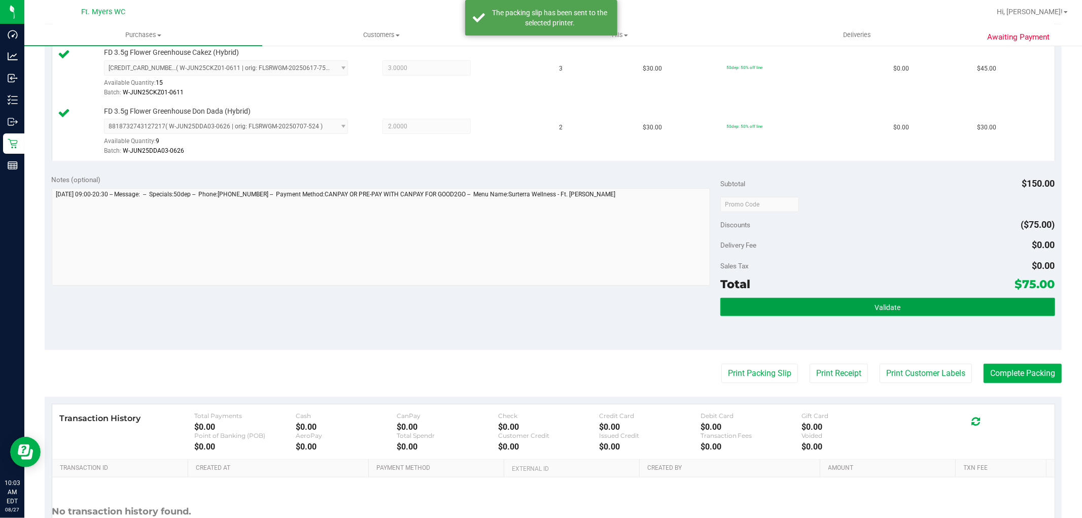
click at [809, 306] on button "Validate" at bounding box center [888, 307] width 334 height 18
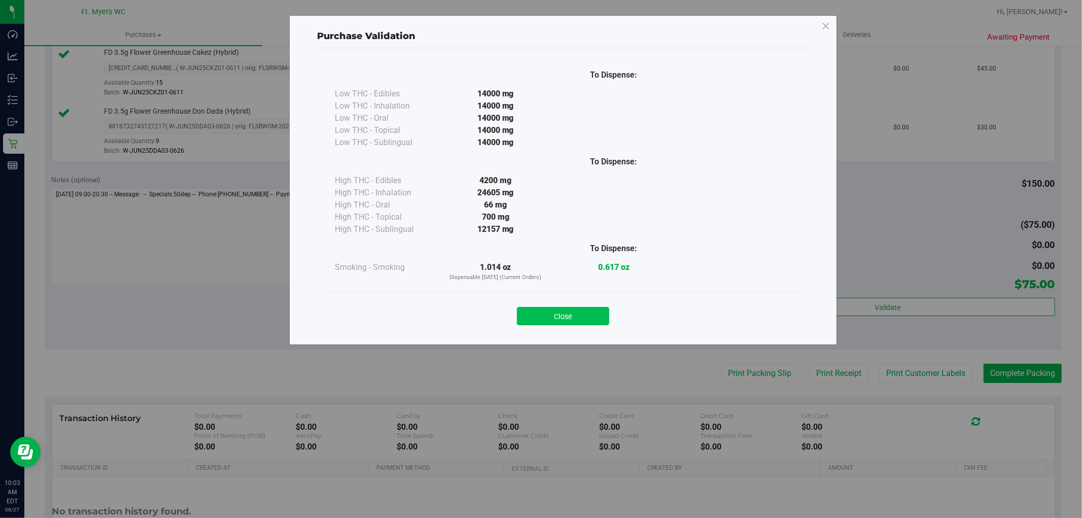
click at [587, 323] on button "Close" at bounding box center [563, 316] width 92 height 18
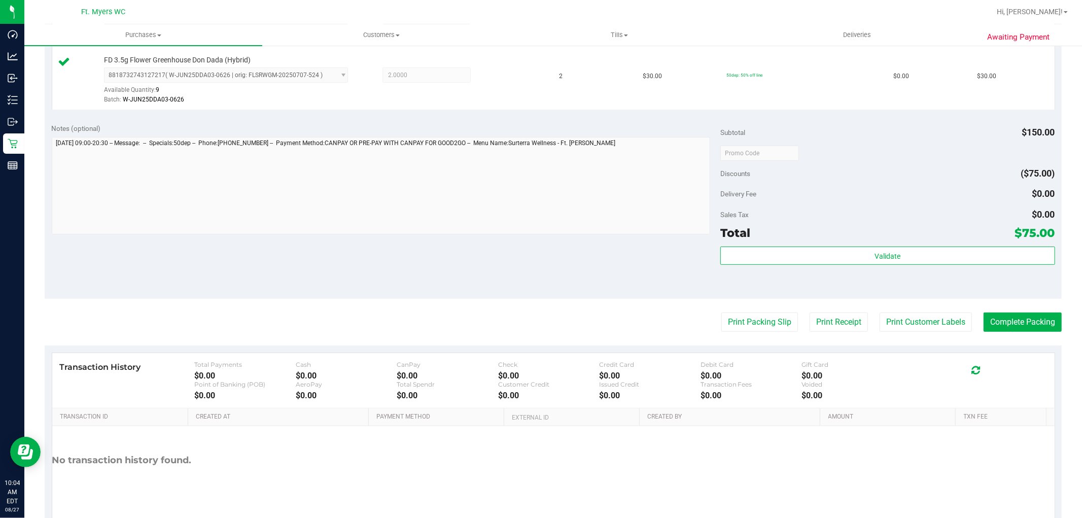
scroll to position [371, 0]
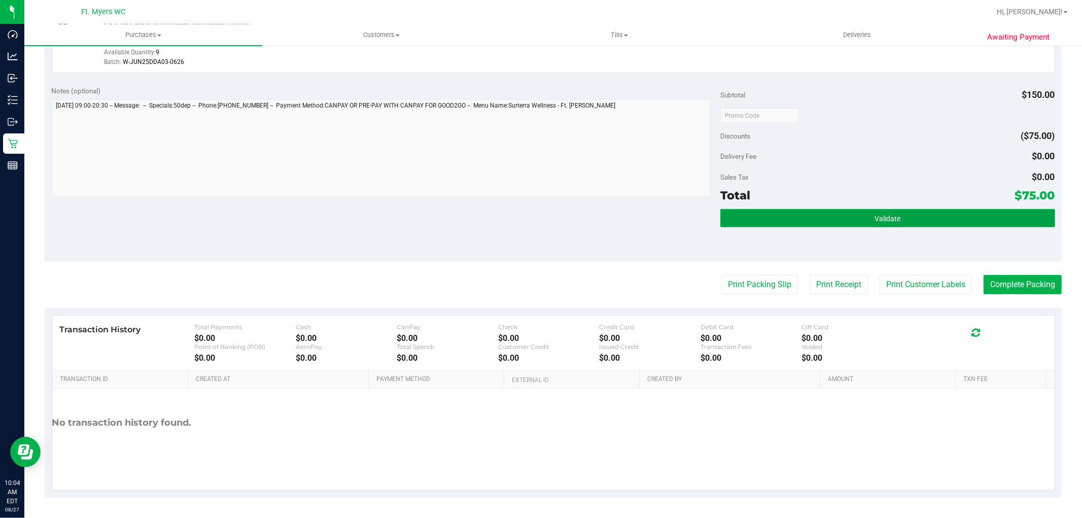
click at [812, 220] on button "Validate" at bounding box center [888, 218] width 334 height 18
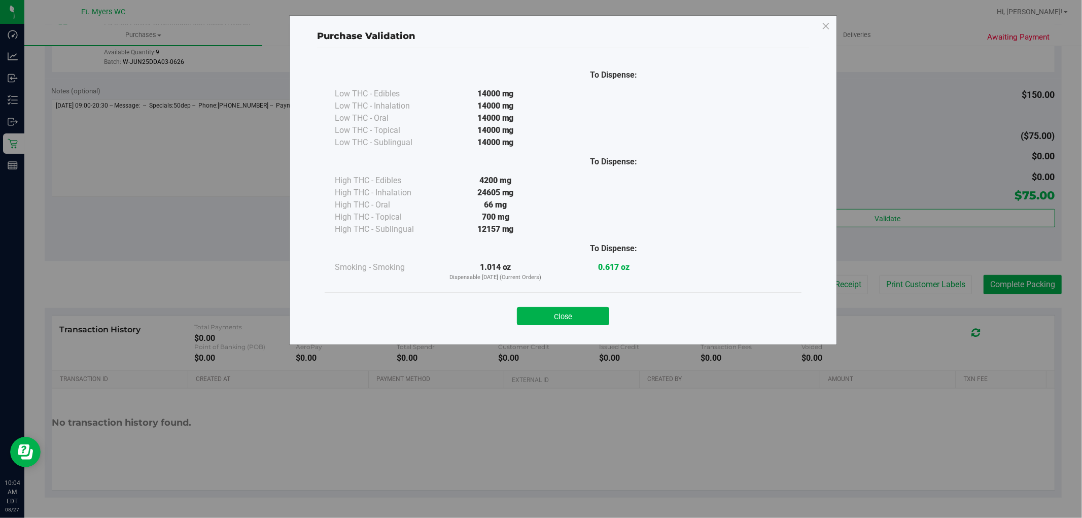
click at [597, 306] on div "Close" at bounding box center [563, 312] width 462 height 25
click at [592, 311] on button "Close" at bounding box center [563, 316] width 92 height 18
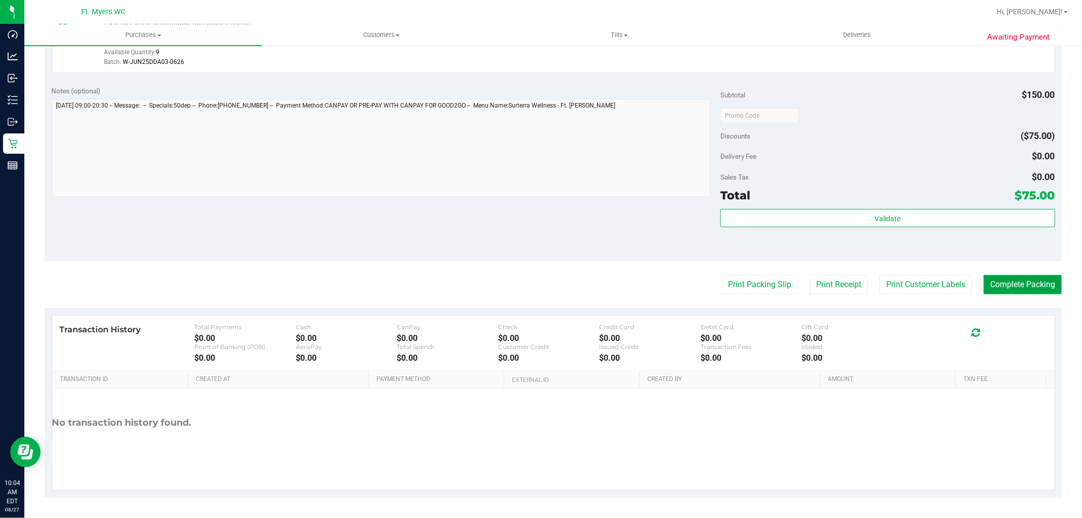
click at [1026, 282] on button "Complete Packing" at bounding box center [1023, 284] width 78 height 19
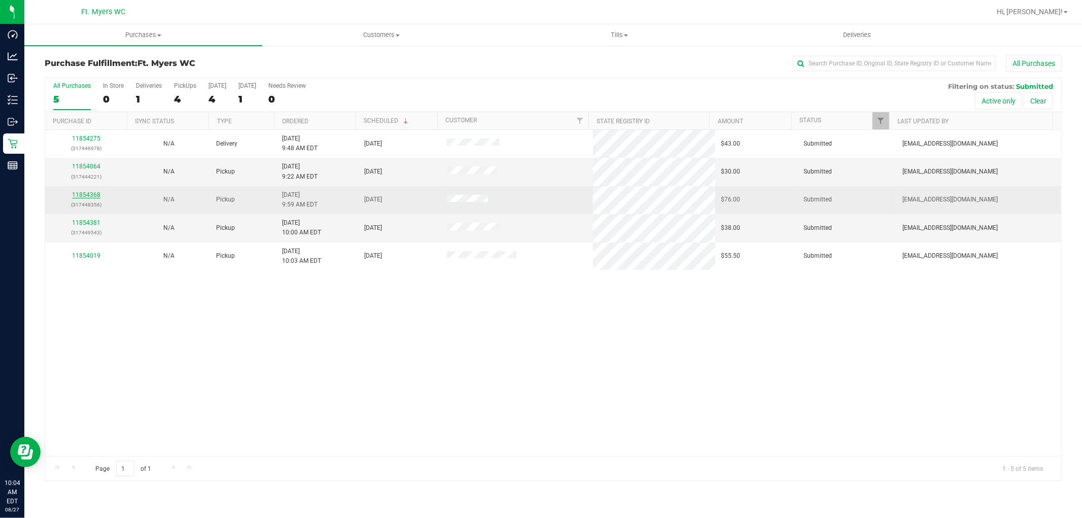
click at [93, 195] on link "11854368" at bounding box center [86, 194] width 28 height 7
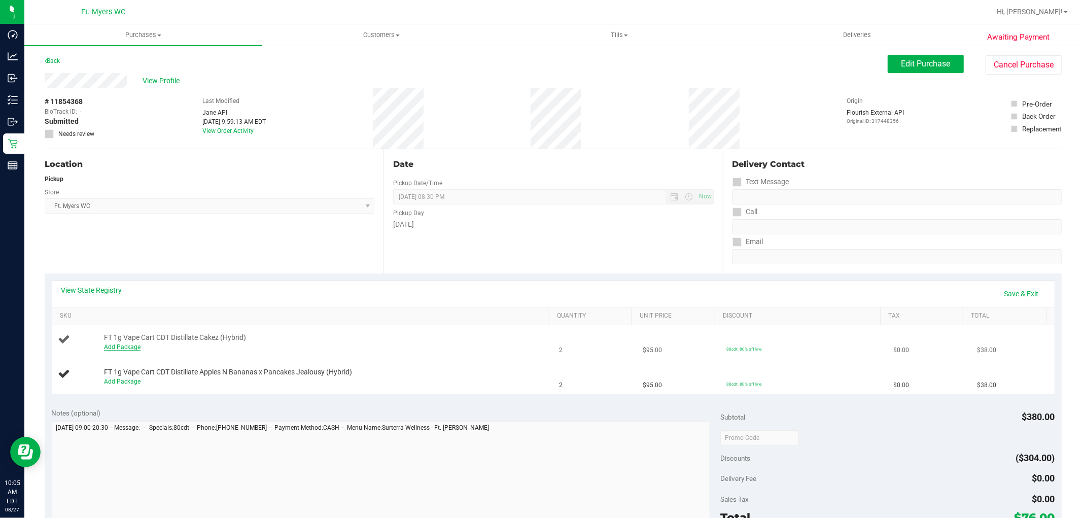
click at [109, 346] on link "Add Package" at bounding box center [122, 347] width 37 height 7
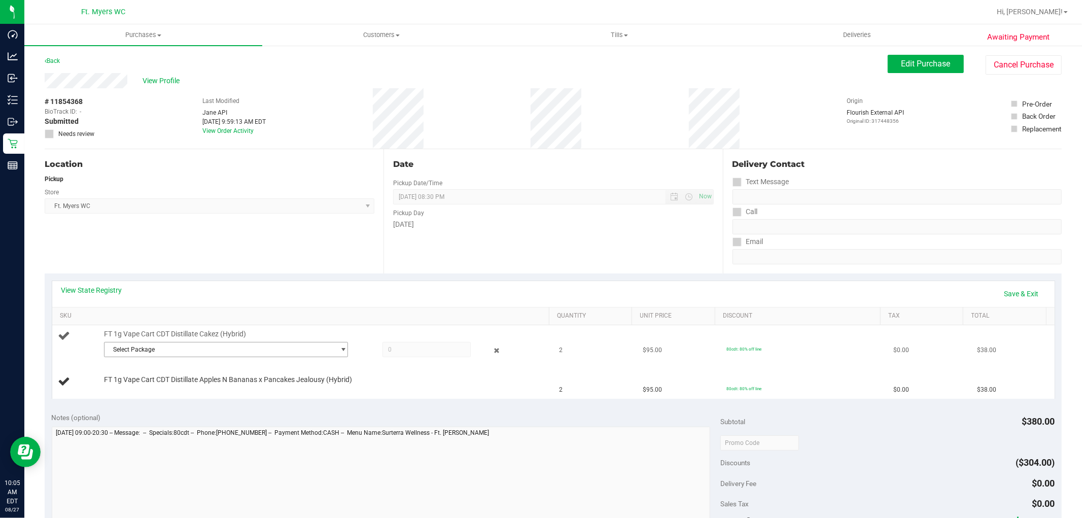
click at [204, 353] on span "Select Package" at bounding box center [220, 349] width 230 height 14
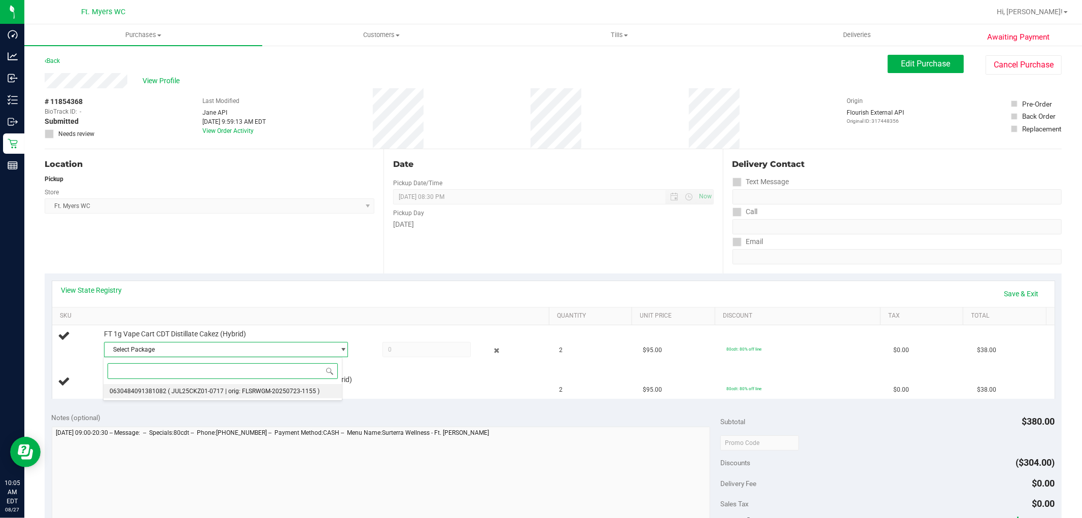
click at [220, 391] on span "( JUL25CKZ01-0717 | orig: FLSRWGM-20250723-1155 )" at bounding box center [244, 391] width 152 height 7
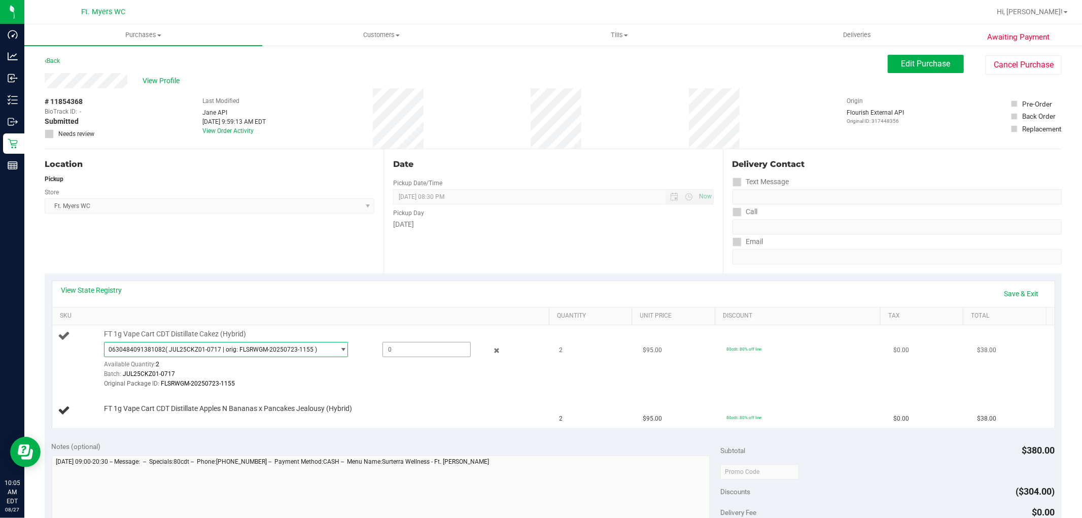
click at [414, 353] on span at bounding box center [427, 349] width 88 height 15
type input "2"
type input "2.0000"
click at [382, 377] on div "Batch: JUL25CKZ01-0717" at bounding box center [324, 374] width 440 height 10
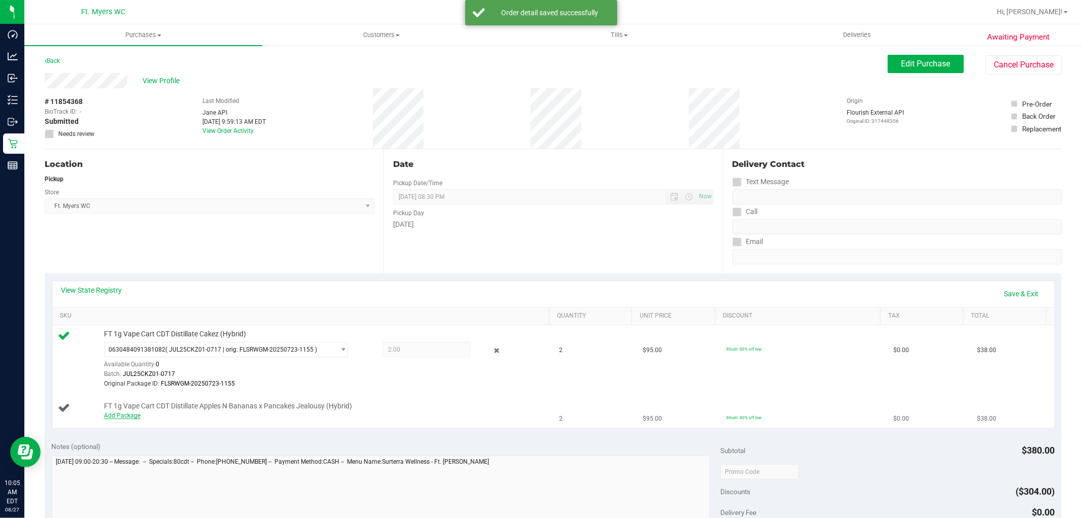
click at [125, 417] on link "Add Package" at bounding box center [122, 415] width 37 height 7
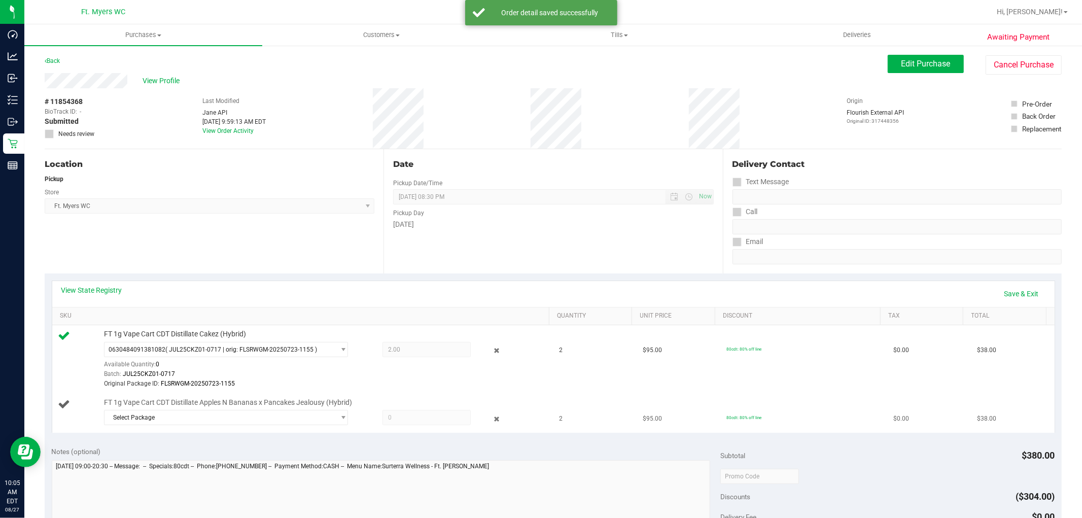
click at [182, 409] on div "FT 1g Vape Cart CDT Distillate Apples N Bananas x Pancakes Jealousy (Hybrid) Se…" at bounding box center [321, 413] width 445 height 31
click at [185, 415] on span "Select Package" at bounding box center [220, 417] width 230 height 14
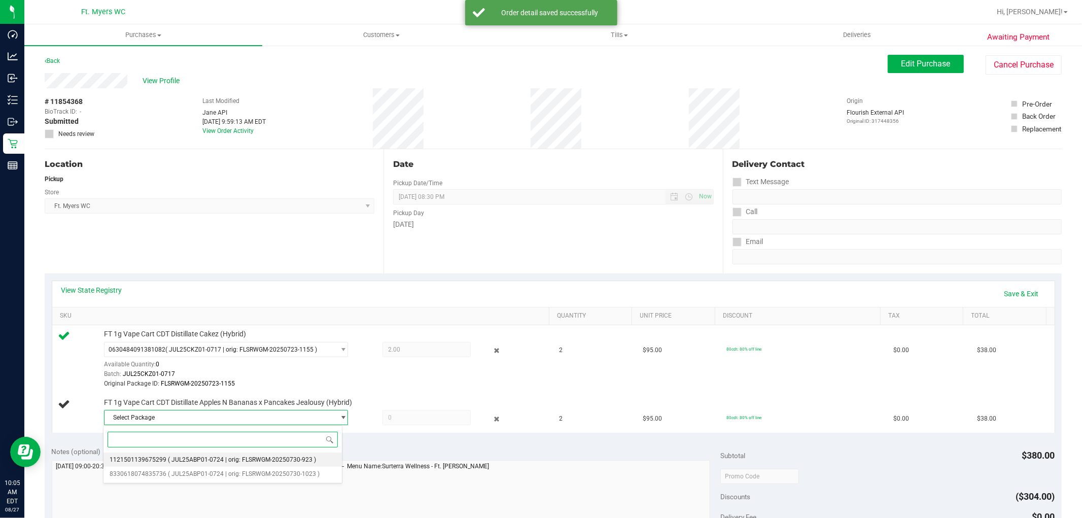
click at [196, 463] on span "( JUL25ABP01-0724 | orig: FLSRWGM-20250730-923 )" at bounding box center [242, 459] width 148 height 7
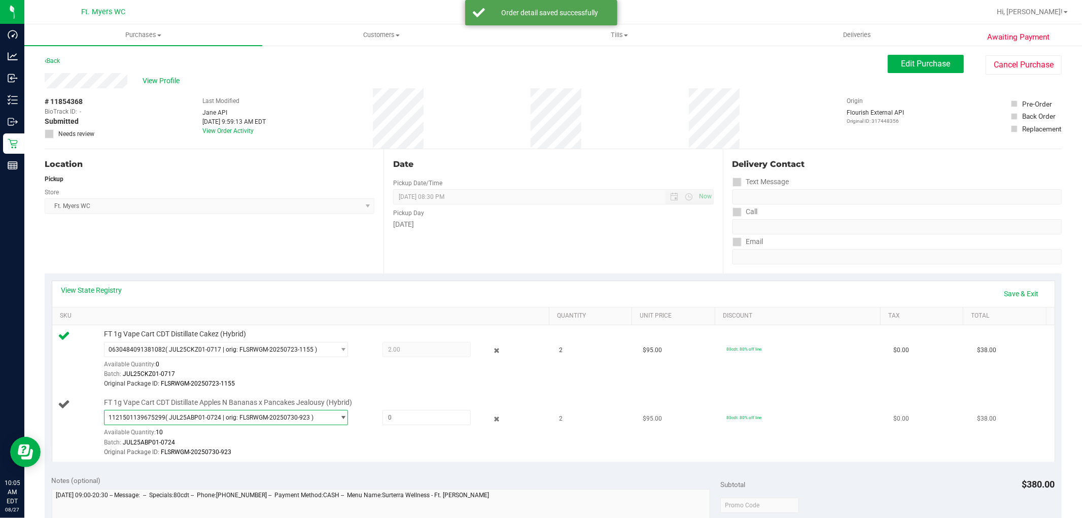
click at [310, 422] on span "1121501139675299 ( JUL25ABP01-0724 | orig: FLSRWGM-20250730-923 )" at bounding box center [220, 417] width 230 height 14
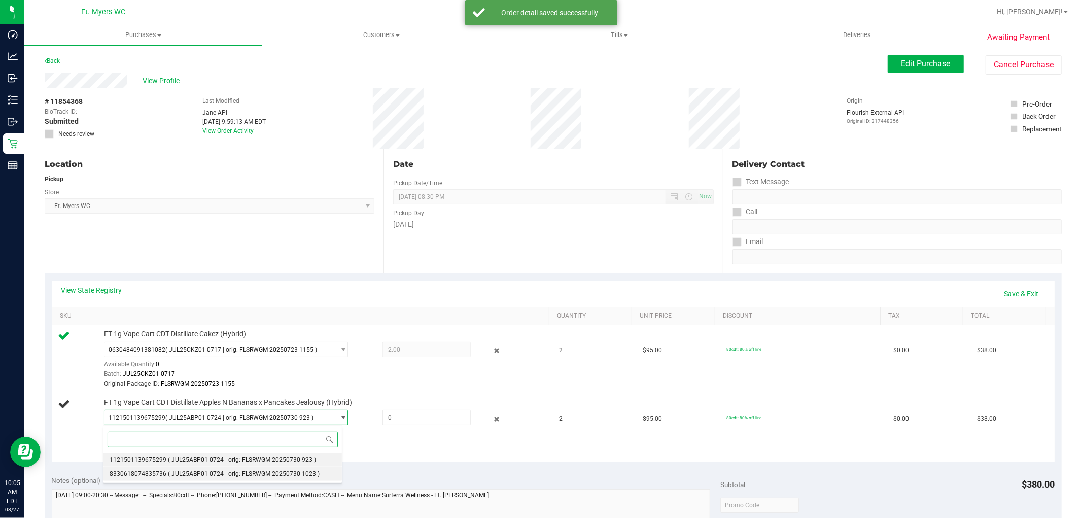
click at [241, 470] on span "( JUL25ABP01-0724 | orig: FLSRWGM-20250730-1023 )" at bounding box center [244, 473] width 152 height 7
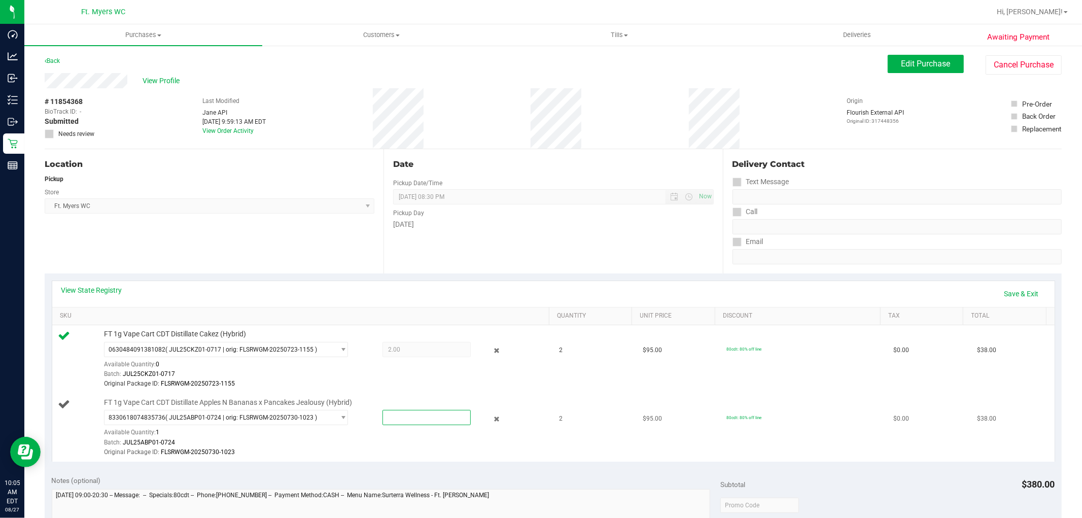
click at [394, 413] on span at bounding box center [427, 417] width 88 height 15
type input "1"
type input "1.0000"
click at [359, 445] on div "Batch: JUL25ABP01-0724" at bounding box center [324, 443] width 440 height 10
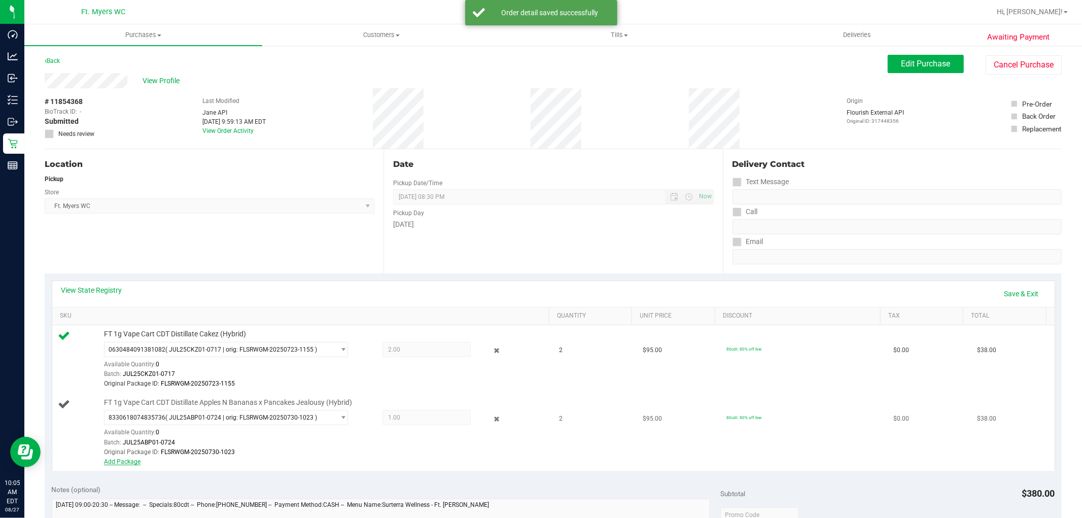
click at [138, 459] on link "Add Package" at bounding box center [122, 461] width 37 height 7
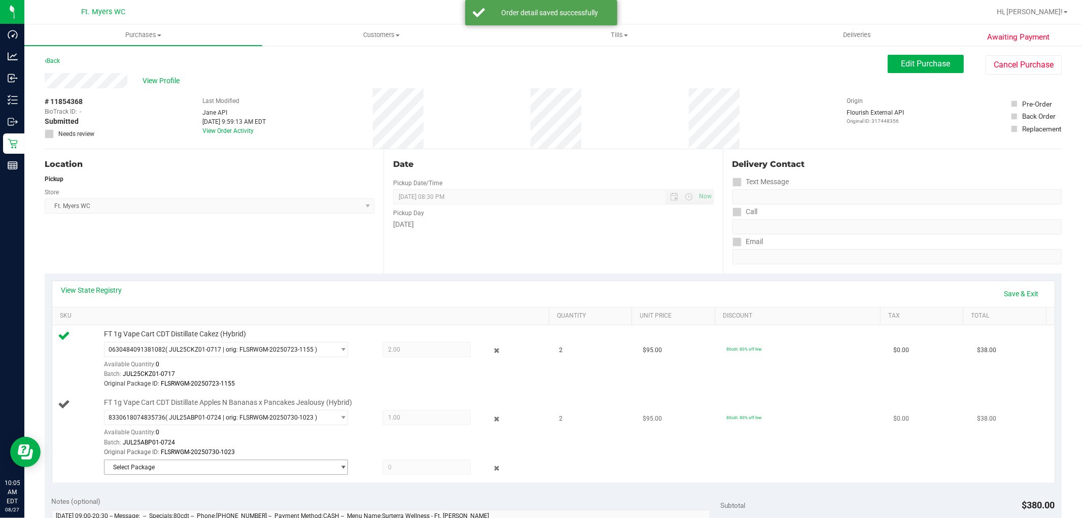
click at [251, 468] on span "Select Package" at bounding box center [220, 467] width 230 height 14
click at [306, 456] on li "1121501139675299 ( JUL25ABP01-0724 | orig: FLSRWGM-20250730-923 )" at bounding box center [223, 450] width 239 height 14
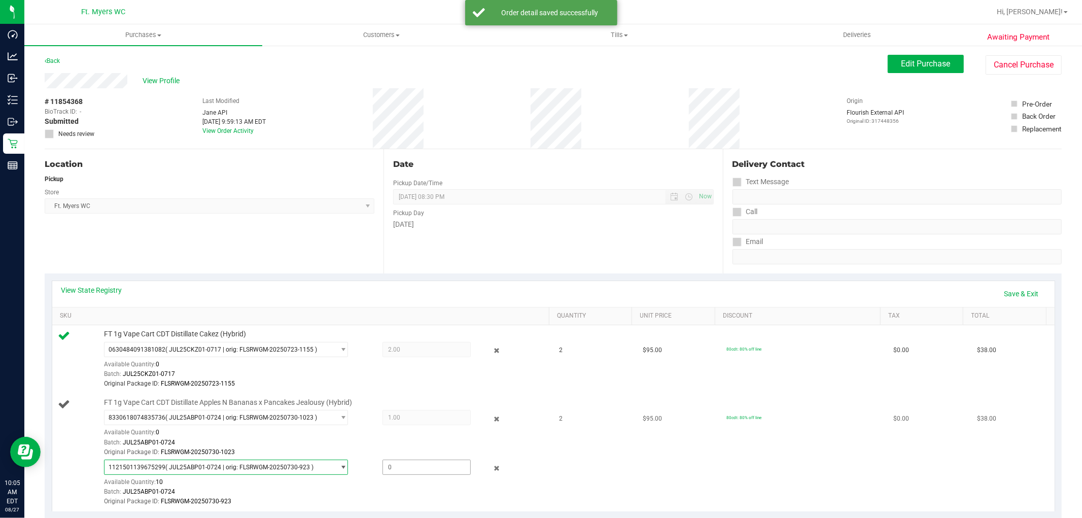
click at [396, 464] on span at bounding box center [427, 467] width 88 height 15
type input "1"
type input "1.0000"
click at [393, 490] on div "Batch: JUL25ABP01-0724" at bounding box center [324, 492] width 440 height 10
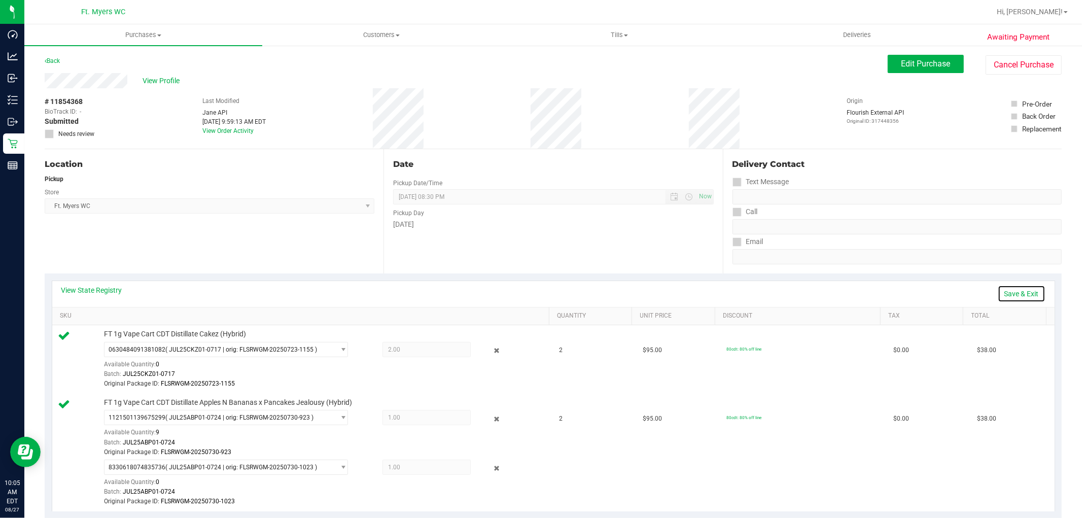
click at [1023, 293] on link "Save & Exit" at bounding box center [1022, 293] width 48 height 17
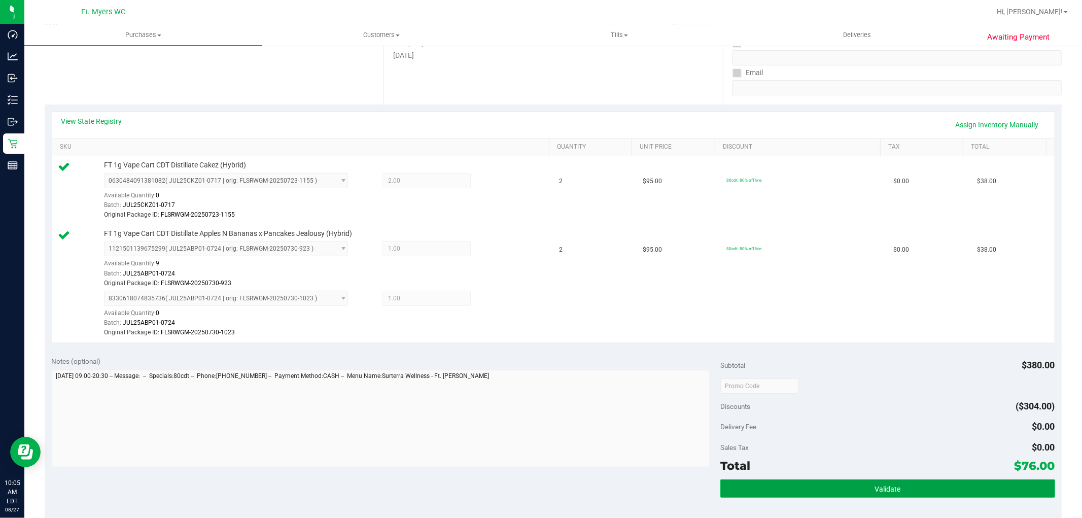
click at [880, 482] on button "Validate" at bounding box center [888, 488] width 334 height 18
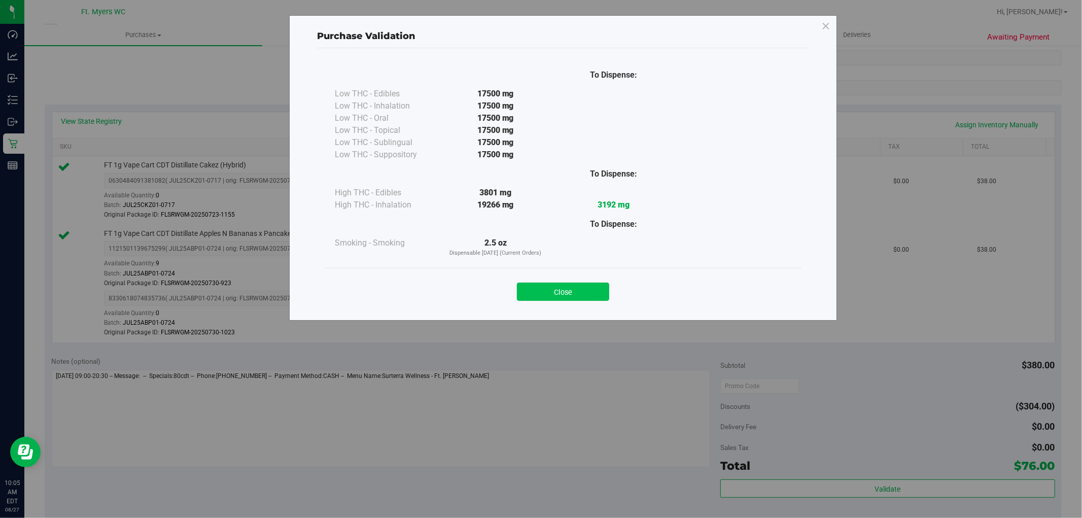
click at [565, 298] on button "Close" at bounding box center [563, 292] width 92 height 18
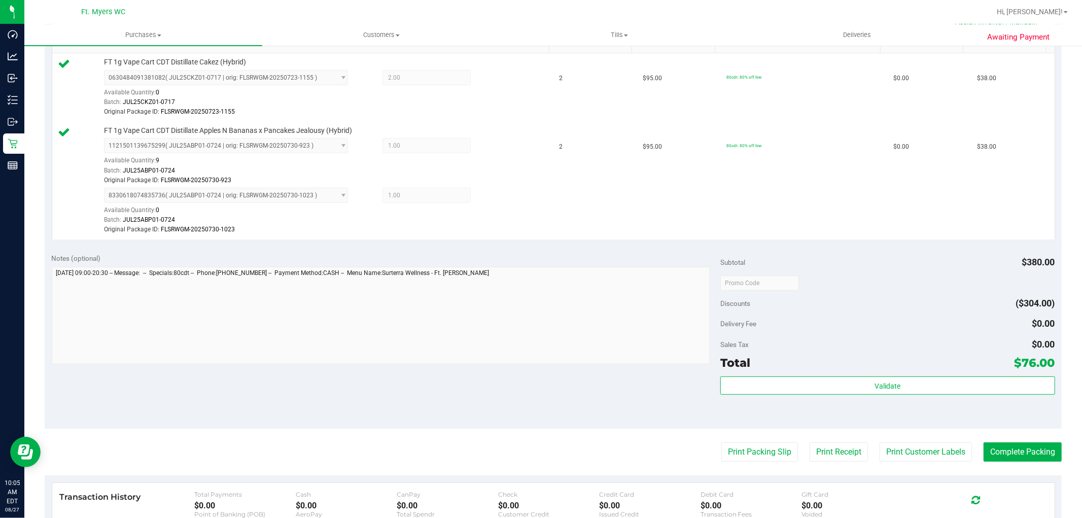
scroll to position [440, 0]
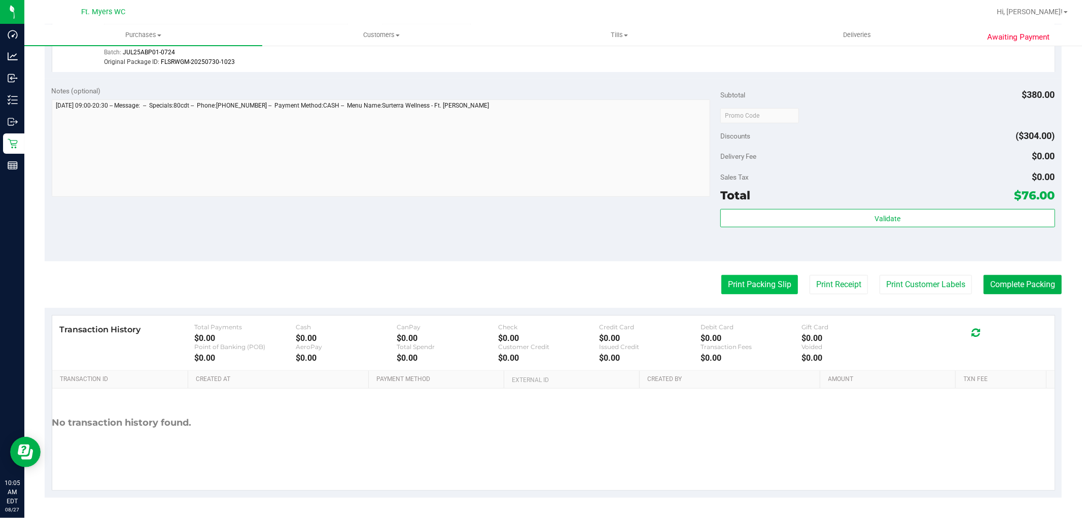
click at [745, 288] on button "Print Packing Slip" at bounding box center [760, 284] width 77 height 19
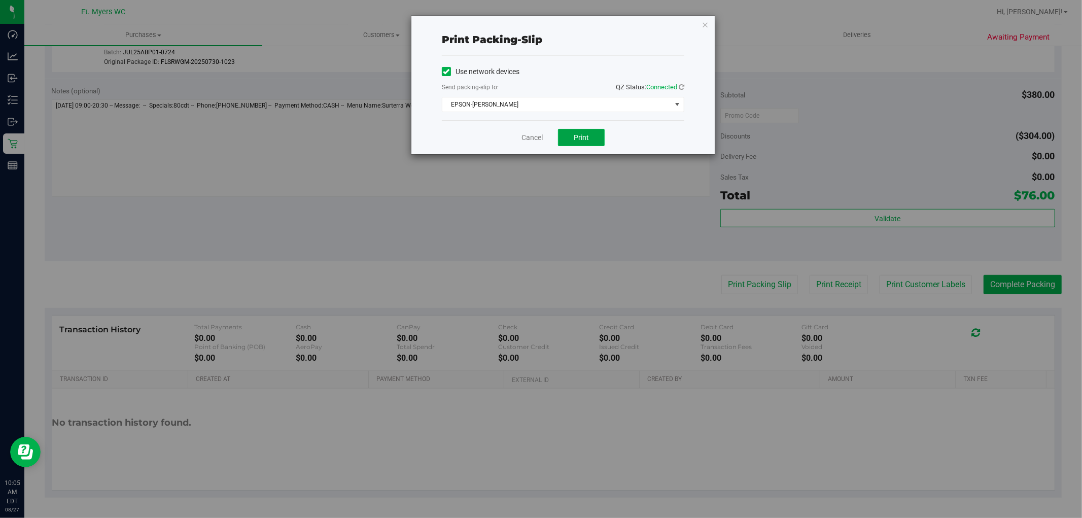
click at [597, 135] on button "Print" at bounding box center [581, 137] width 47 height 17
click at [705, 20] on icon "button" at bounding box center [705, 24] width 7 height 12
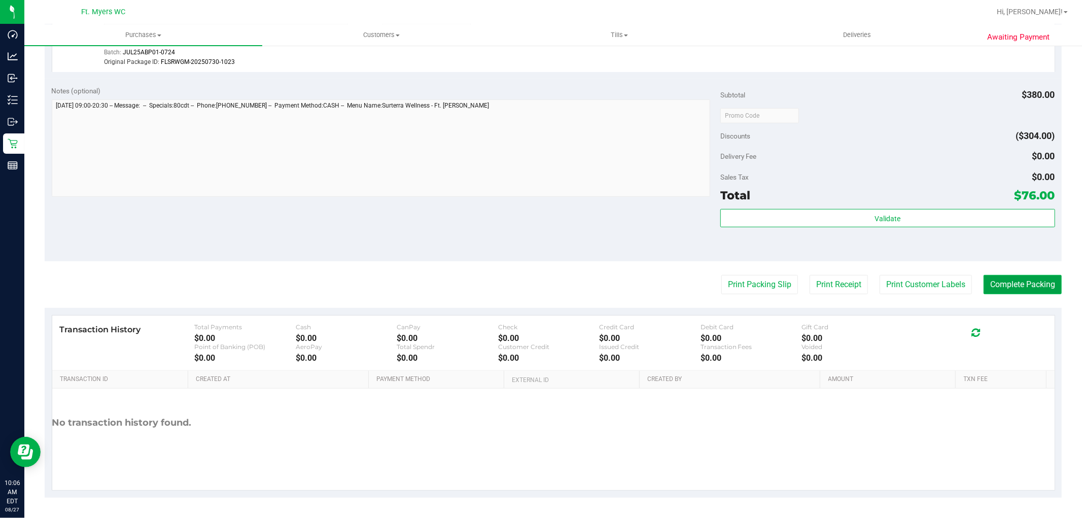
click at [1028, 287] on button "Complete Packing" at bounding box center [1023, 284] width 78 height 19
